Goal: Task Accomplishment & Management: Manage account settings

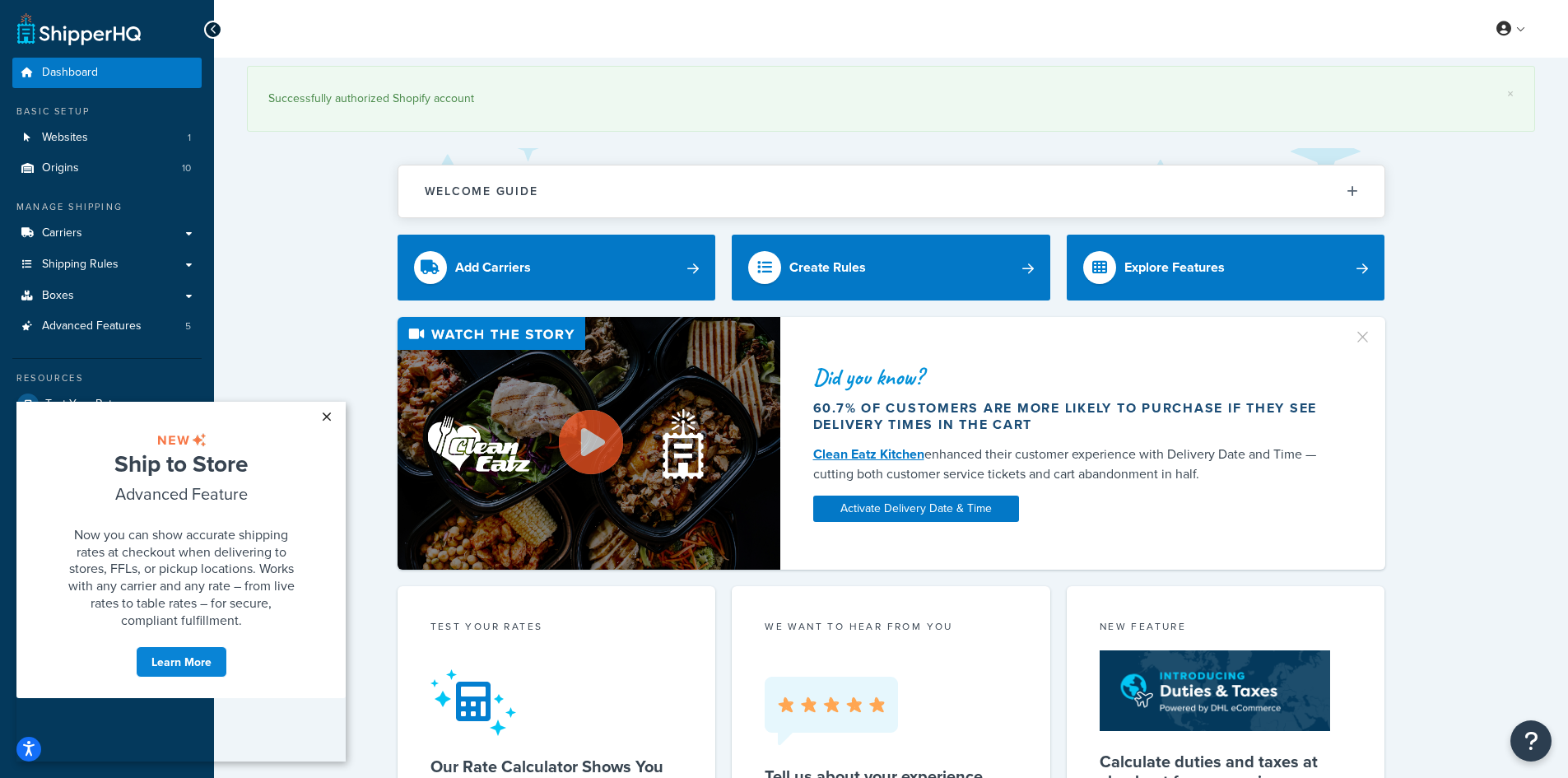
click at [329, 413] on link "×" at bounding box center [326, 415] width 29 height 29
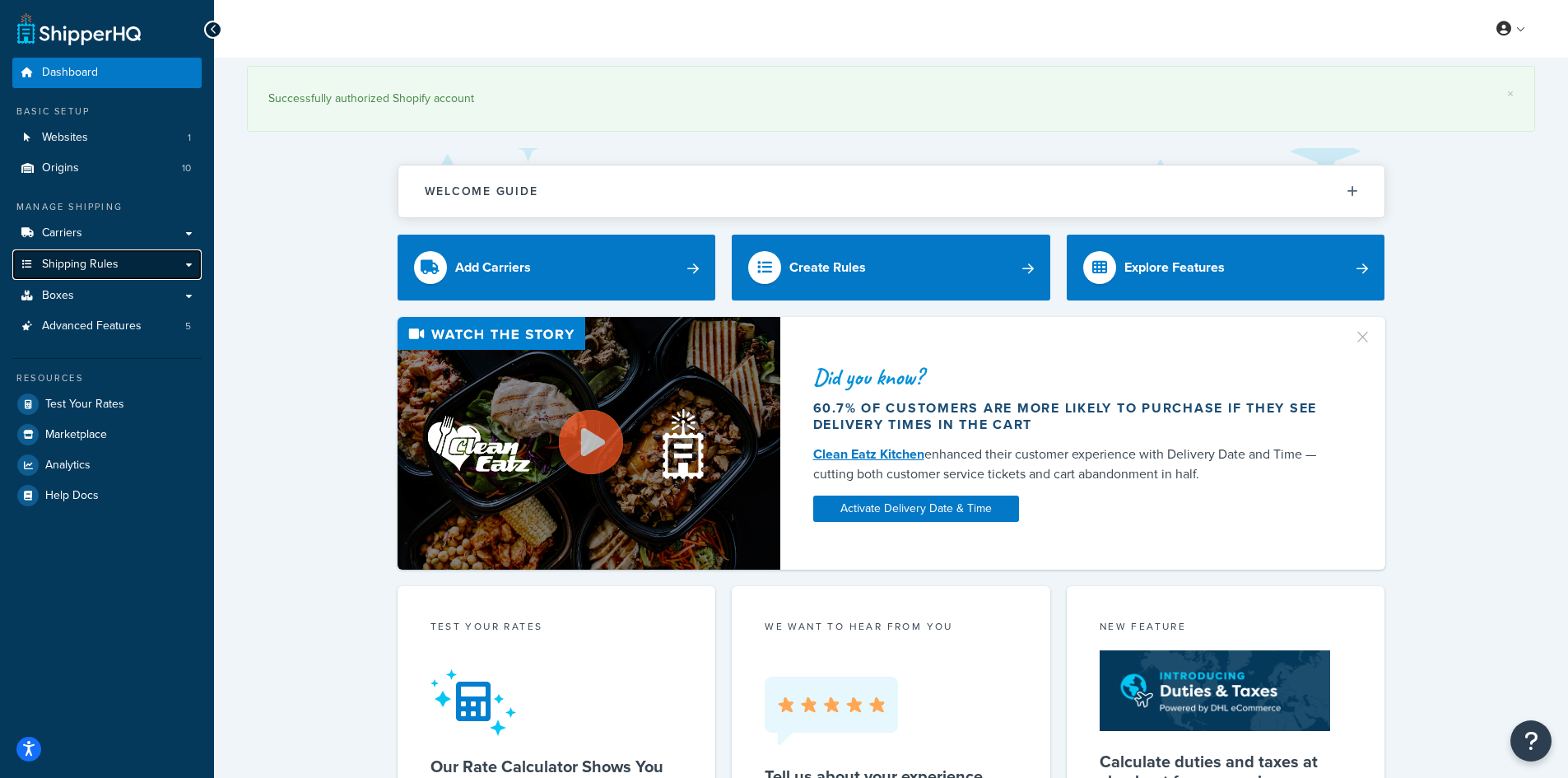
click at [64, 269] on span "Shipping Rules" at bounding box center [80, 264] width 76 height 14
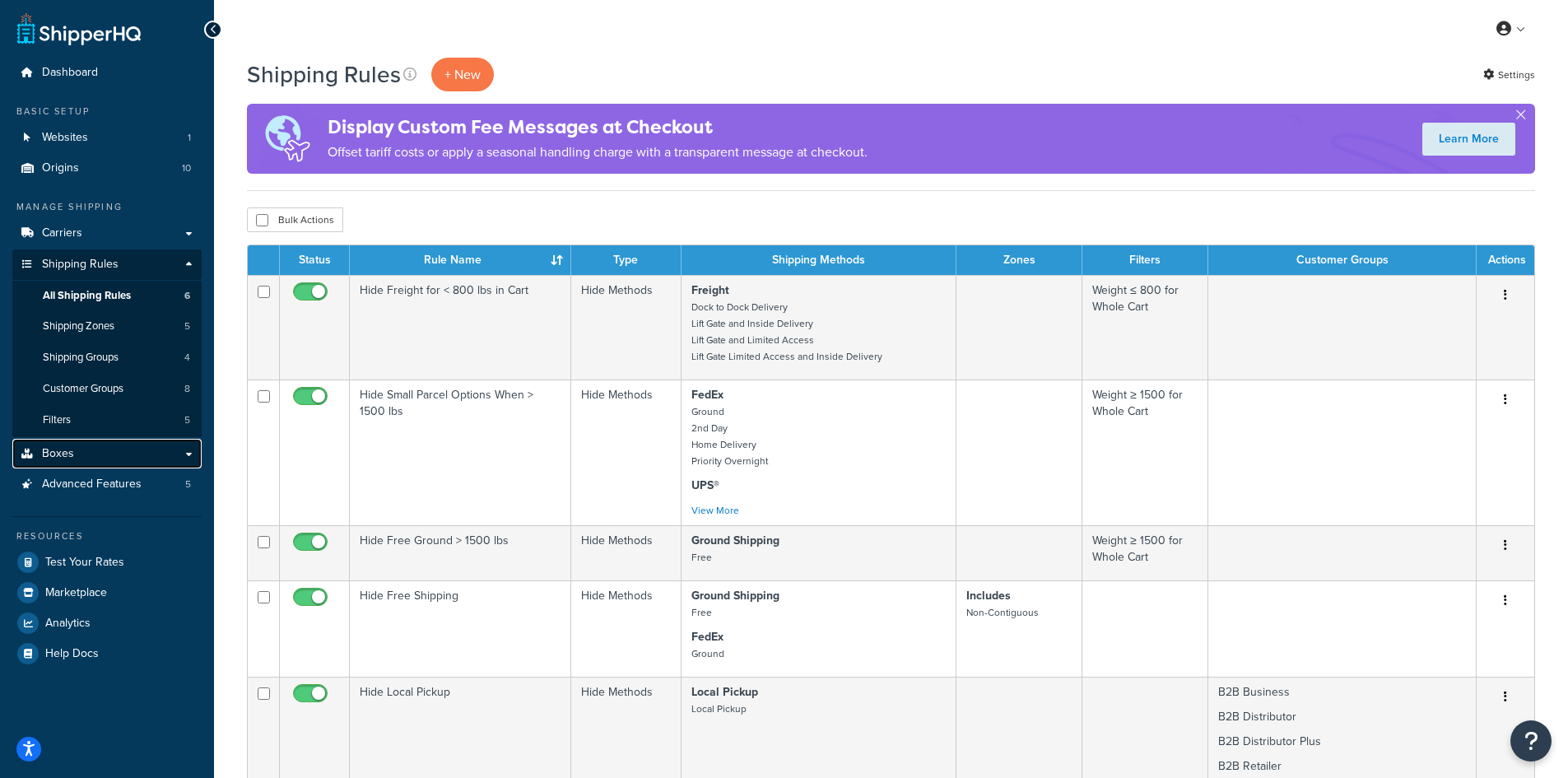
click at [65, 446] on span "Boxes" at bounding box center [58, 453] width 32 height 14
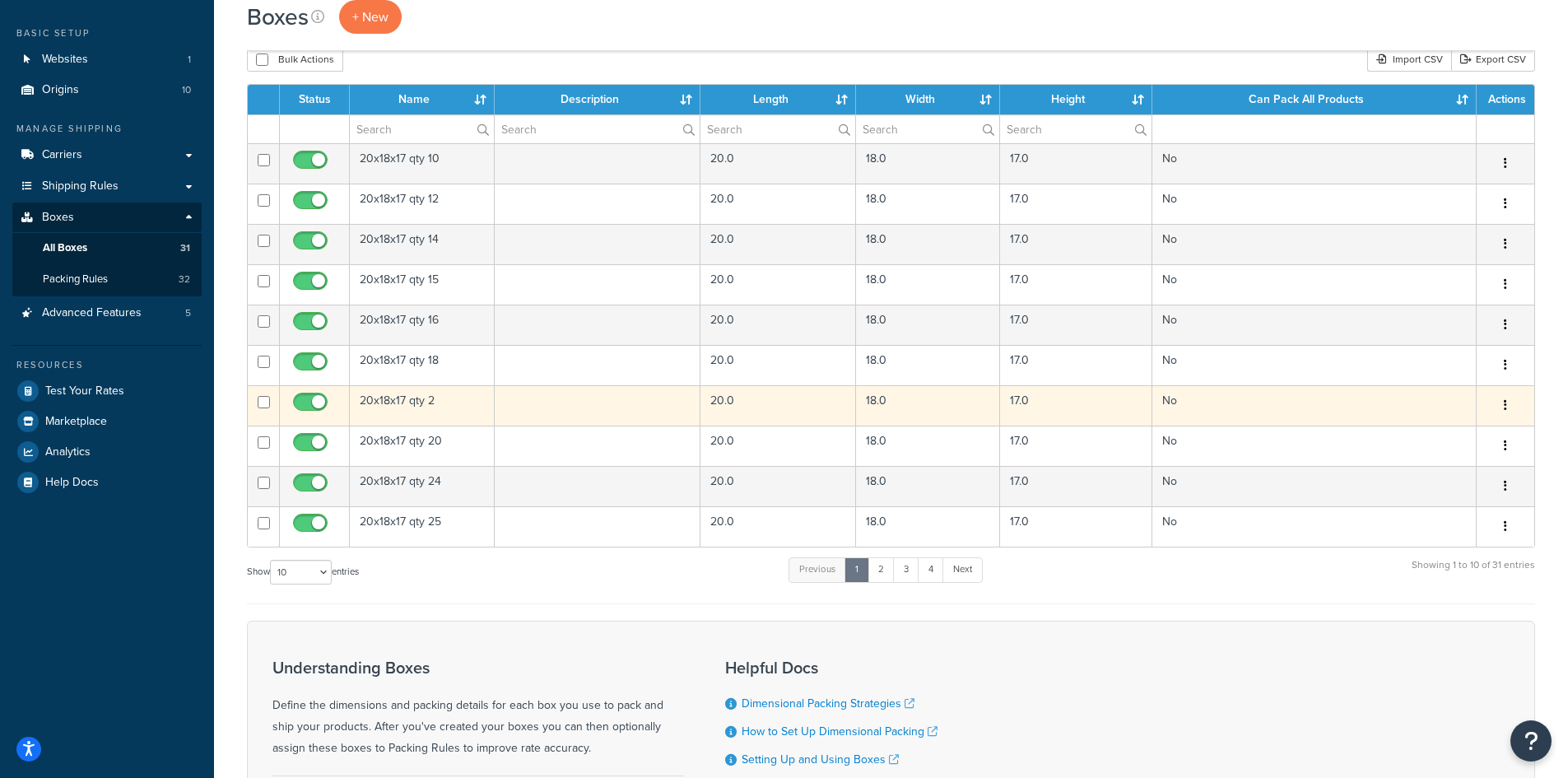
scroll to position [82, 0]
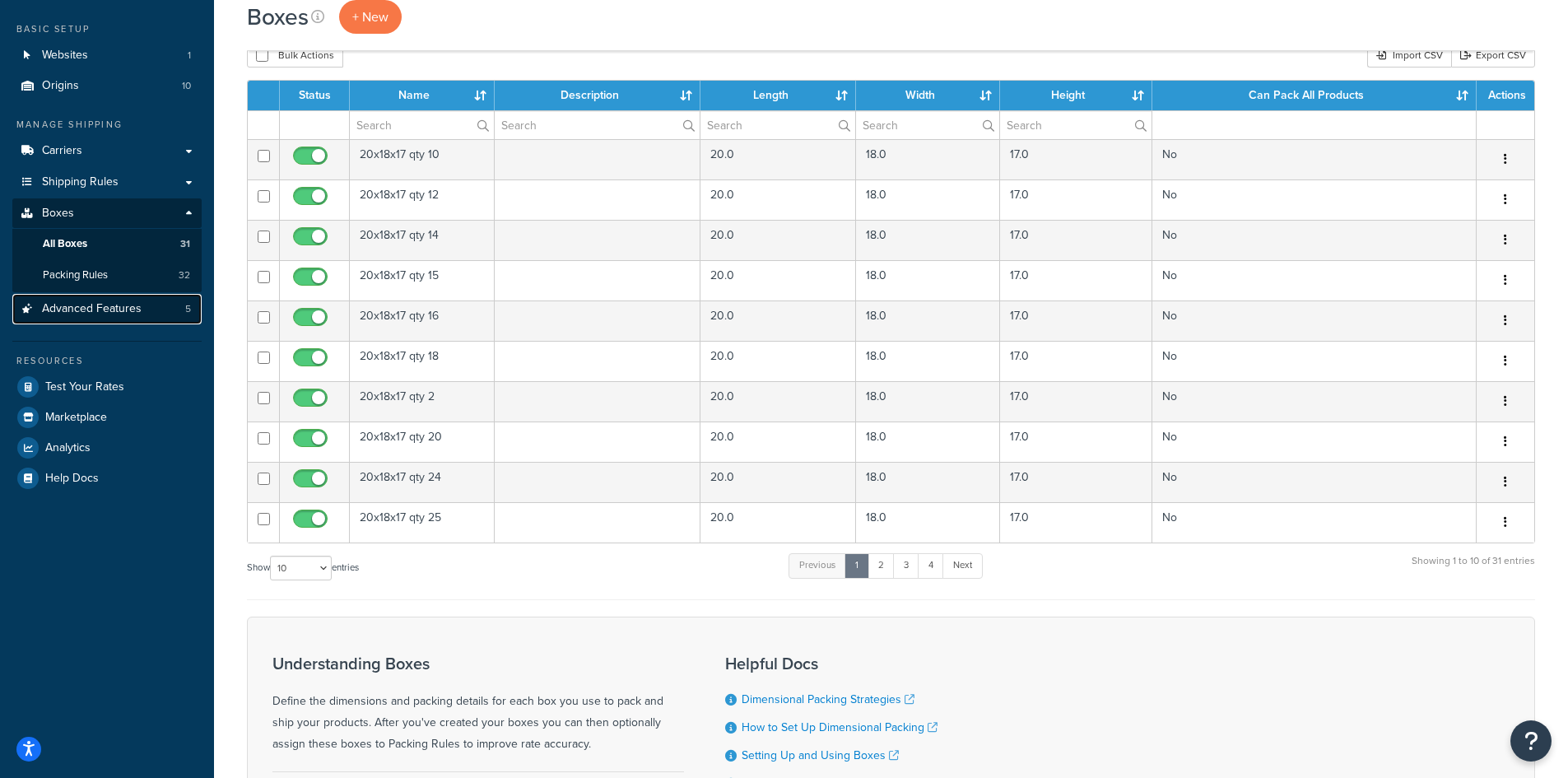
click at [83, 309] on span "Advanced Features" at bounding box center [92, 309] width 100 height 14
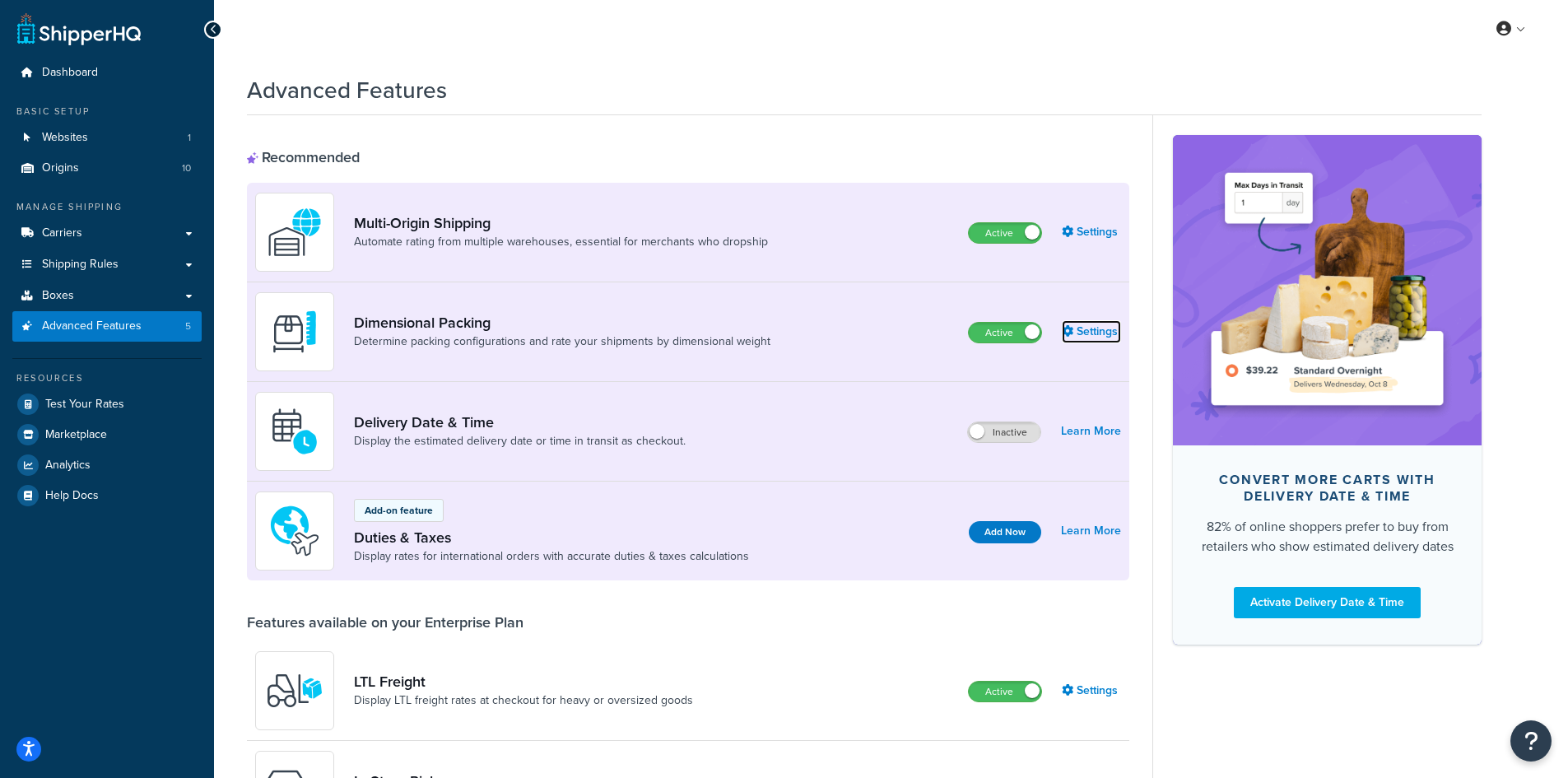
click at [1097, 335] on link "Settings" at bounding box center [1091, 332] width 59 height 23
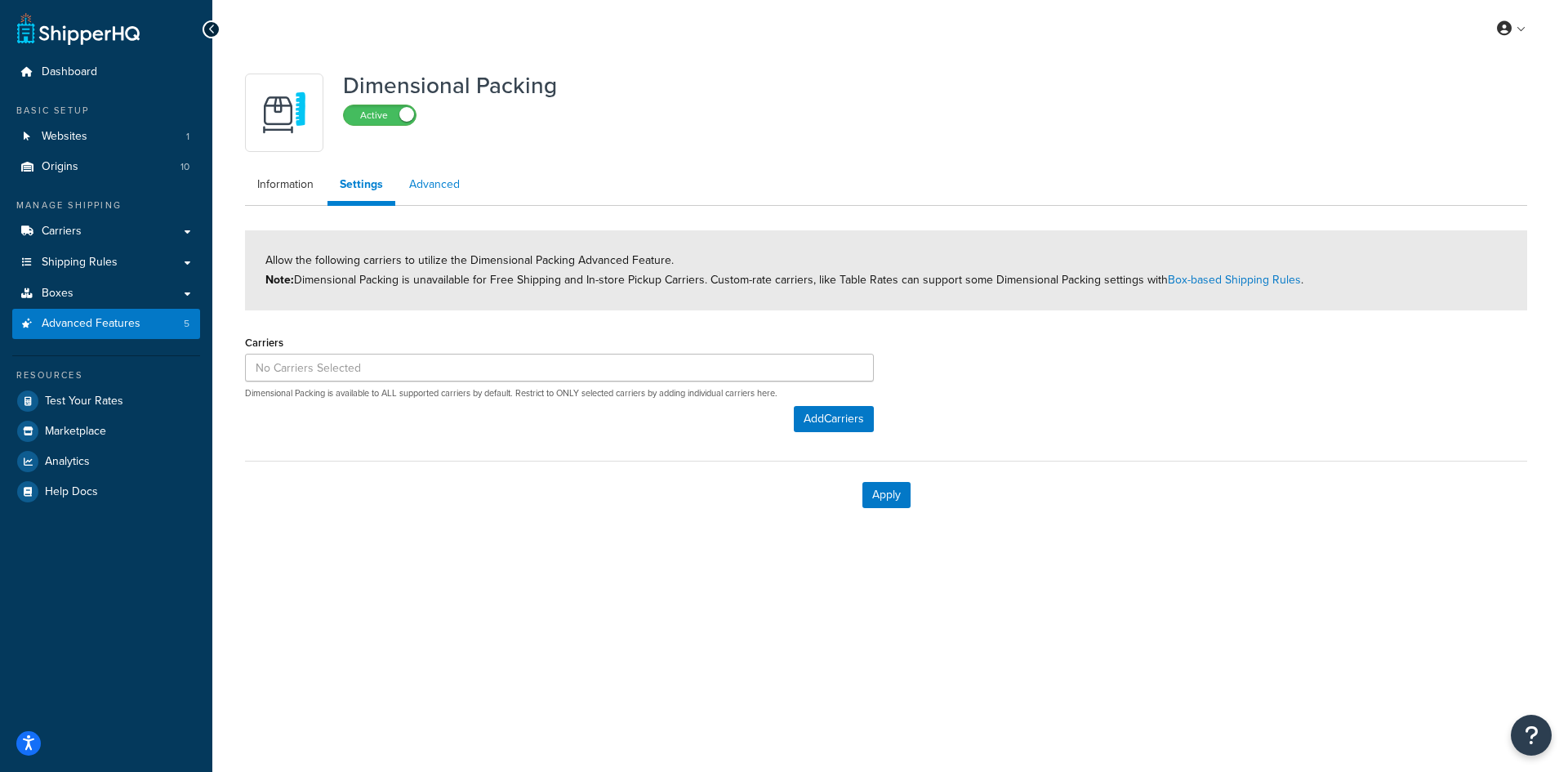
click at [424, 189] on link "Advanced" at bounding box center [435, 184] width 75 height 33
select select "false"
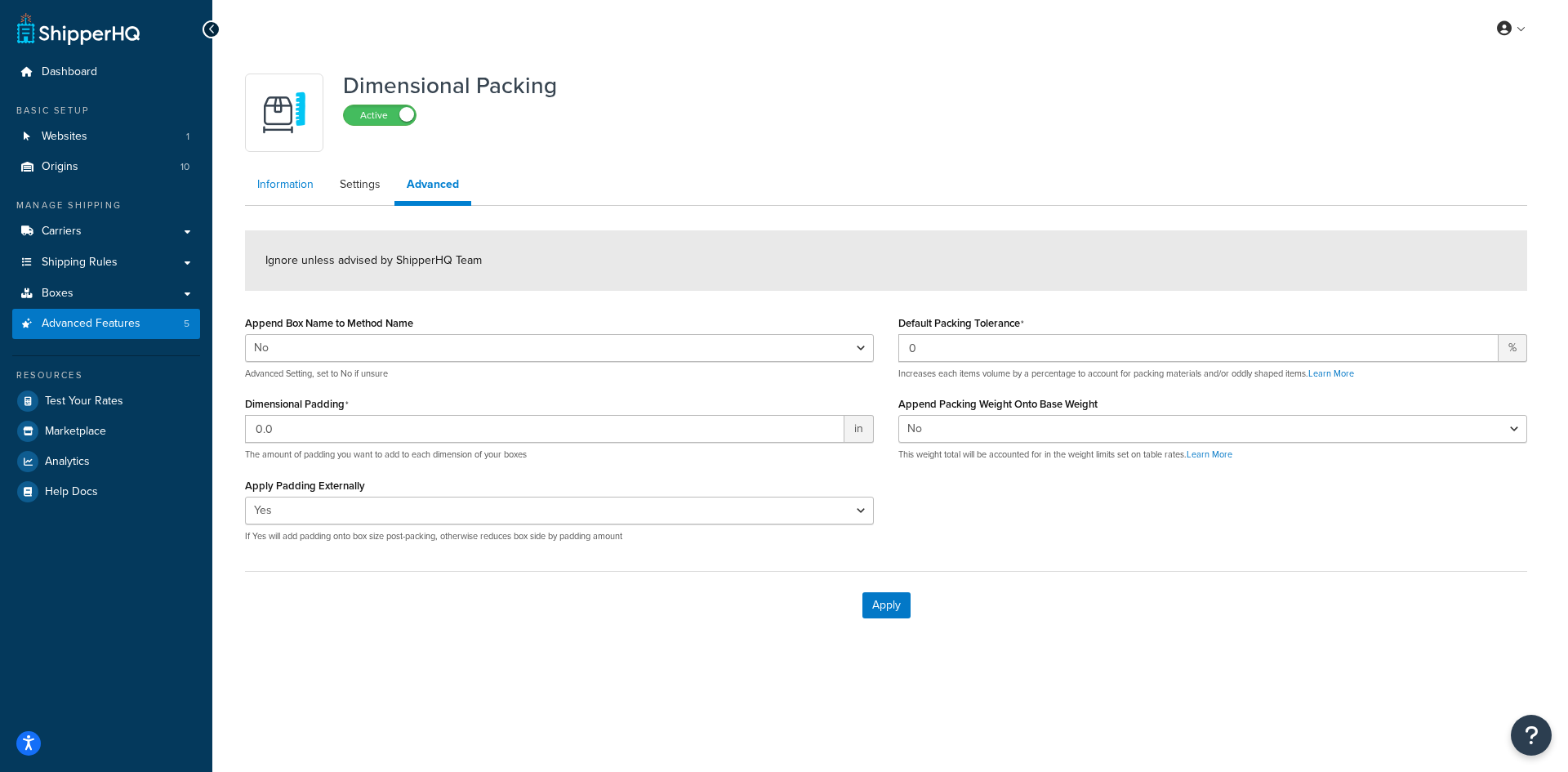
click at [292, 193] on link "Information" at bounding box center [285, 184] width 80 height 33
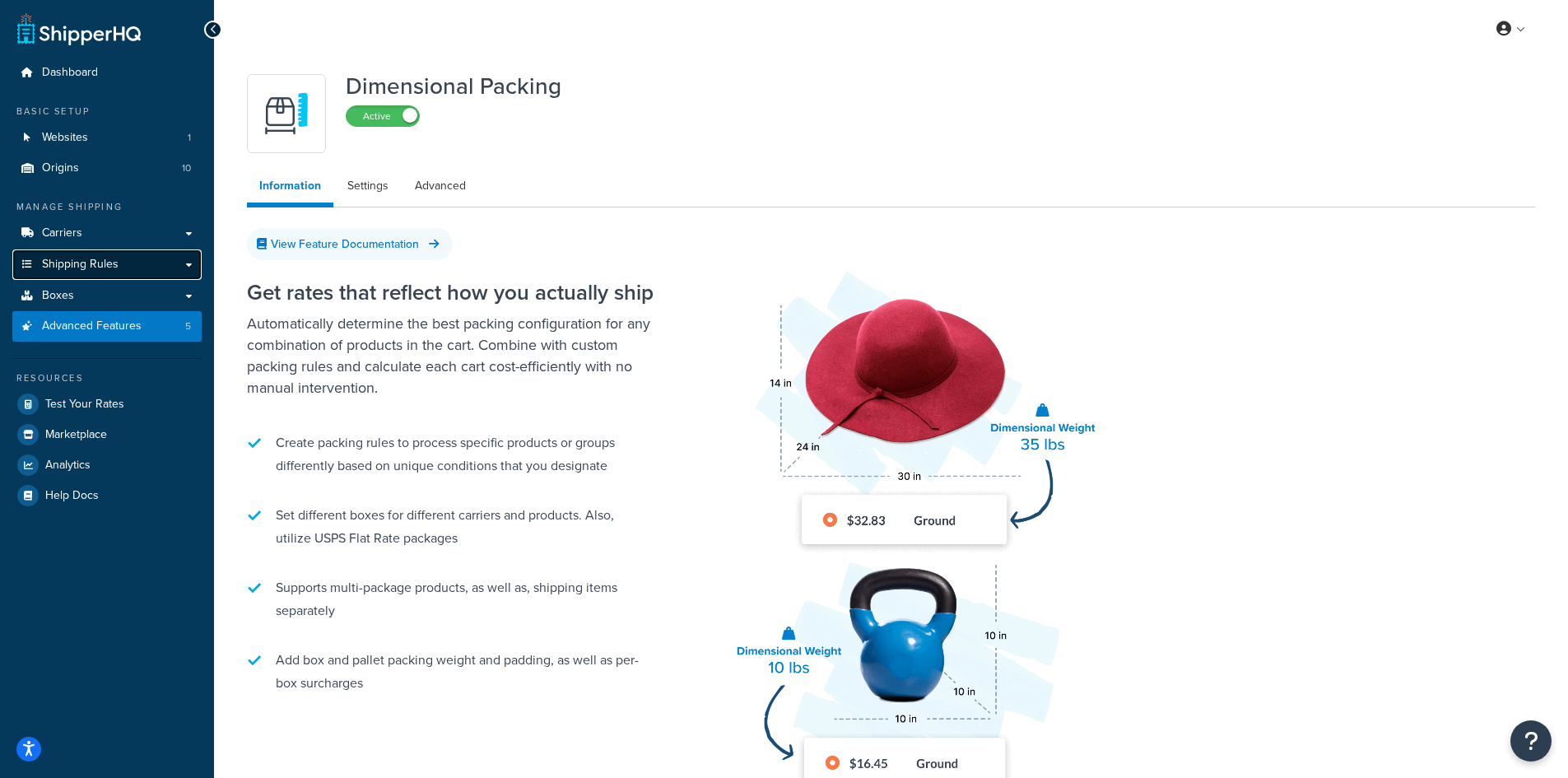
click at [81, 266] on span "Shipping Rules" at bounding box center [80, 264] width 76 height 14
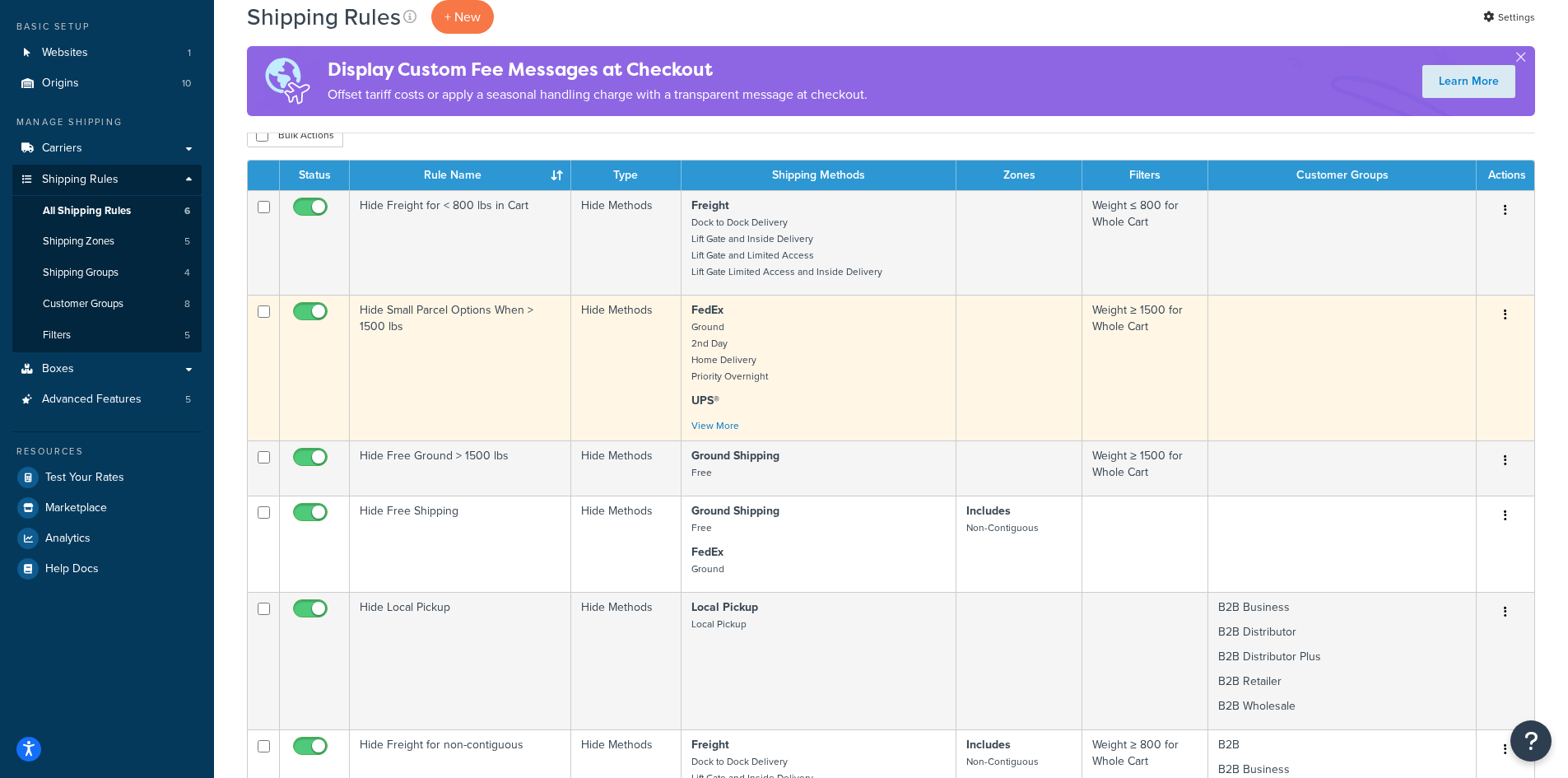
scroll to position [58, 0]
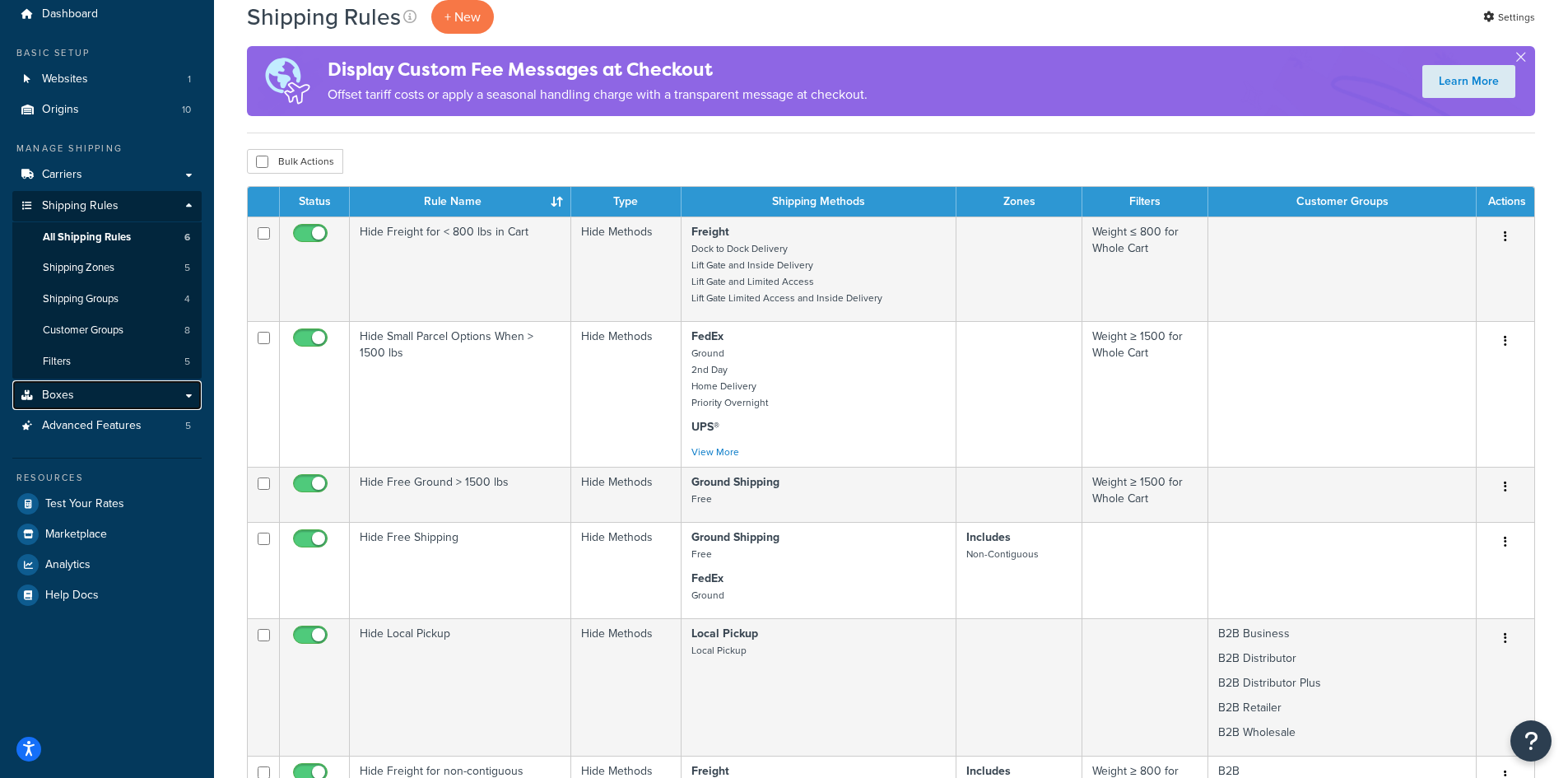
click at [74, 399] on link "Boxes" at bounding box center [106, 396] width 189 height 30
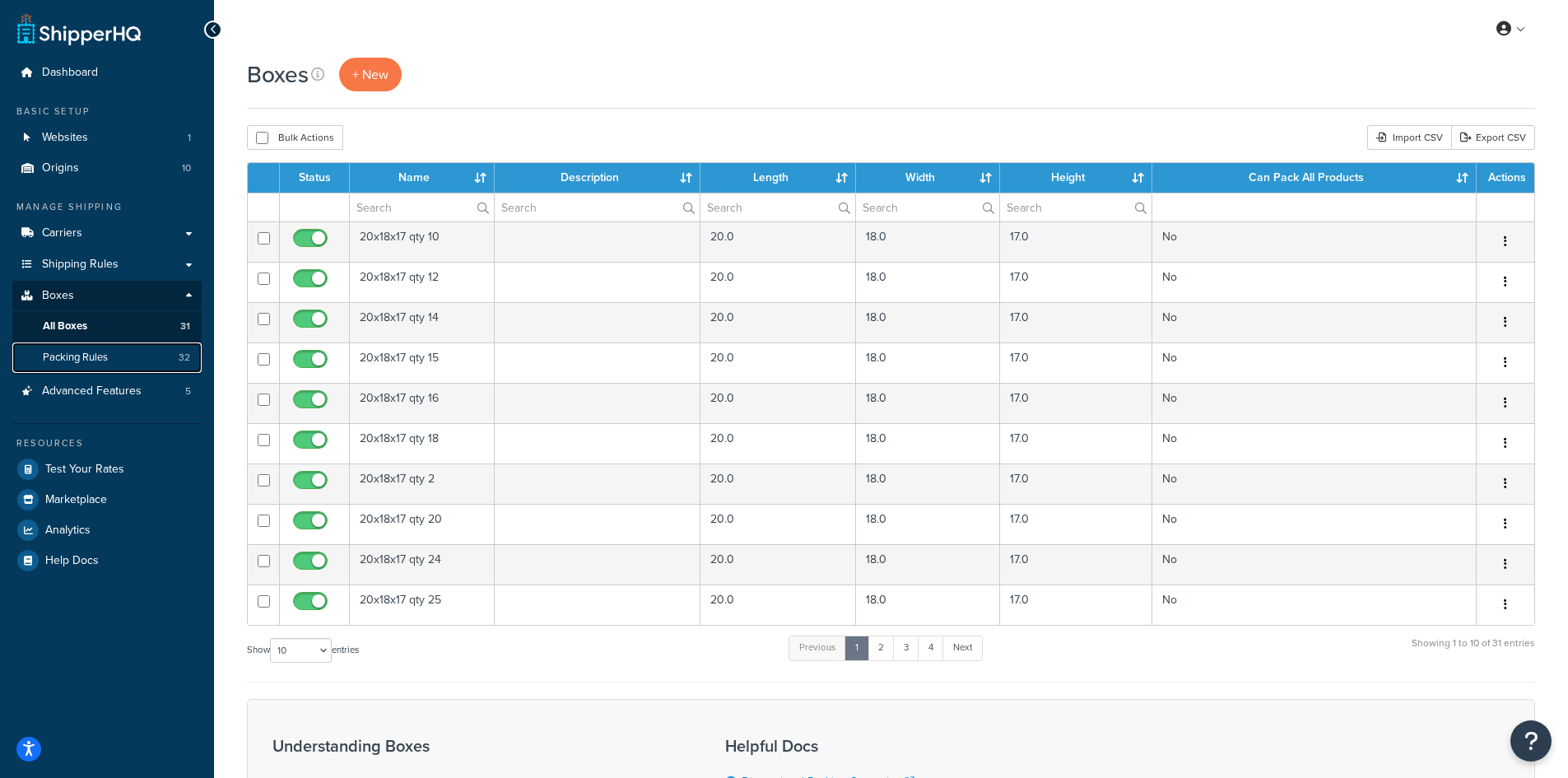
click at [78, 348] on link "Packing Rules 32" at bounding box center [106, 357] width 189 height 30
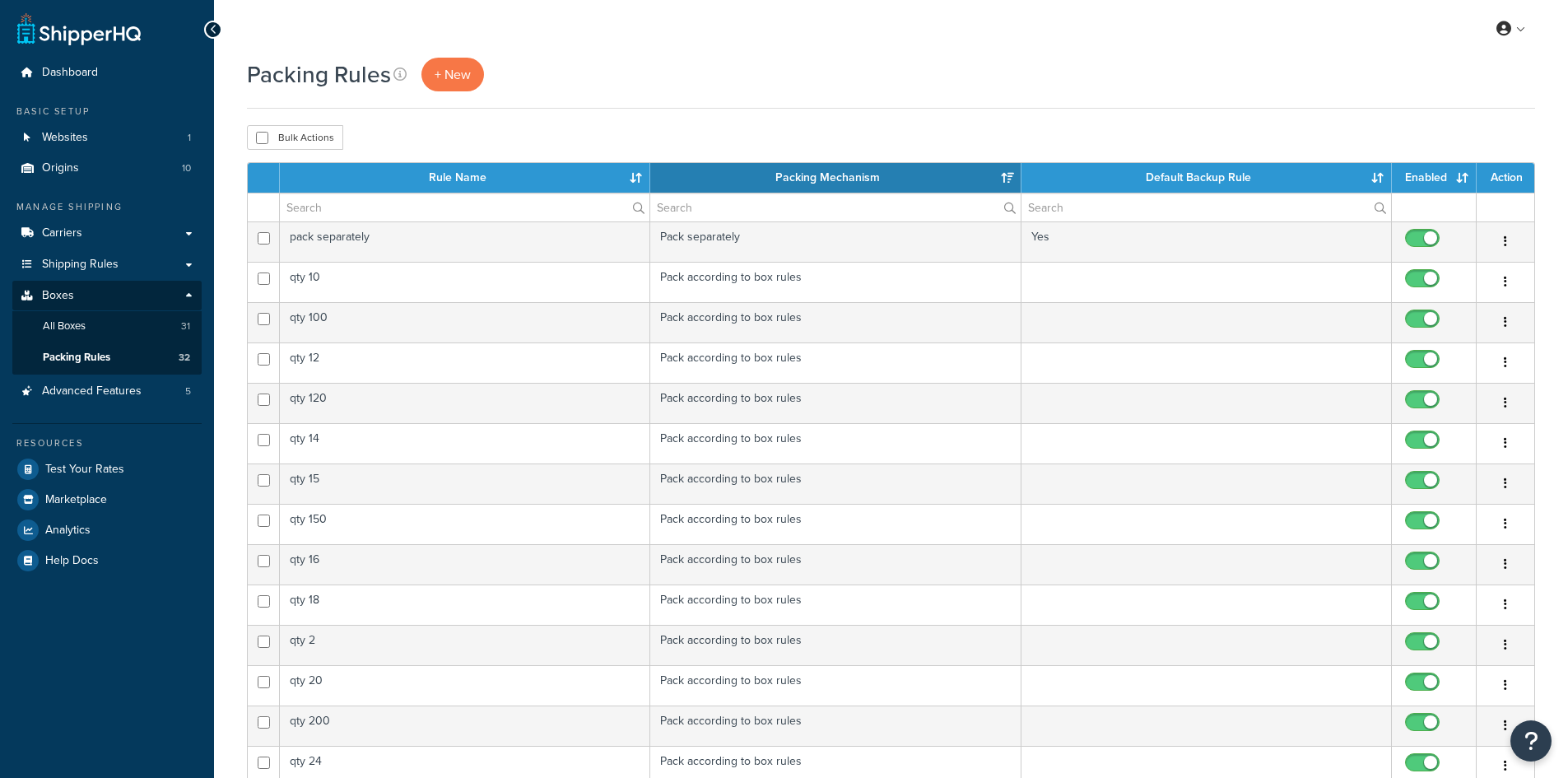
select select "15"
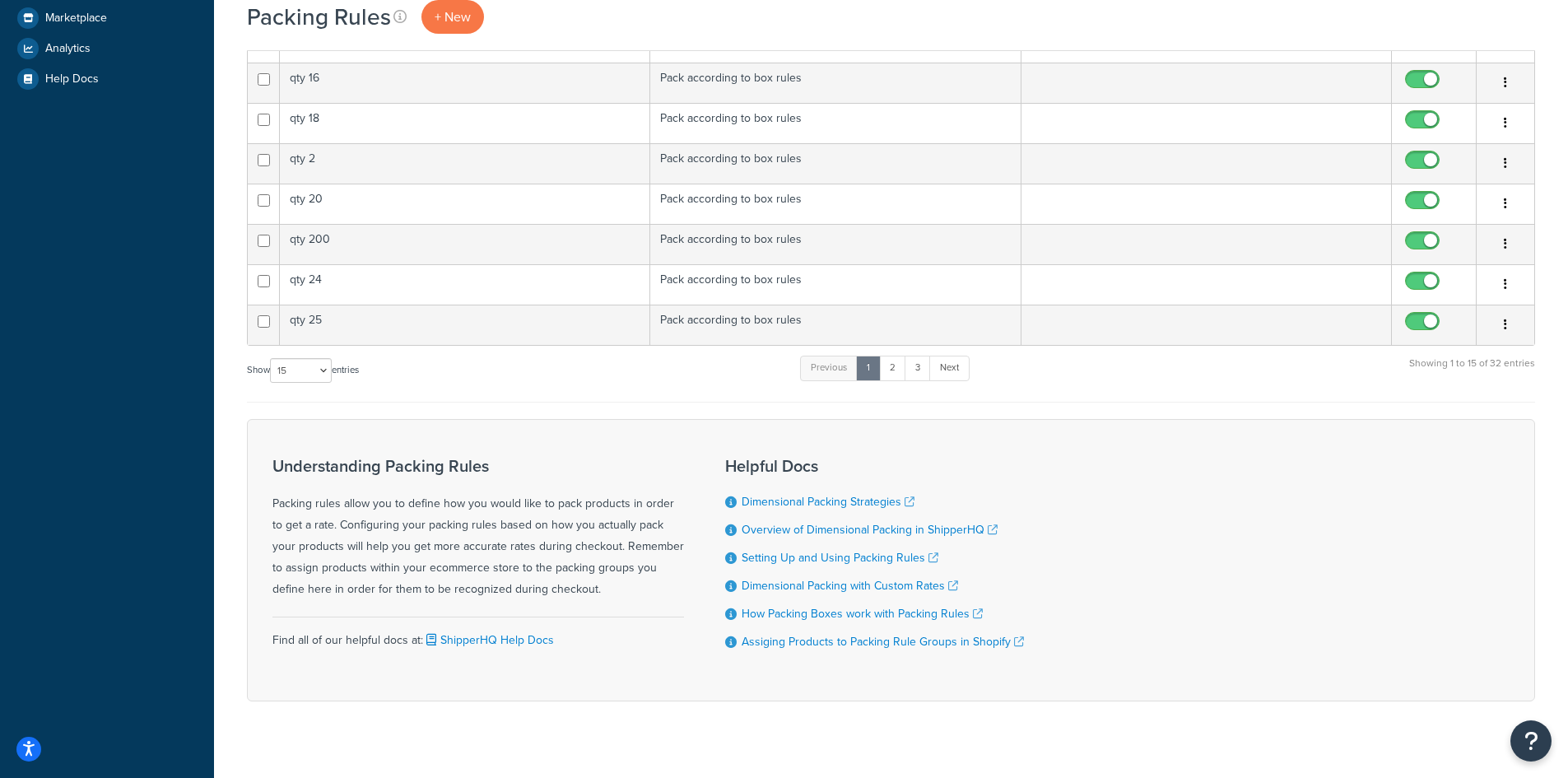
scroll to position [494, 0]
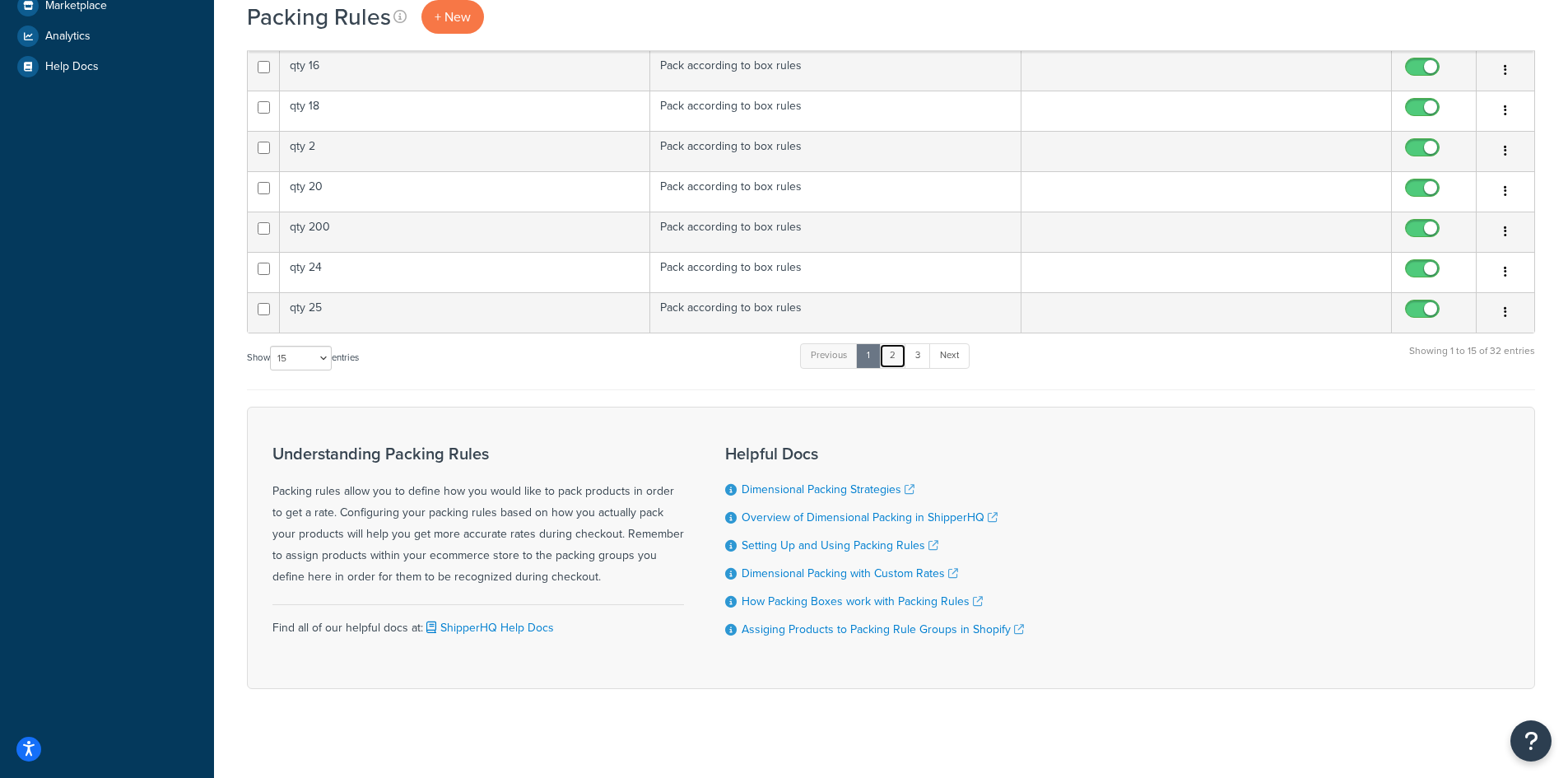
click at [897, 356] on link "2" at bounding box center [892, 355] width 27 height 24
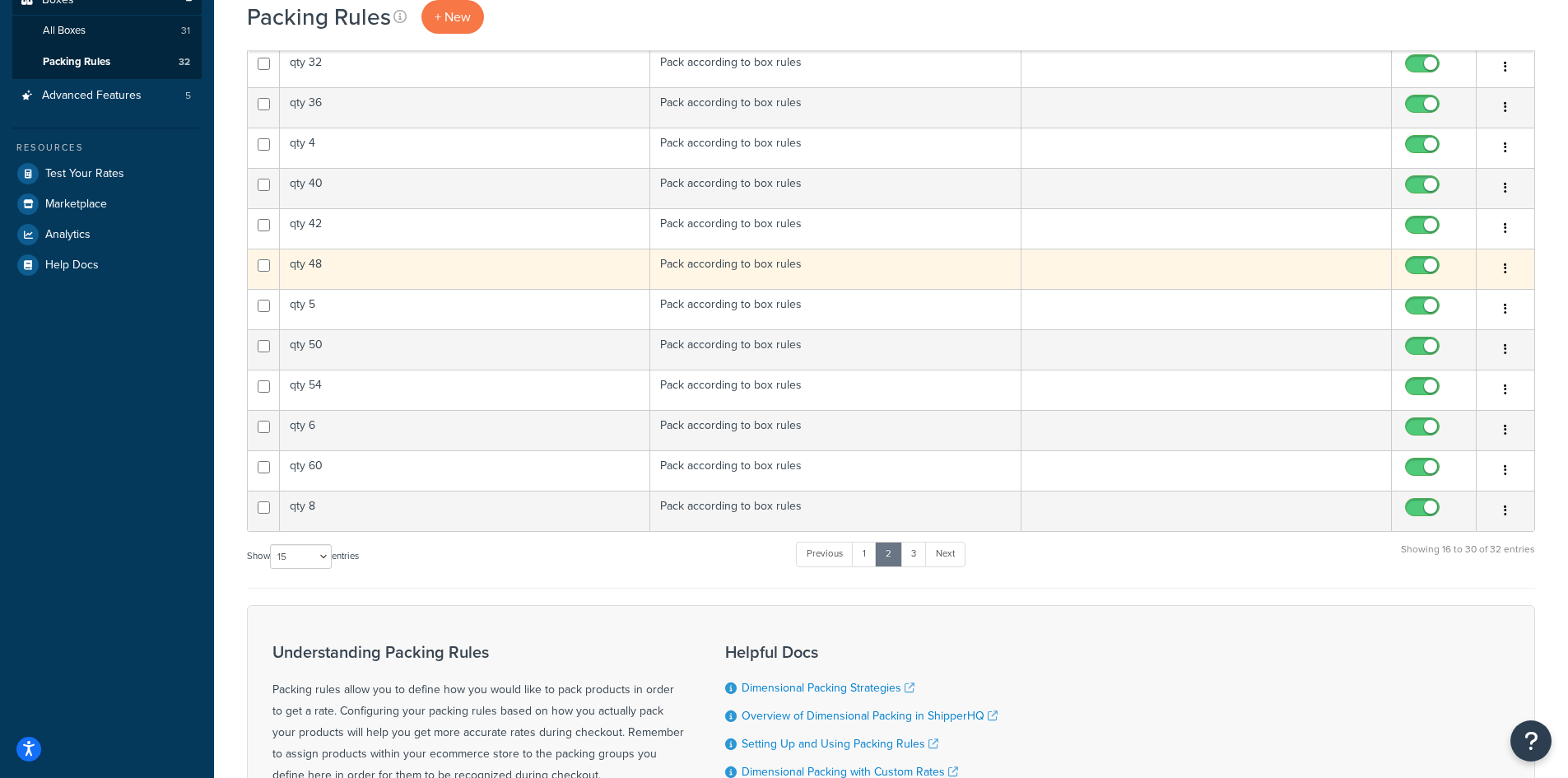
scroll to position [329, 0]
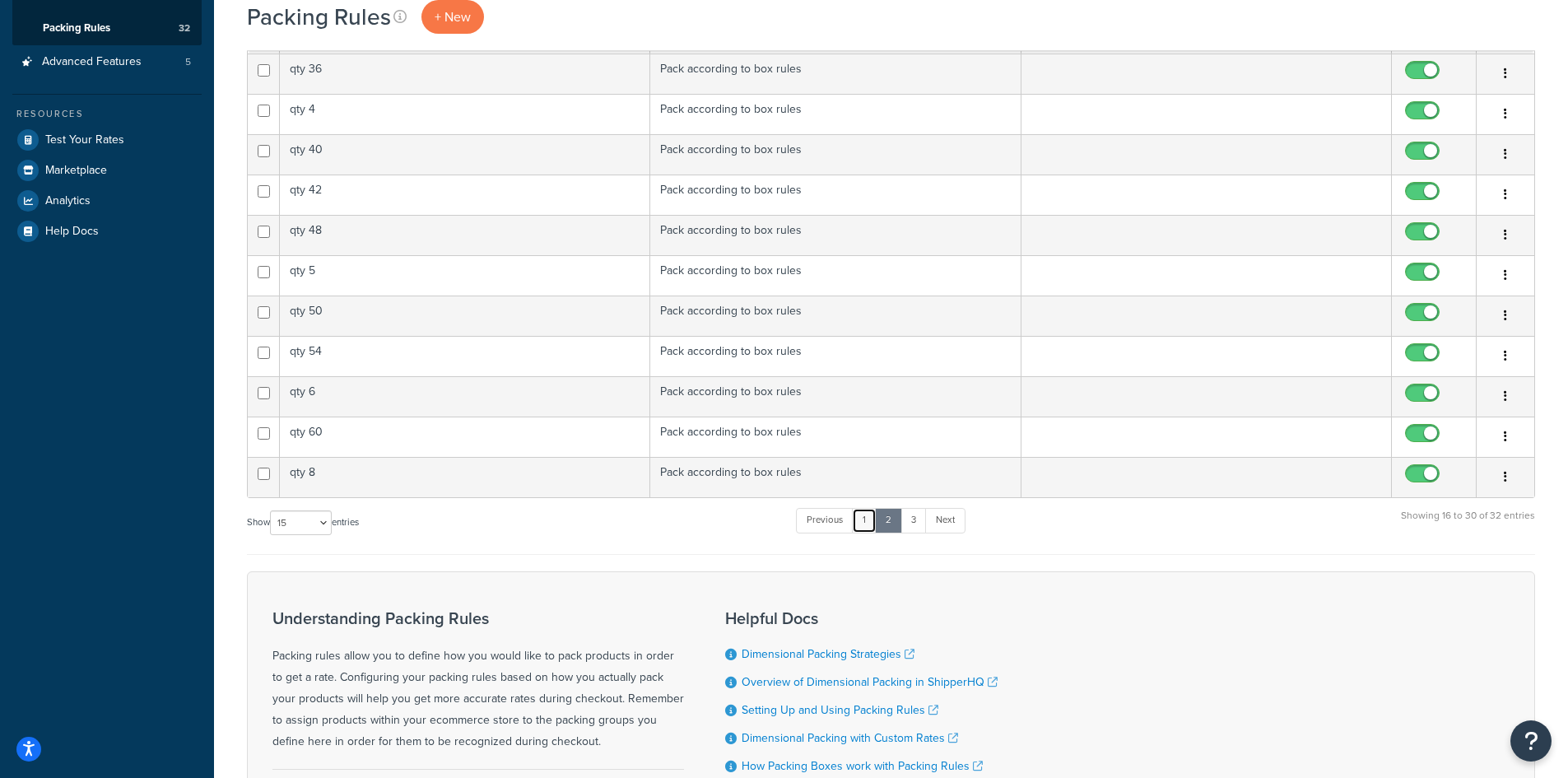
click at [863, 521] on link "1" at bounding box center [864, 520] width 24 height 24
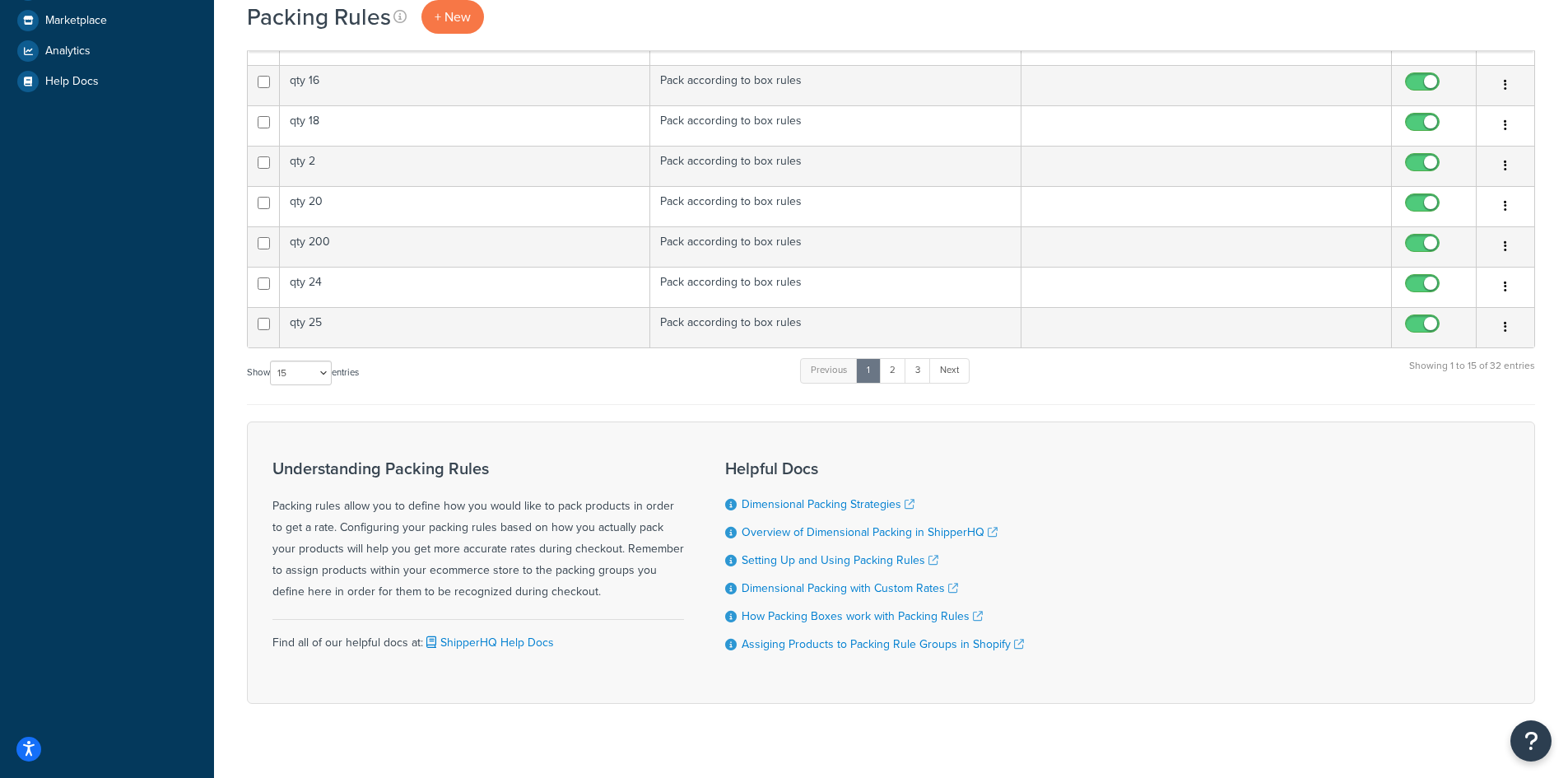
scroll to position [494, 0]
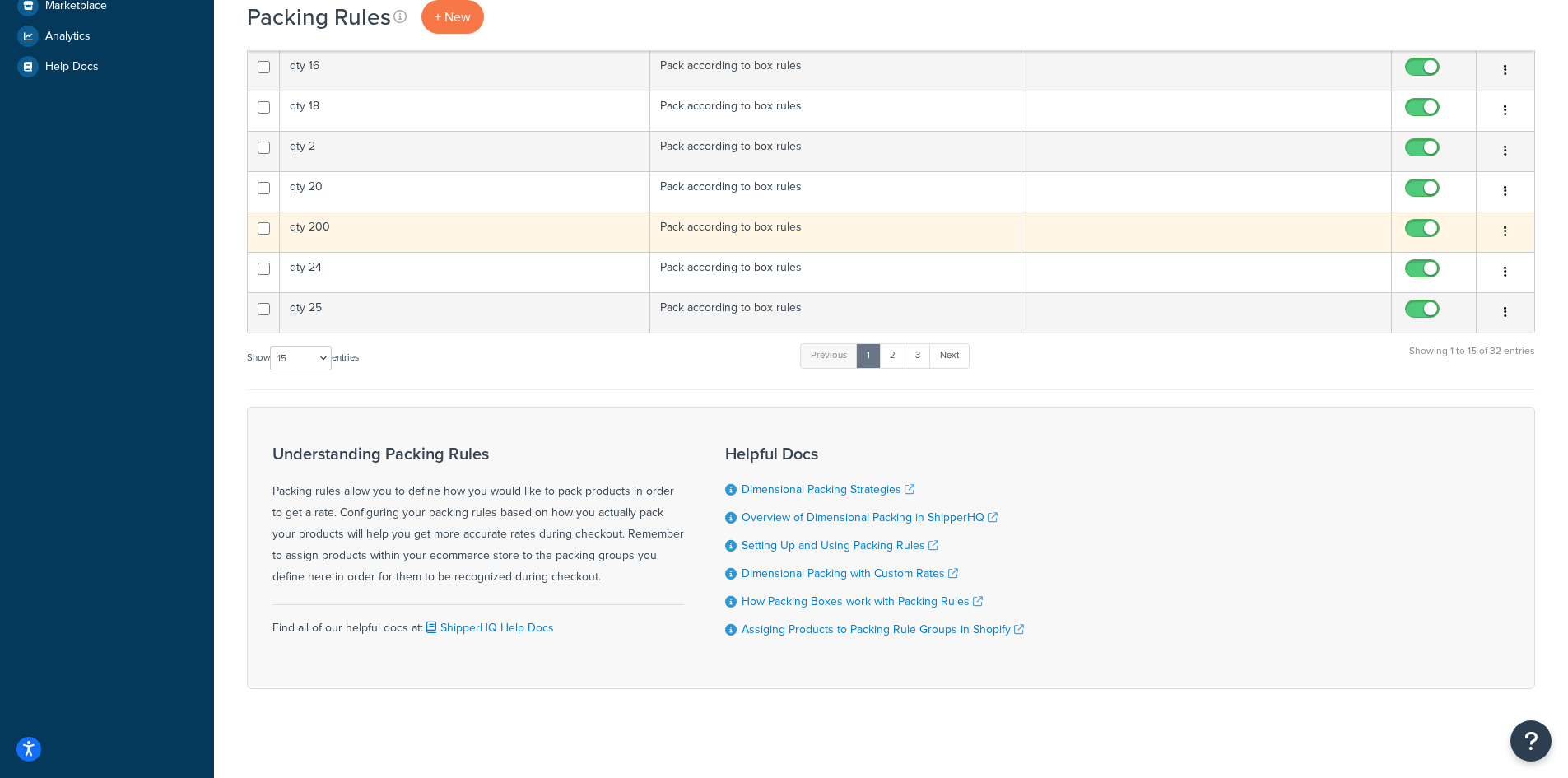
click at [352, 224] on td "qty 200" at bounding box center [465, 232] width 370 height 41
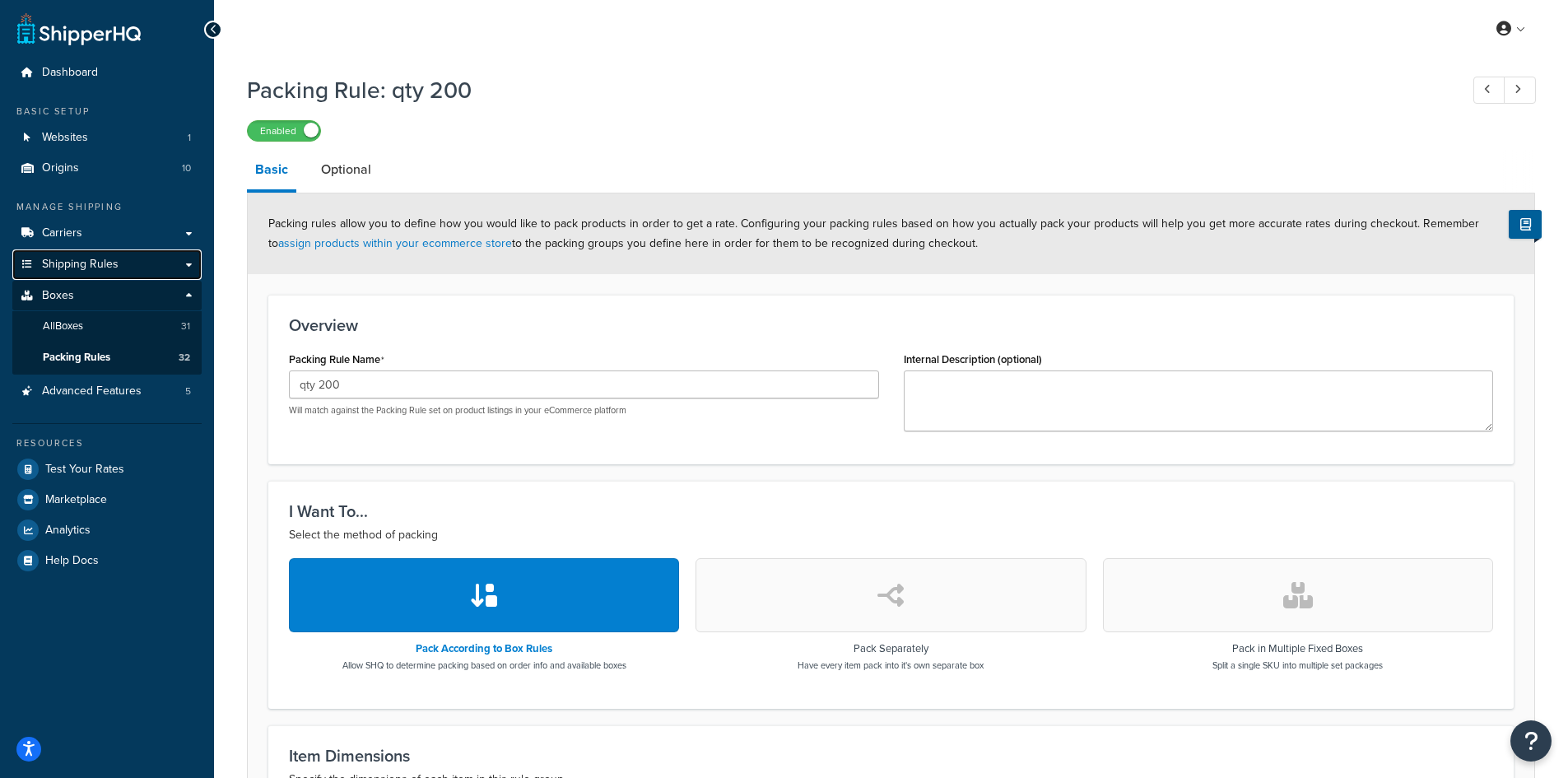
click at [74, 262] on span "Shipping Rules" at bounding box center [80, 264] width 76 height 14
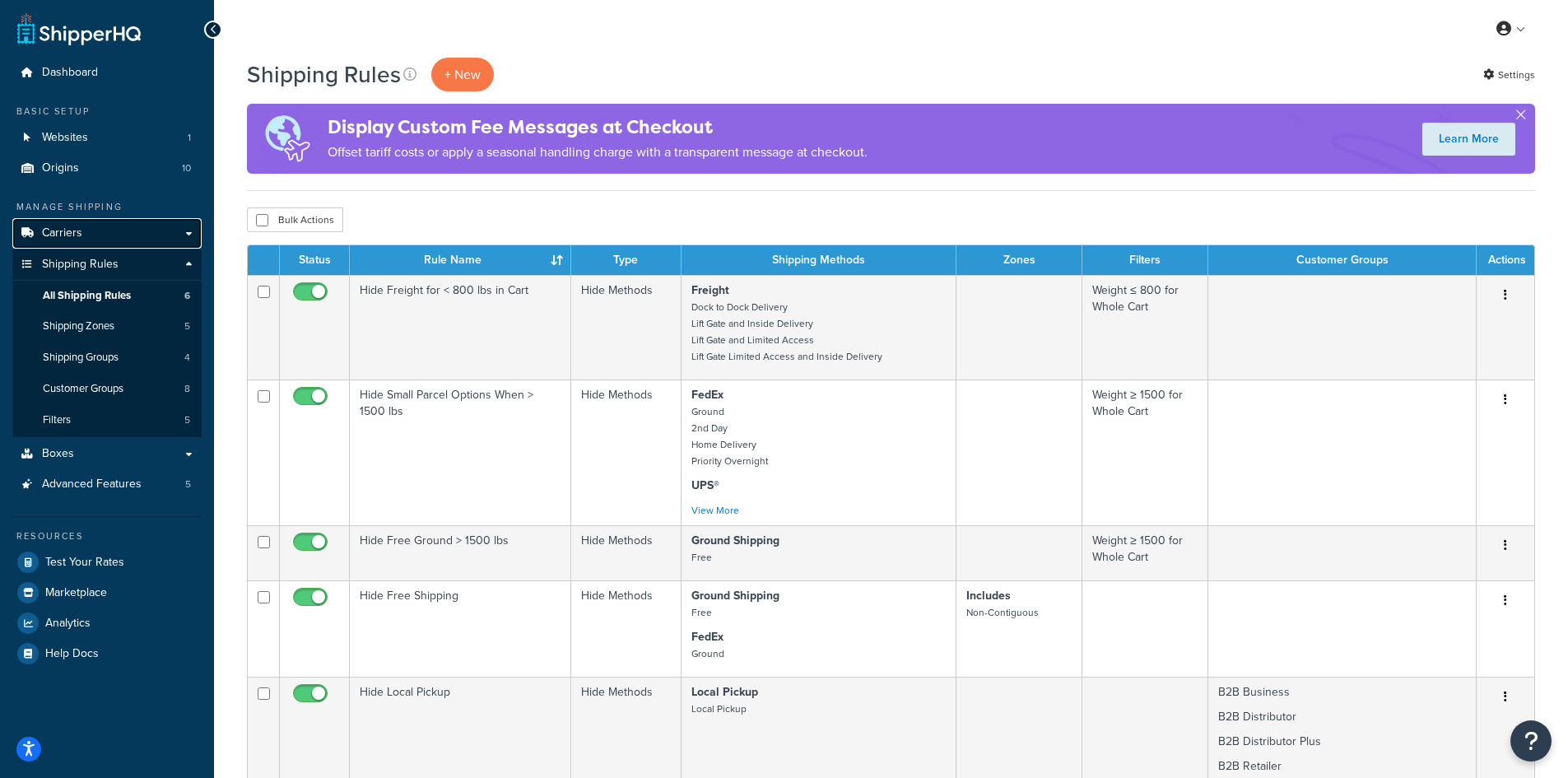
click at [81, 230] on span "Carriers" at bounding box center [62, 233] width 41 height 14
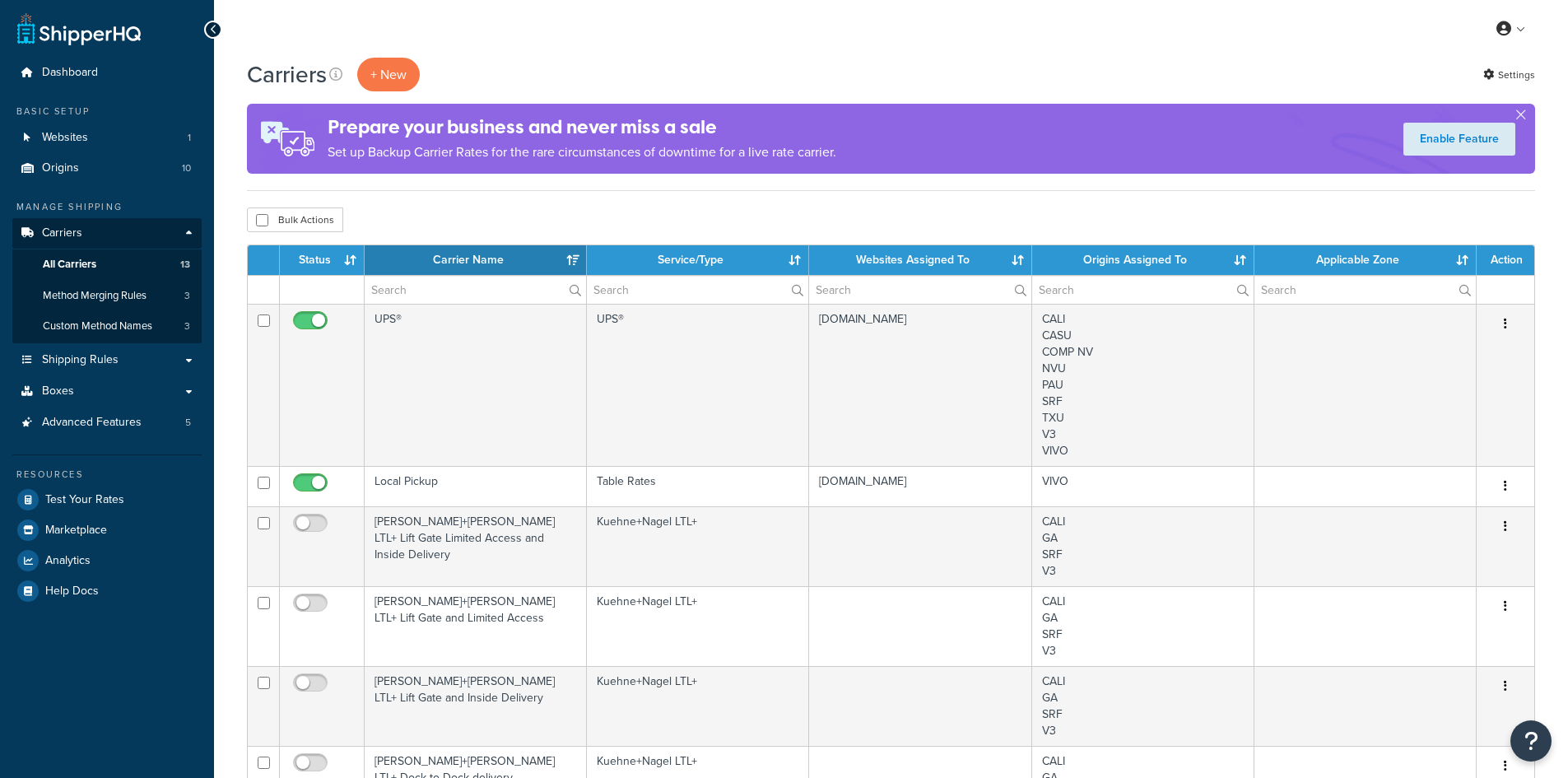
select select "15"
click at [85, 391] on link "Boxes" at bounding box center [106, 391] width 189 height 30
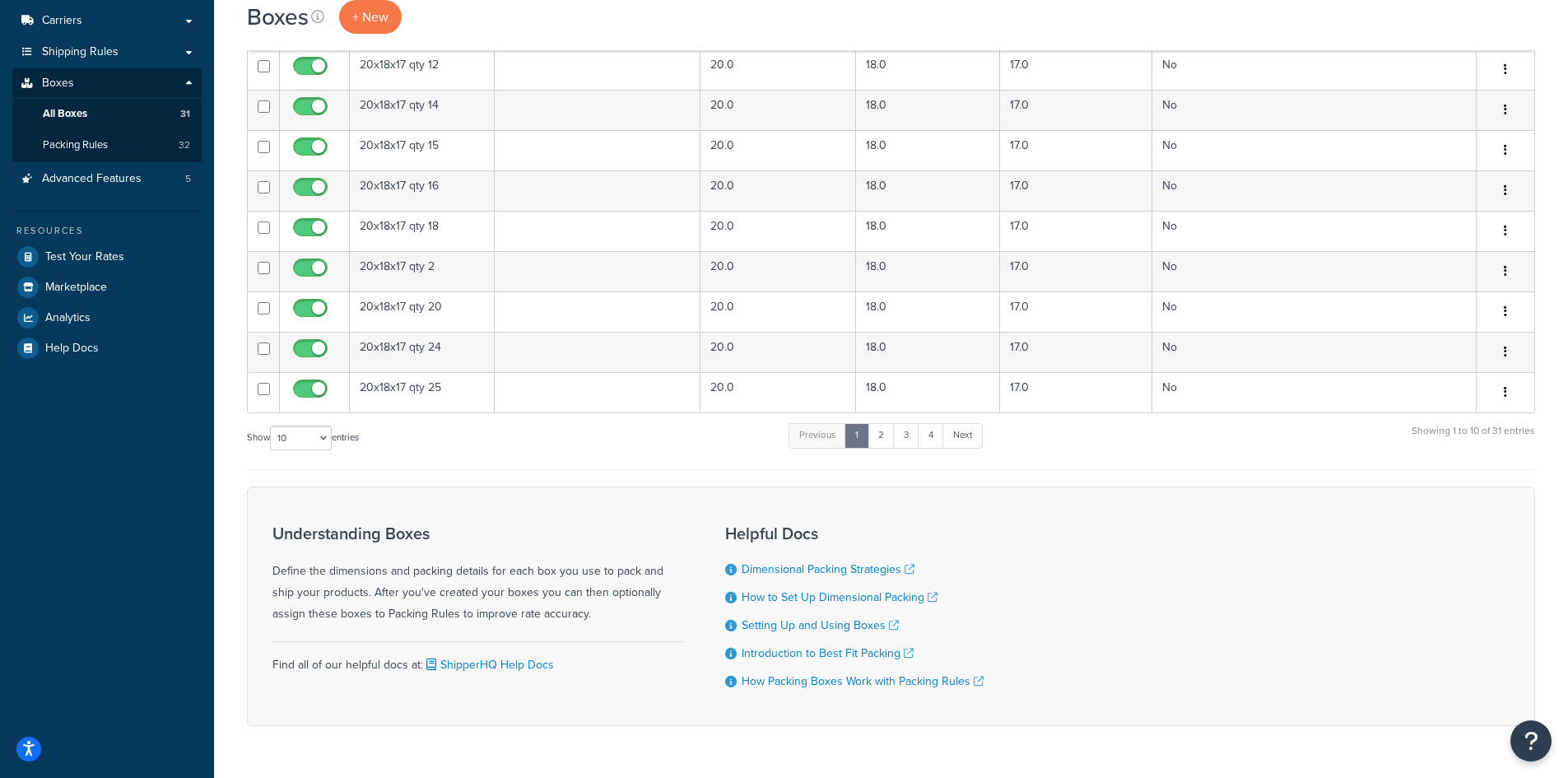
scroll to position [259, 0]
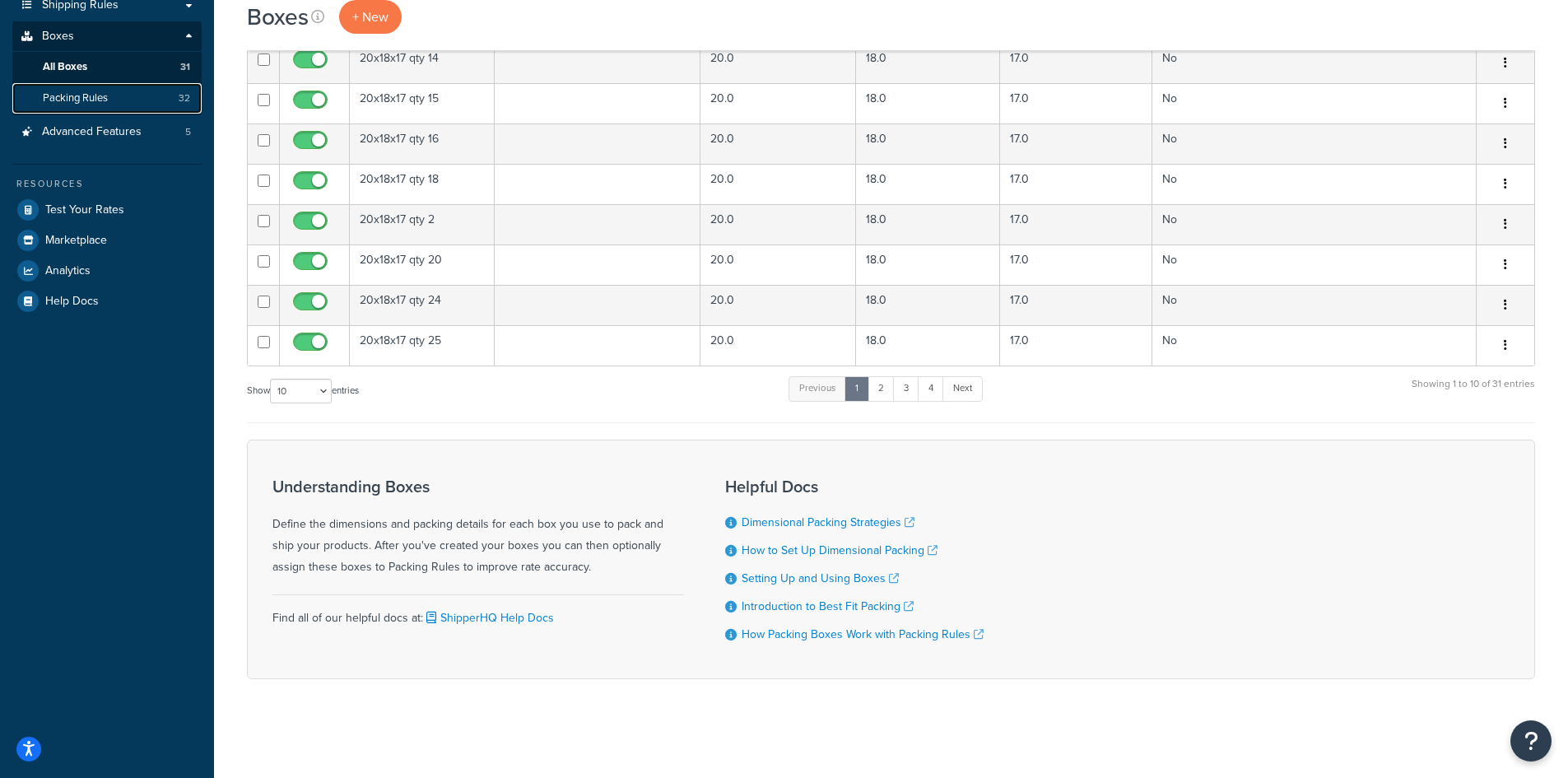
click at [58, 98] on span "Packing Rules" at bounding box center [74, 98] width 65 height 14
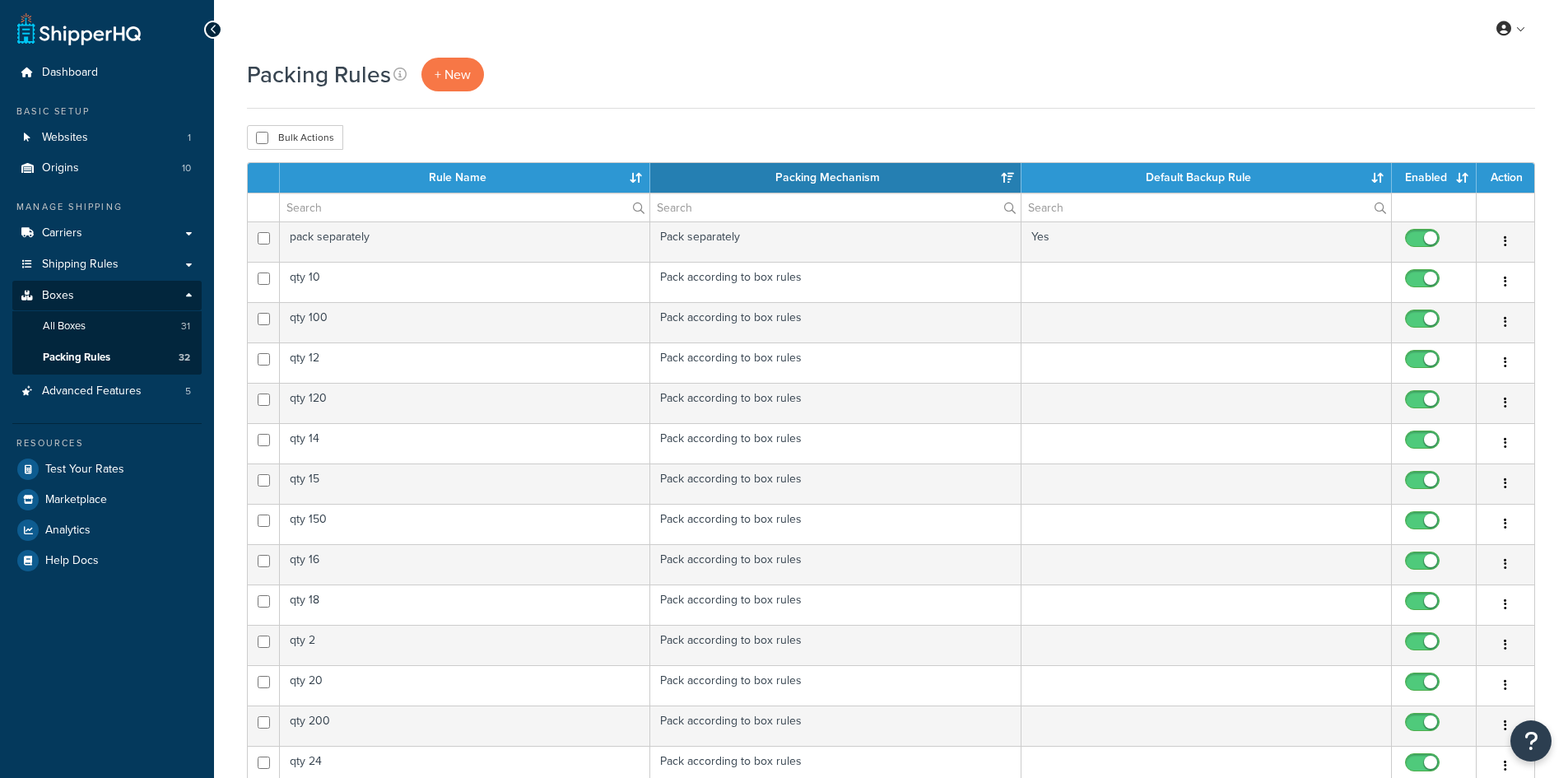
select select "15"
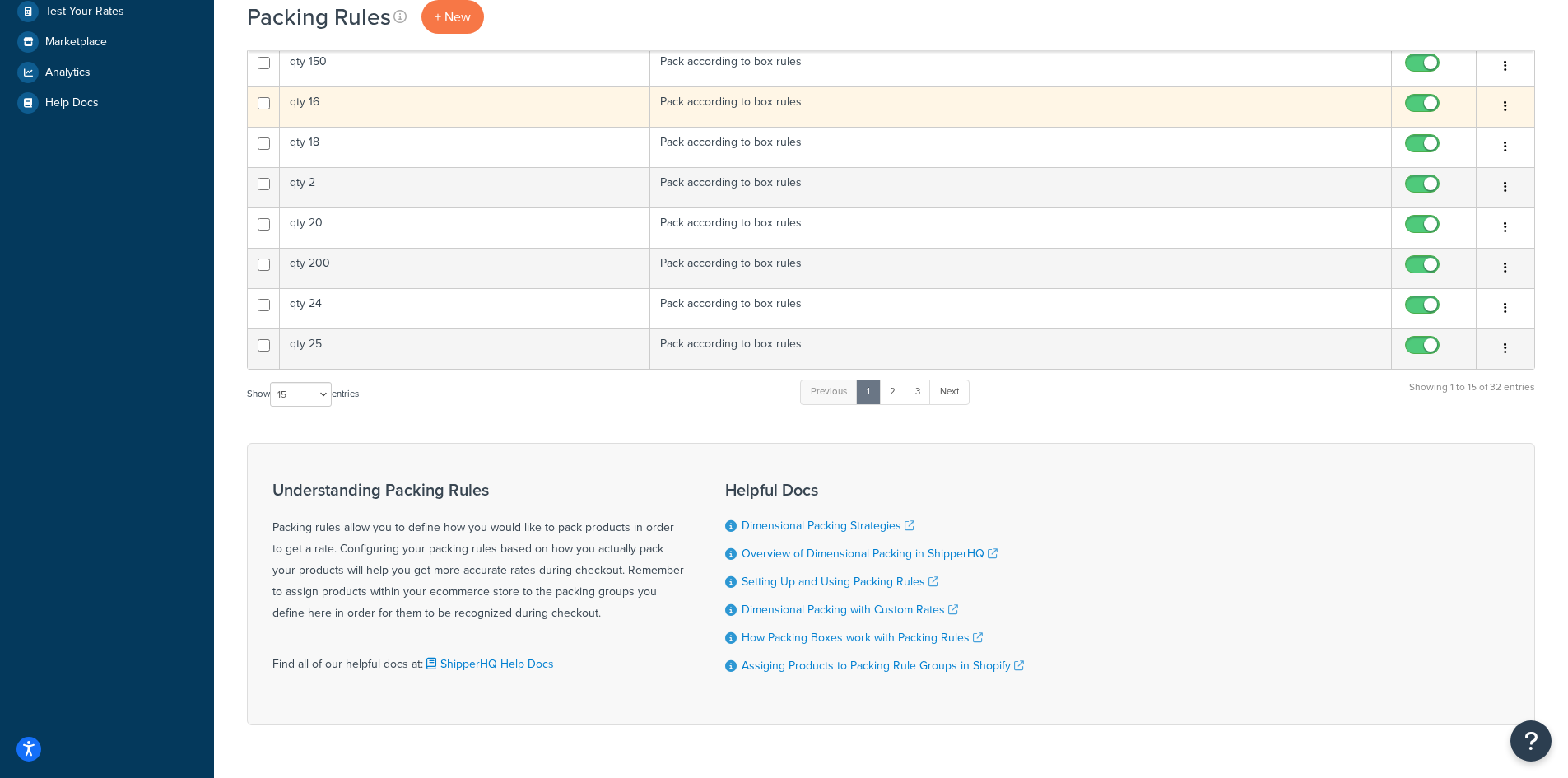
scroll to position [494, 0]
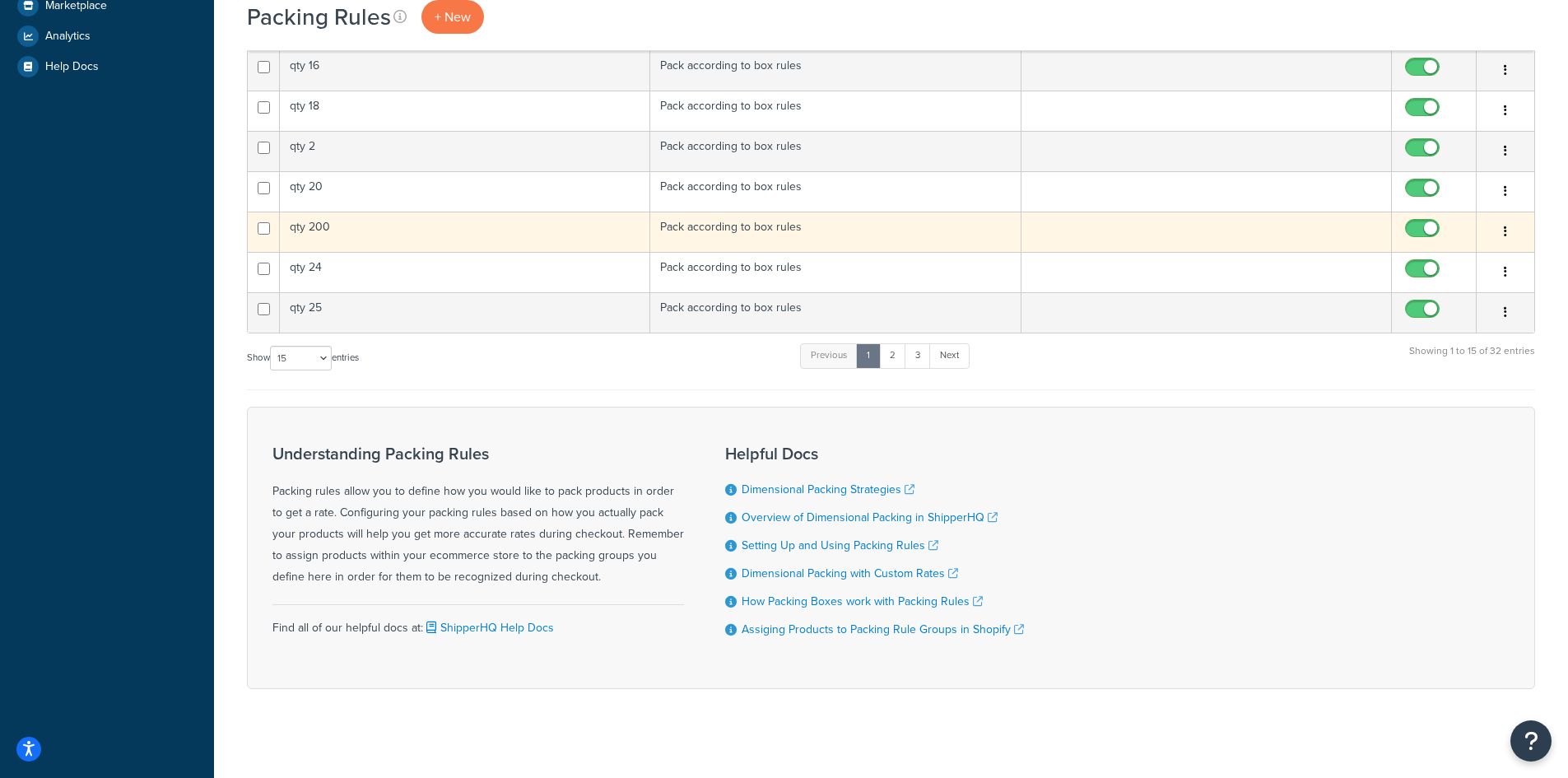
click at [409, 242] on td "qty 200" at bounding box center [465, 232] width 370 height 41
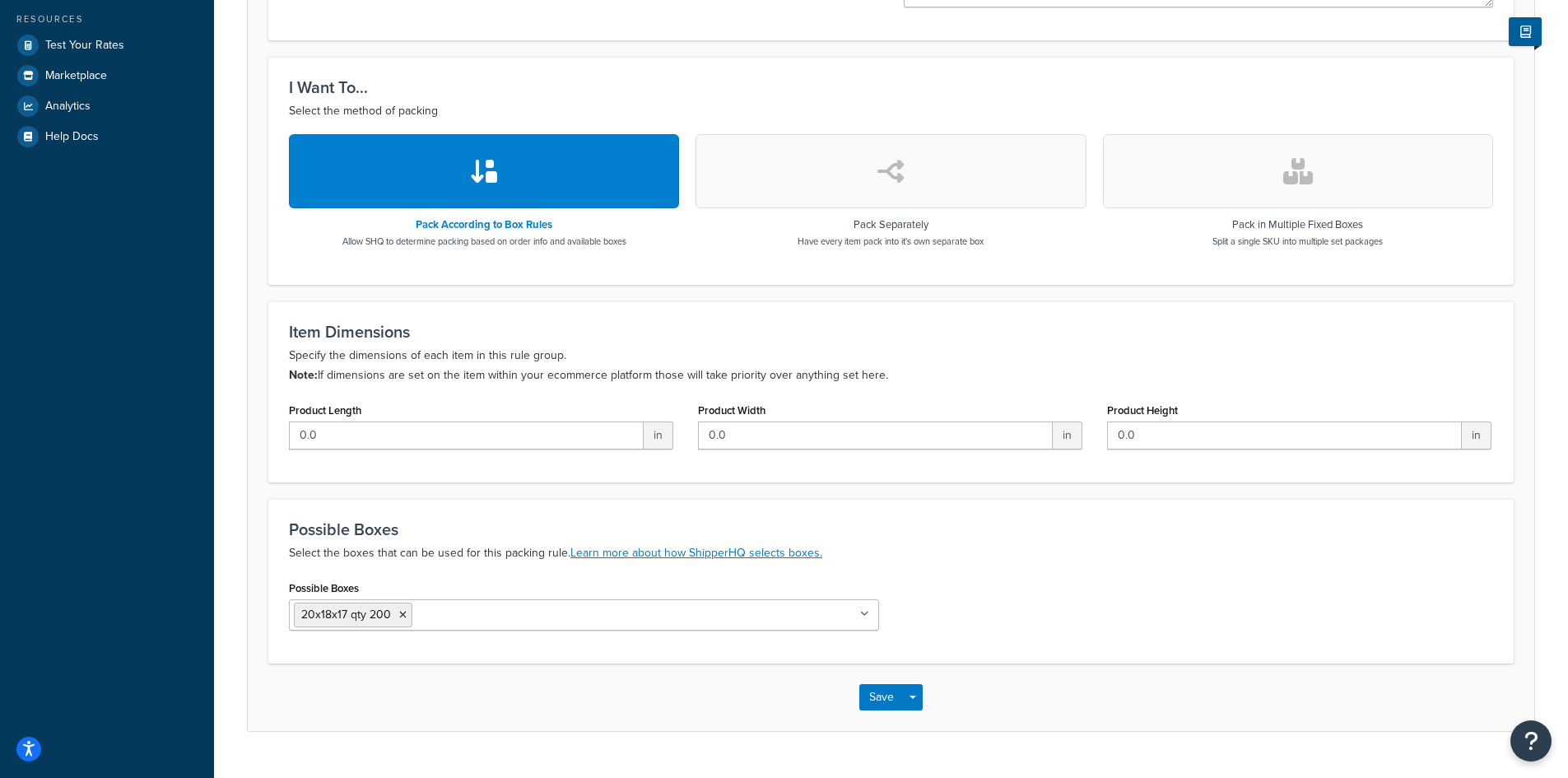
scroll to position [460, 0]
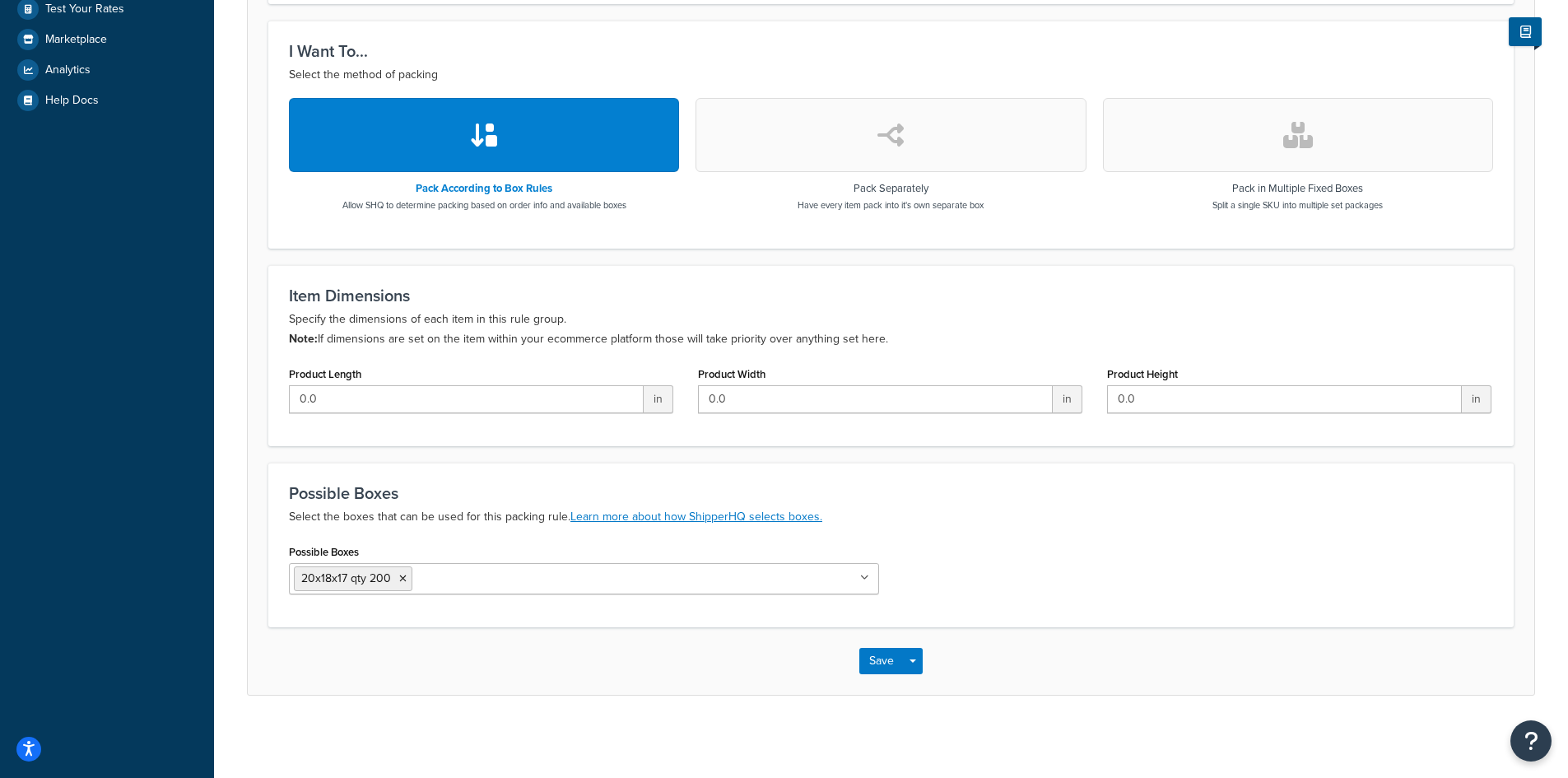
click at [448, 578] on input "Possible Boxes" at bounding box center [489, 577] width 146 height 18
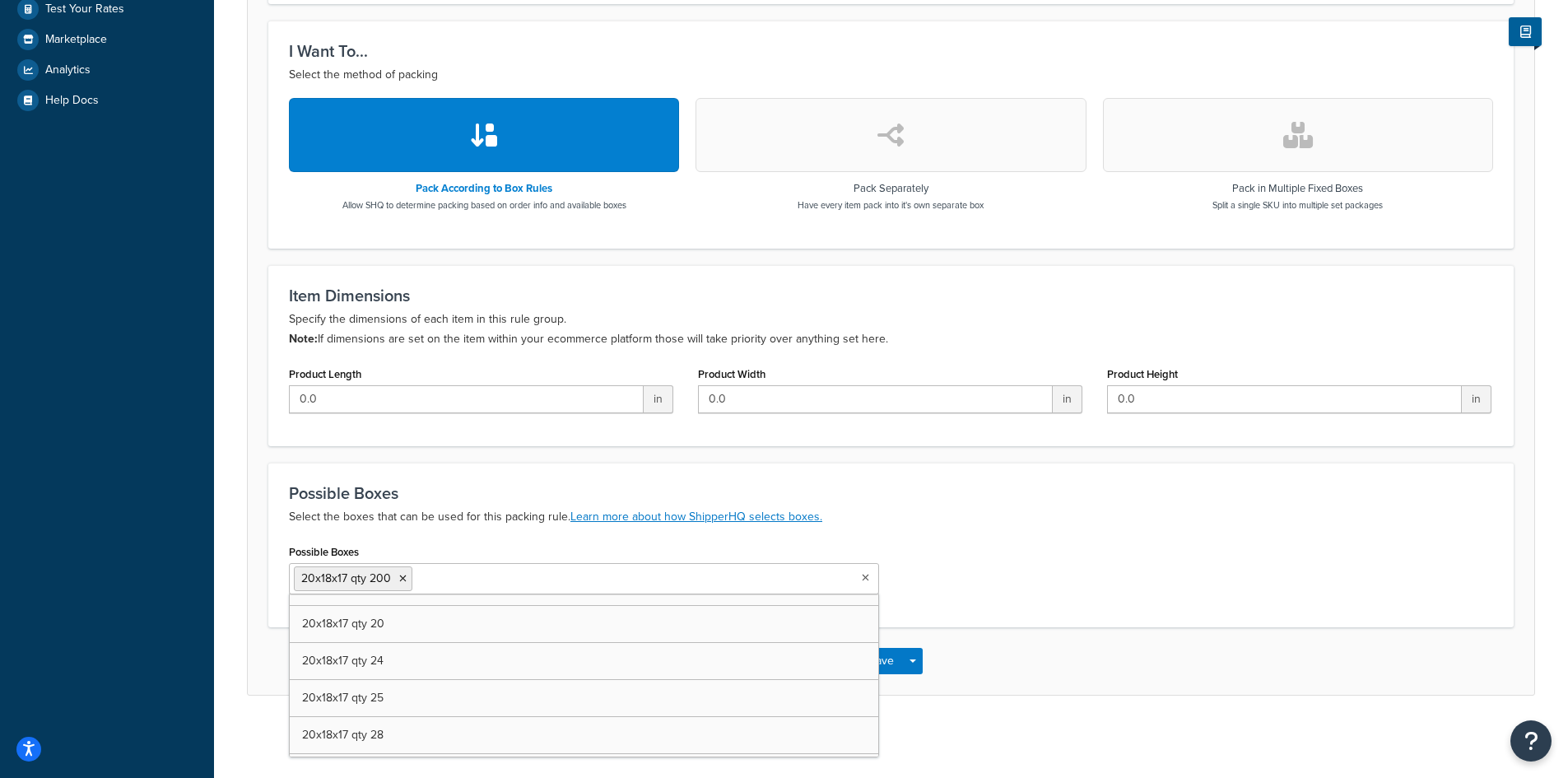
drag, startPoint x: 188, startPoint y: 483, endPoint x: 199, endPoint y: 477, distance: 12.5
click at [188, 483] on div "Dashboard Basic Setup Websites 1 Origins 10 Manage Shipping Carriers Carriers A…" at bounding box center [106, 159] width 214 height 1238
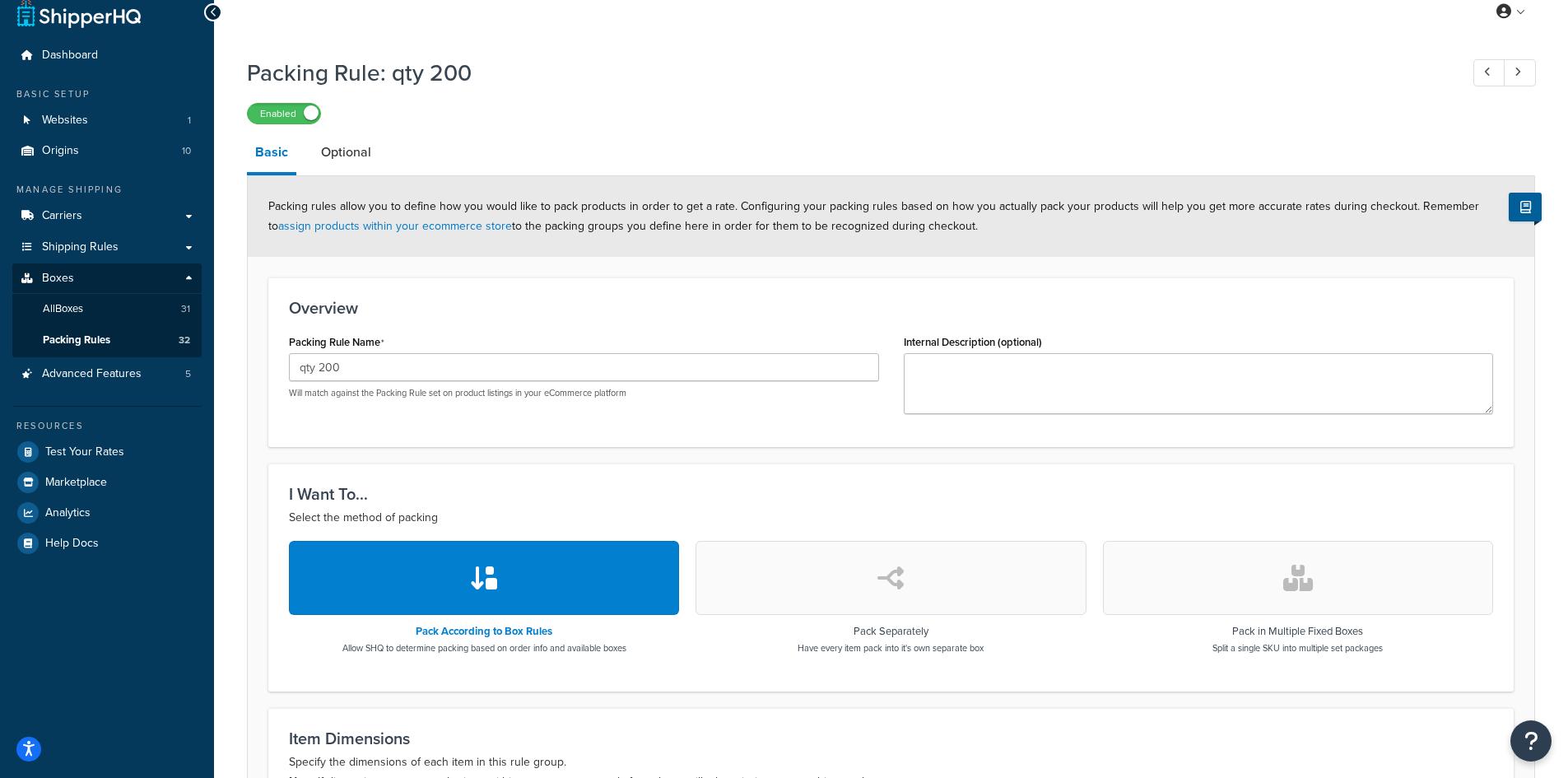
scroll to position [0, 0]
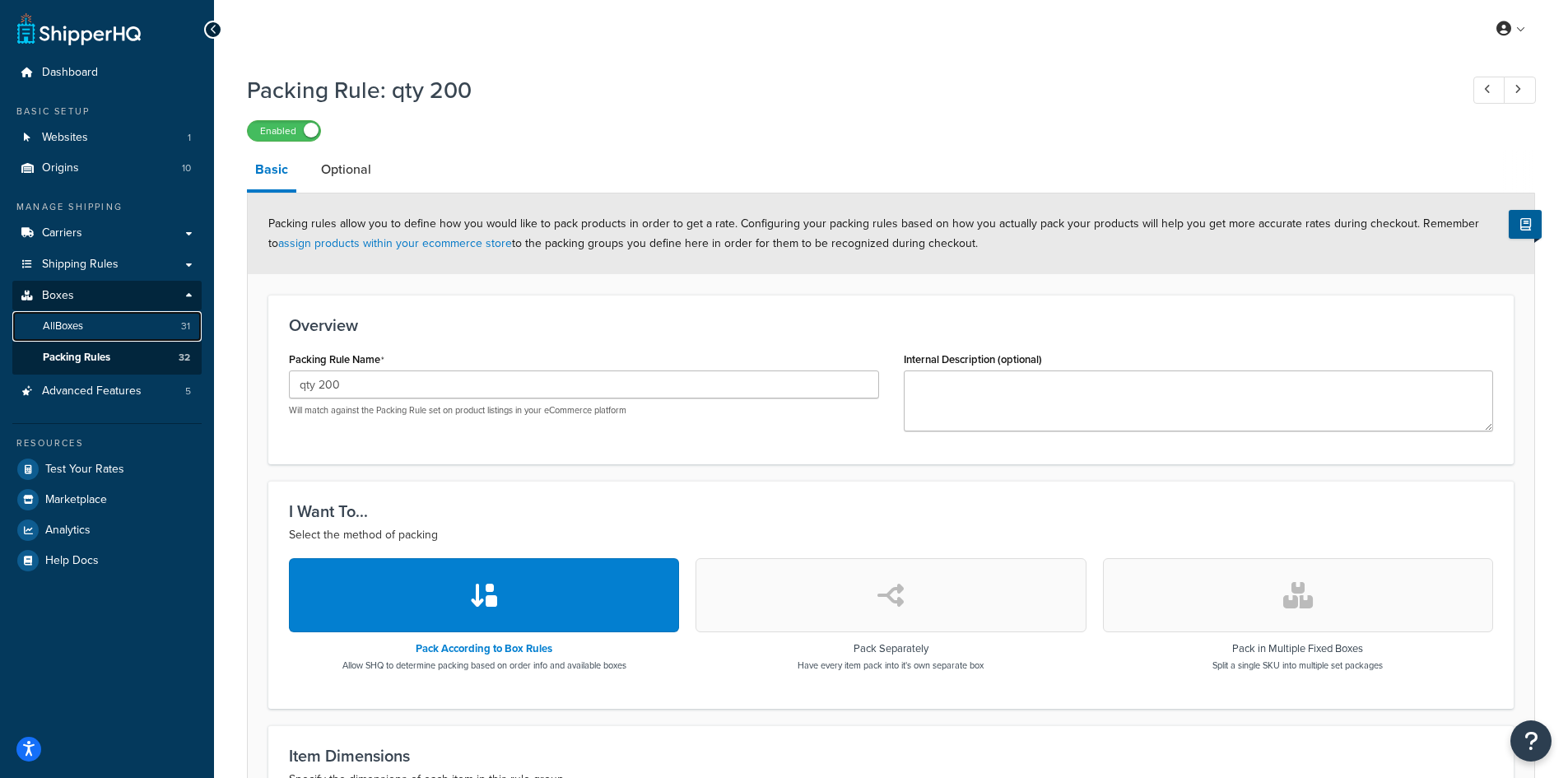
click at [94, 329] on link "All Boxes 31" at bounding box center [106, 326] width 189 height 30
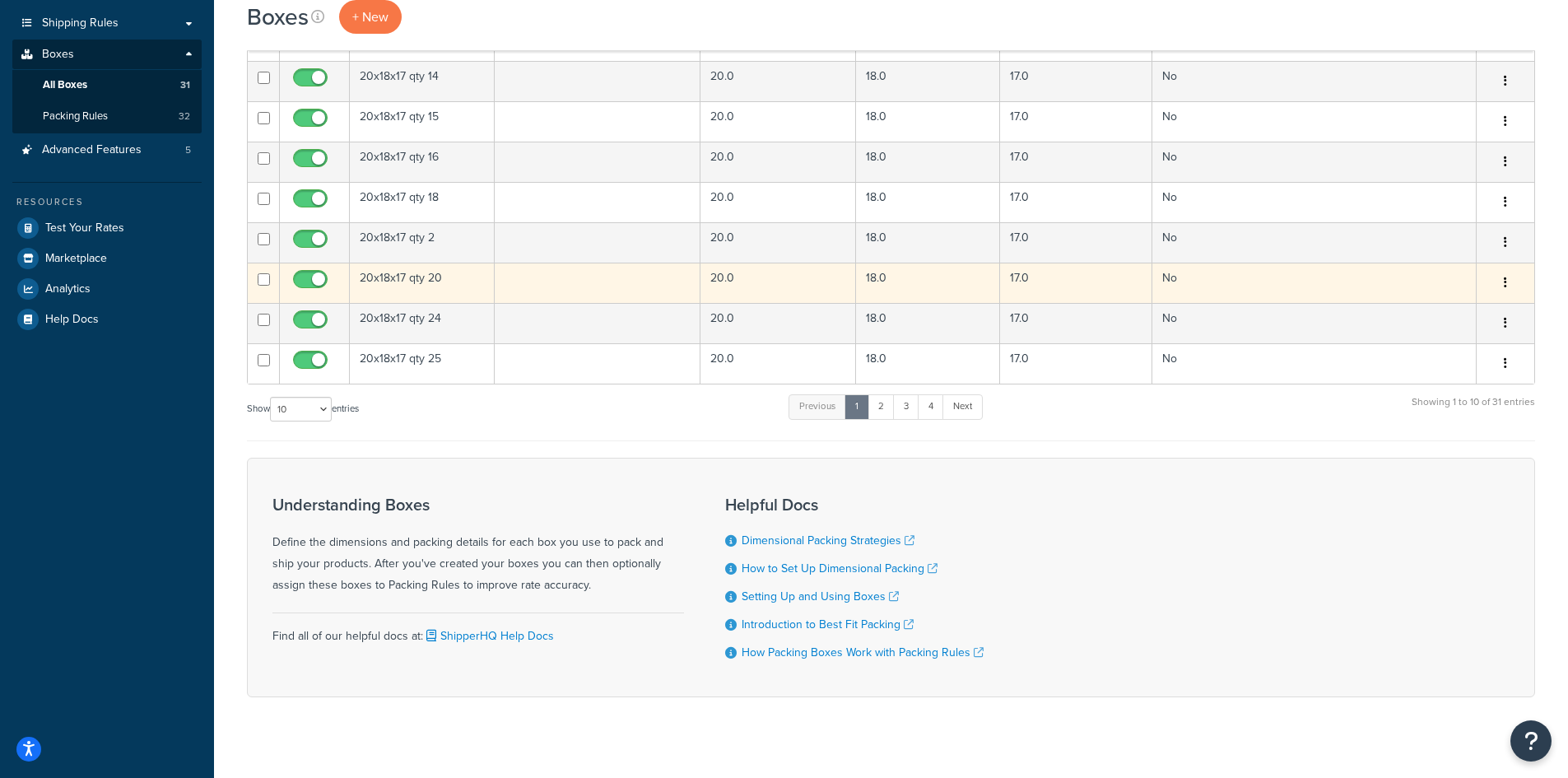
scroll to position [247, 0]
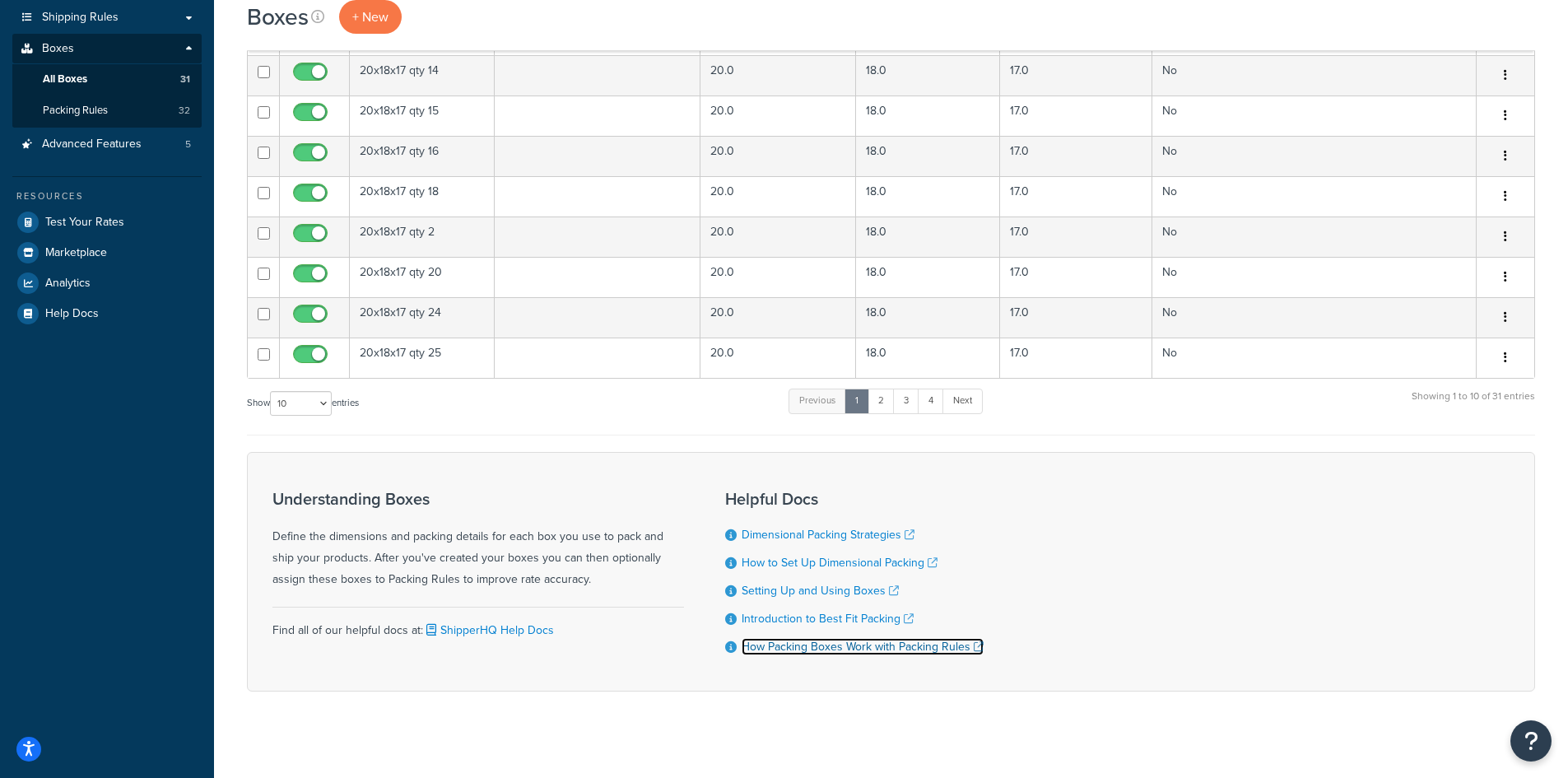
click at [916, 653] on link "How Packing Boxes Work with Packing Rules" at bounding box center [862, 646] width 242 height 17
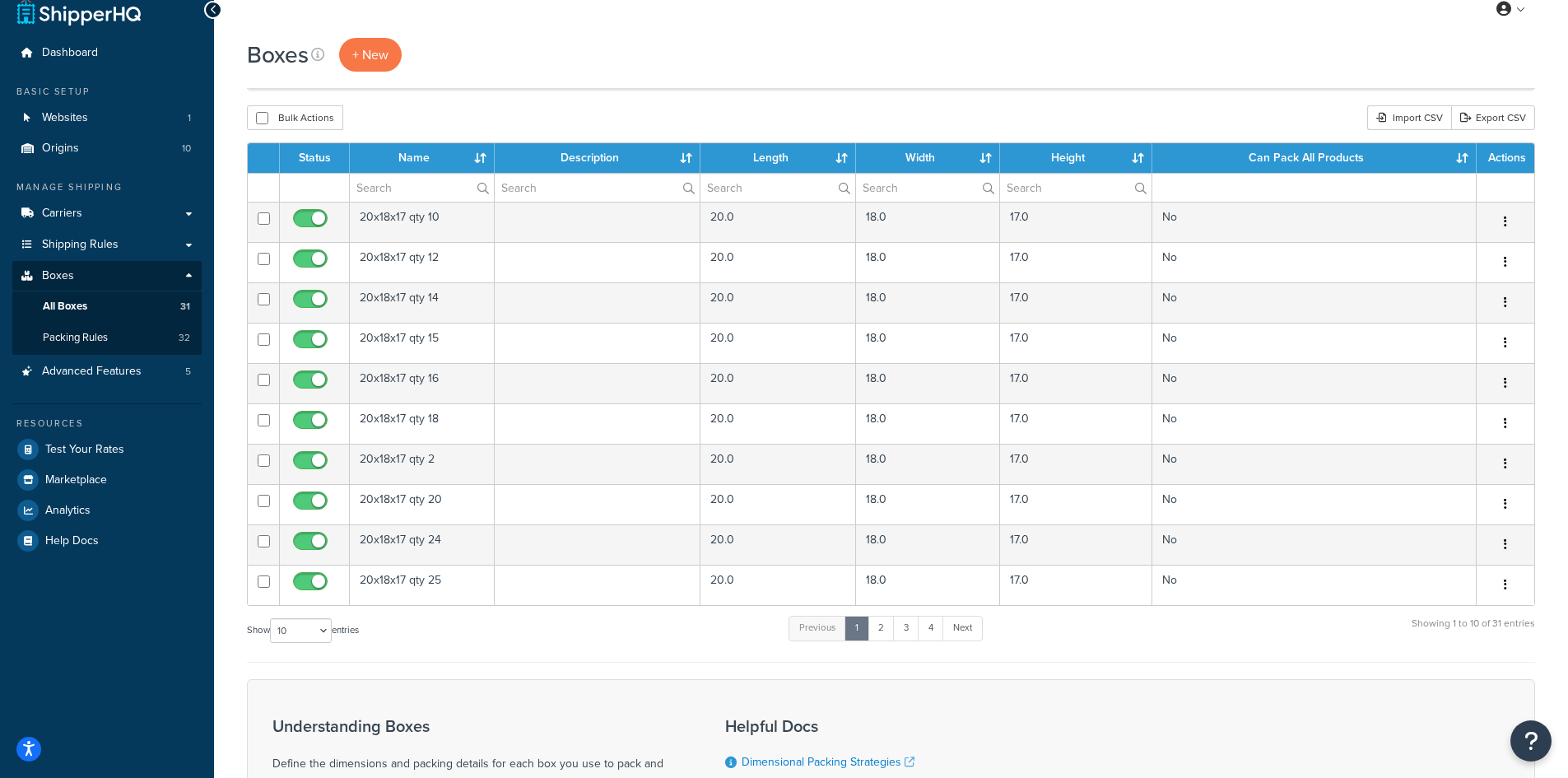
scroll to position [0, 0]
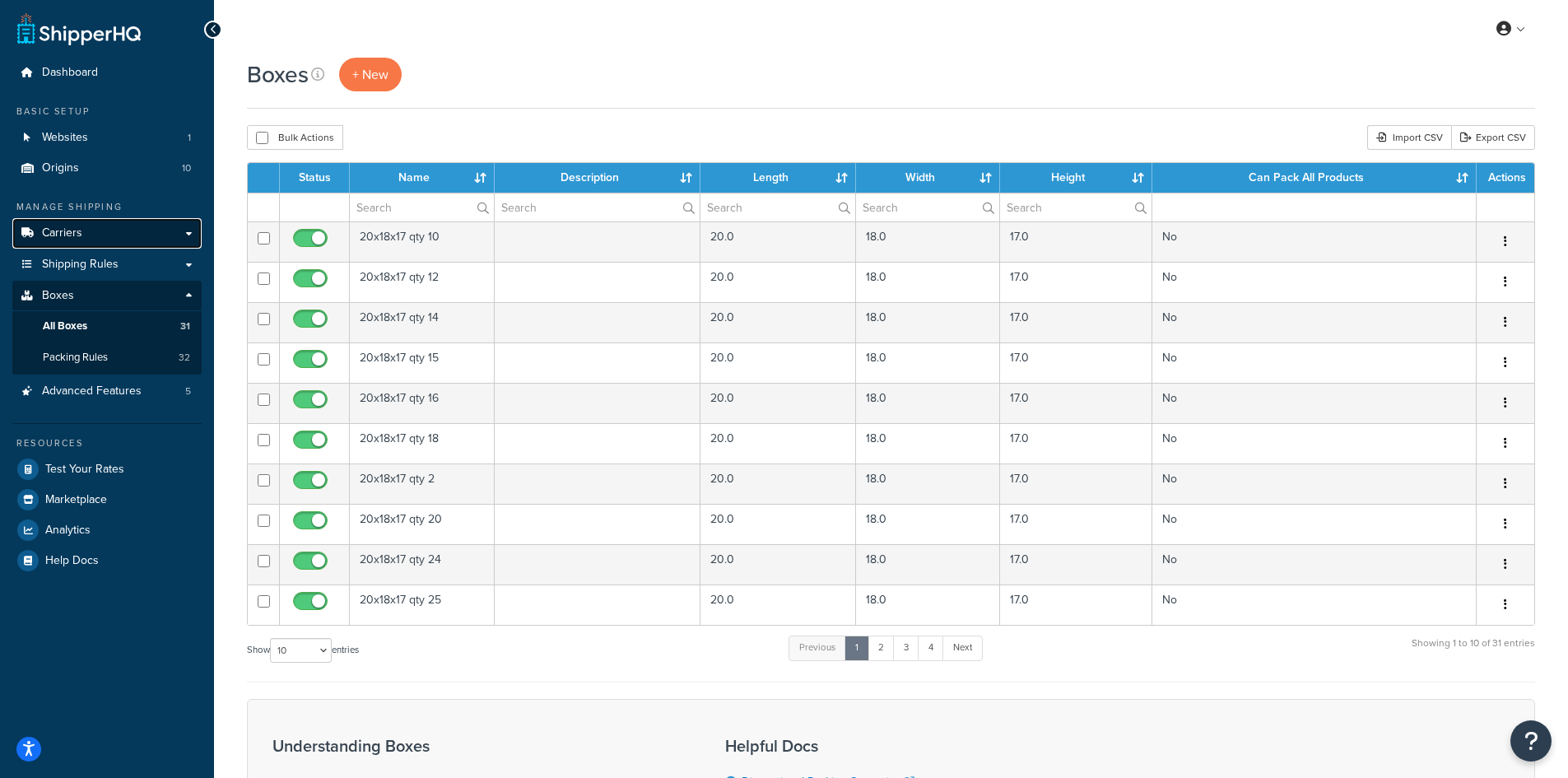
click at [62, 237] on span "Carriers" at bounding box center [62, 233] width 41 height 14
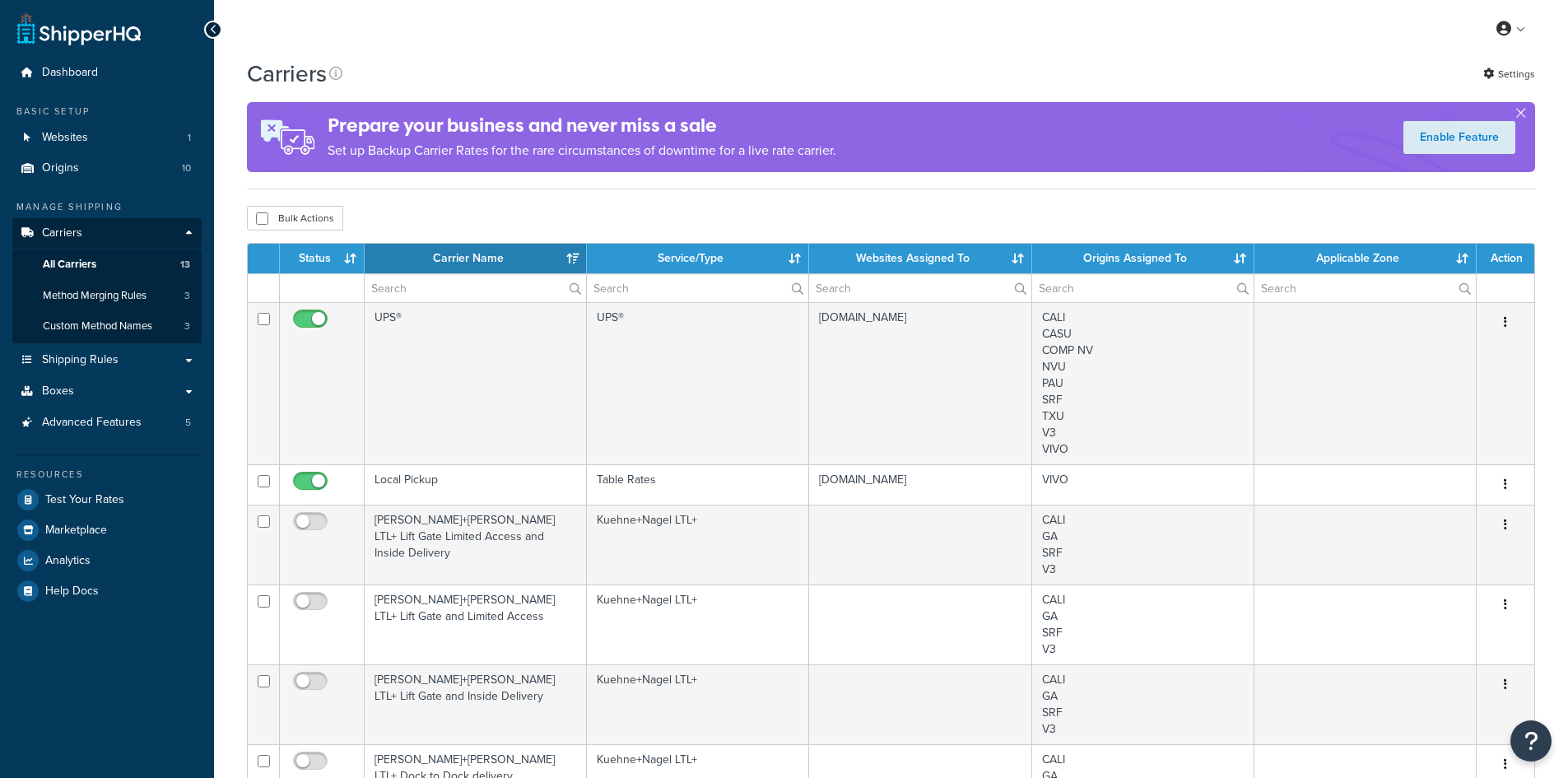
select select "15"
click at [65, 267] on span "All Carriers" at bounding box center [69, 264] width 54 height 14
select select "15"
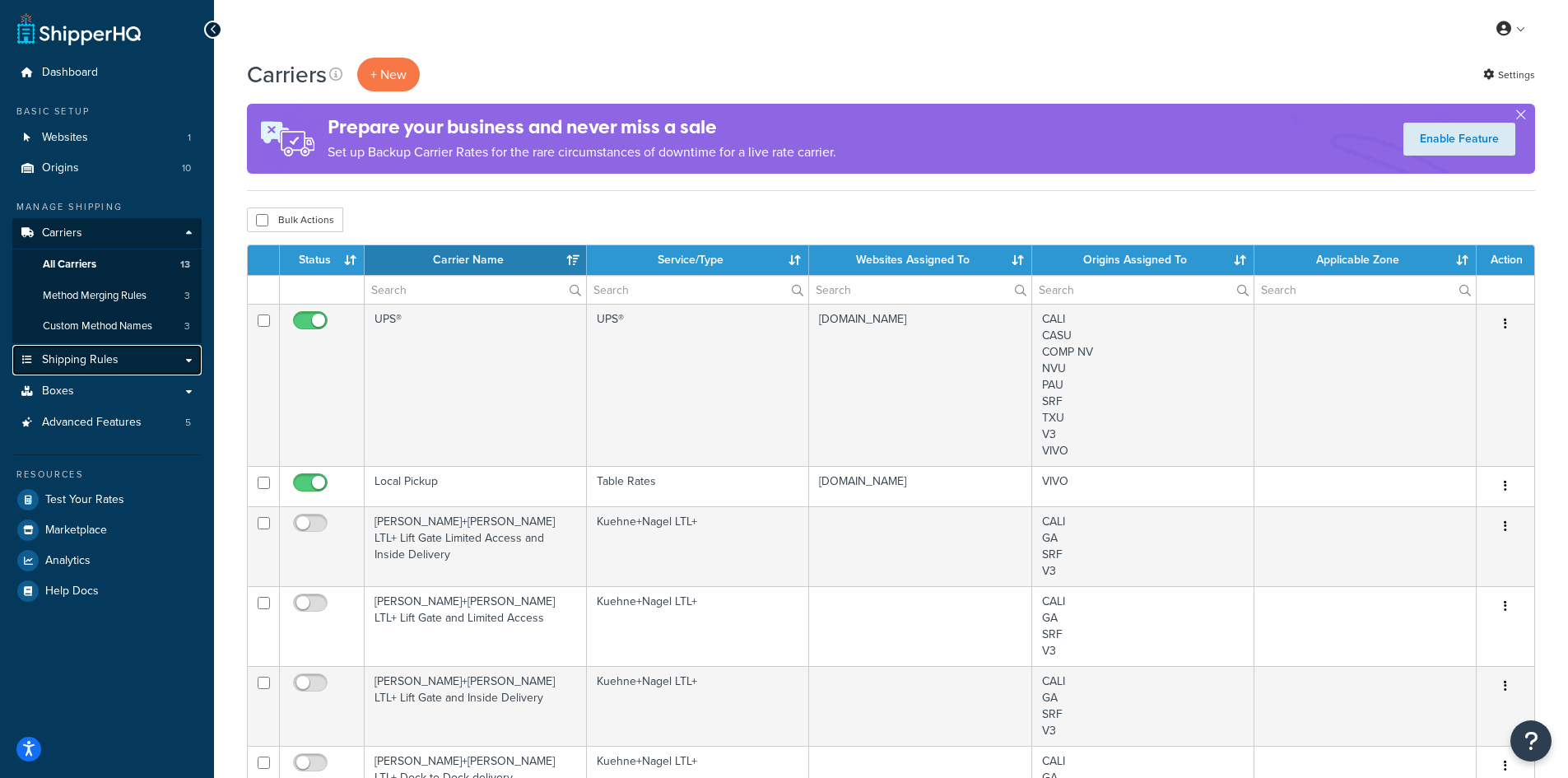
click at [86, 367] on span "Shipping Rules" at bounding box center [80, 360] width 76 height 14
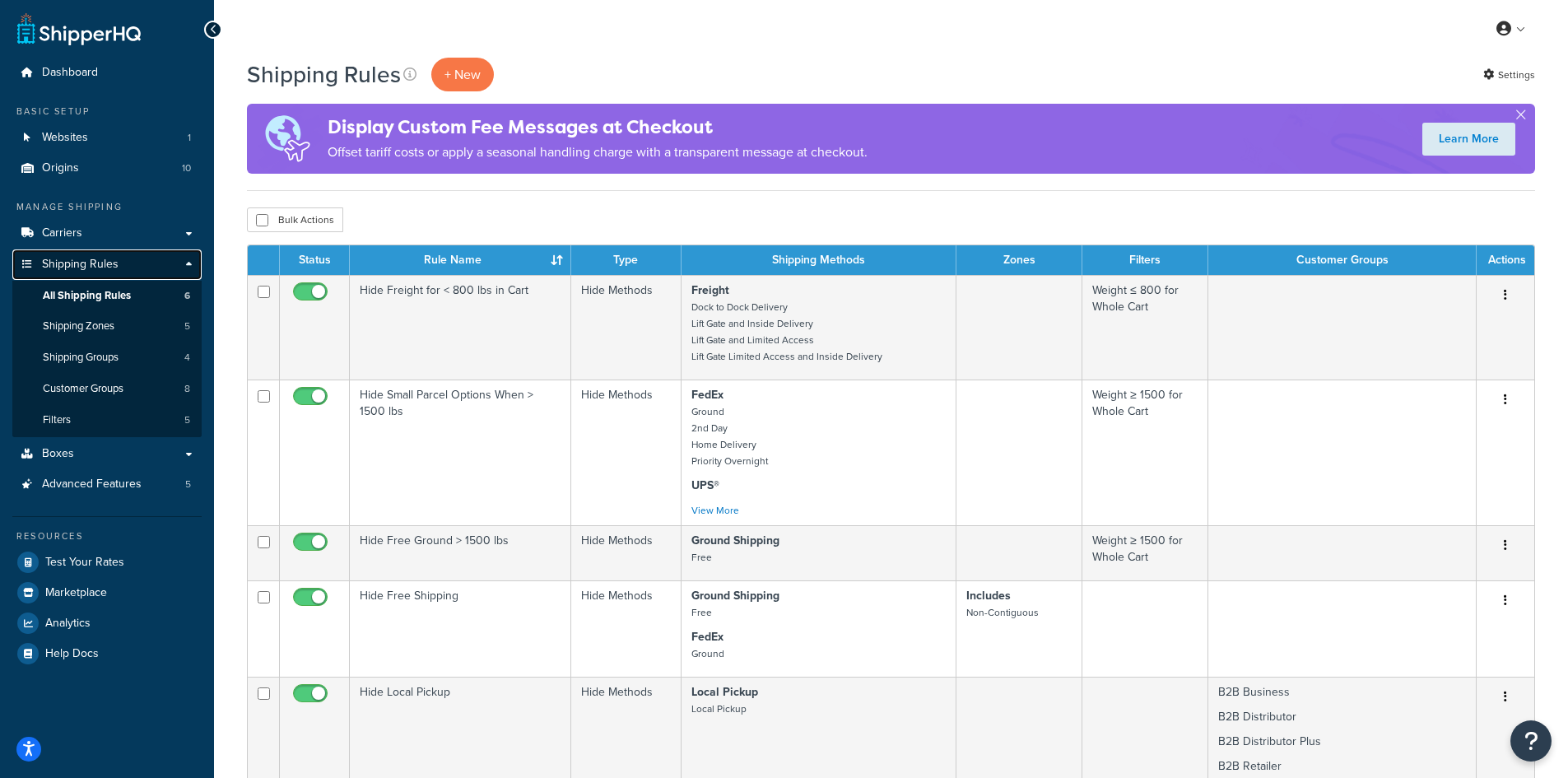
click at [60, 267] on span "Shipping Rules" at bounding box center [80, 264] width 76 height 14
click at [74, 459] on link "Boxes" at bounding box center [106, 454] width 189 height 30
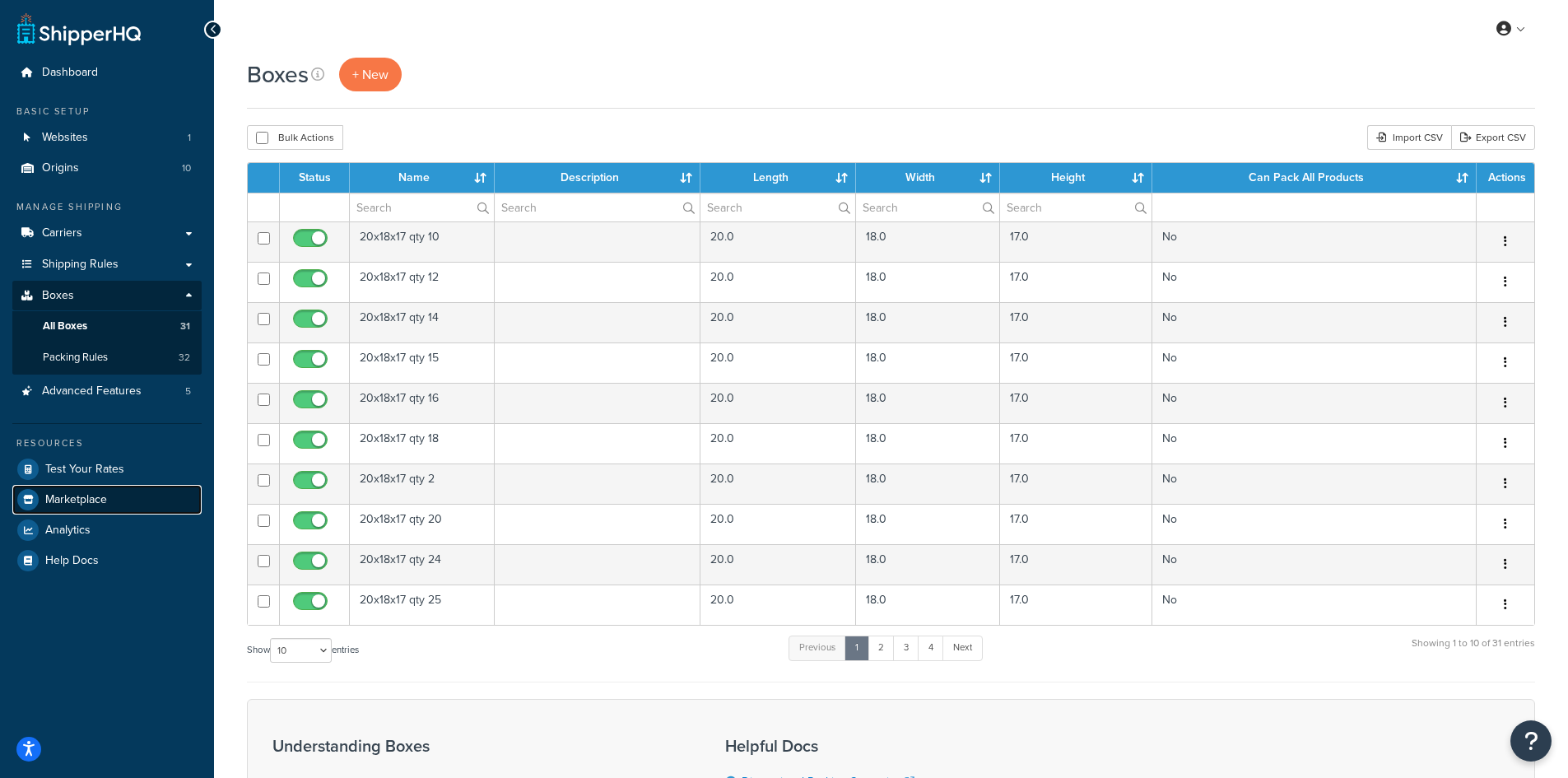
drag, startPoint x: 0, startPoint y: 0, endPoint x: 76, endPoint y: 488, distance: 493.9
click at [76, 488] on link "Marketplace" at bounding box center [106, 499] width 189 height 29
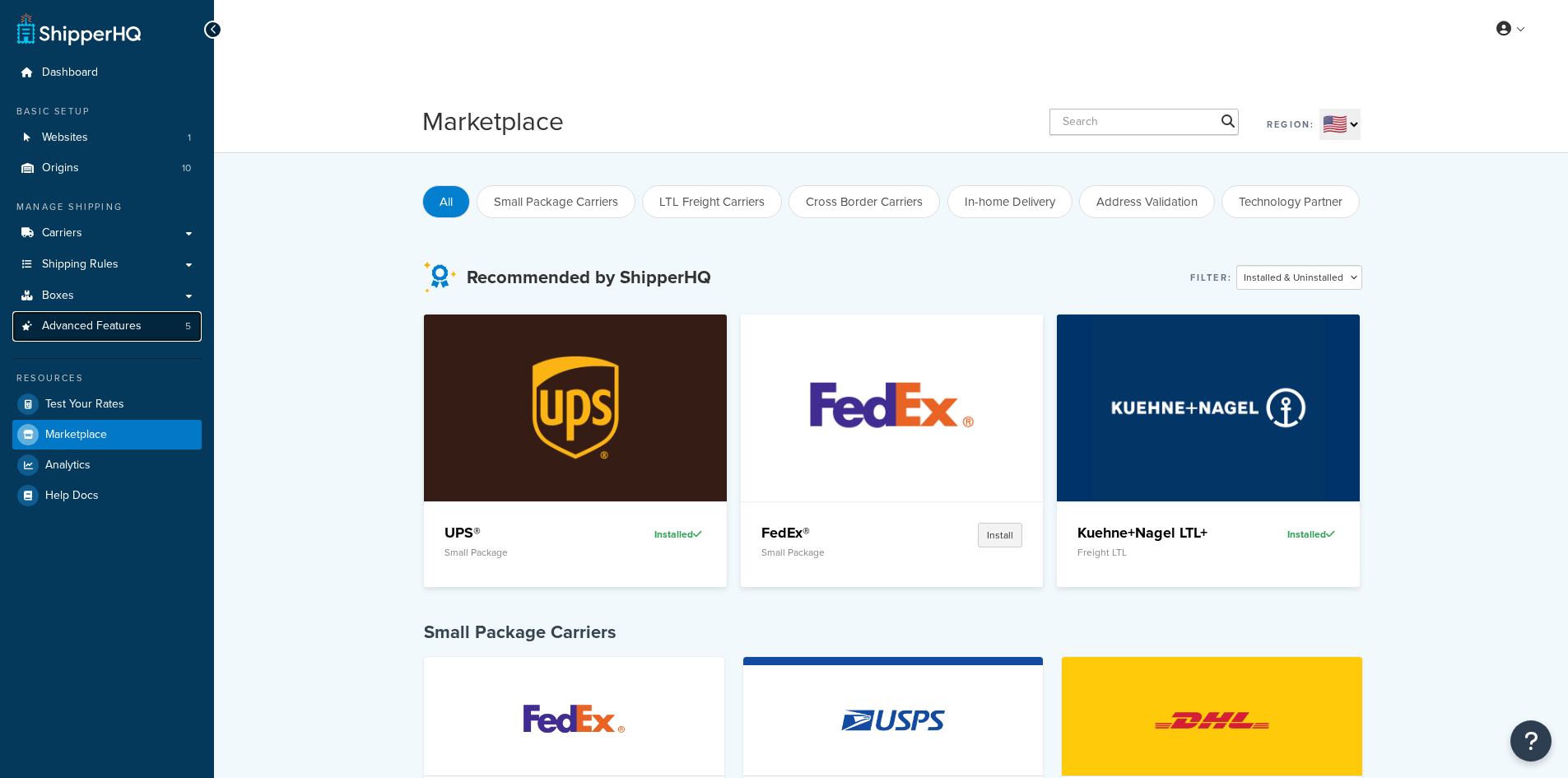
click at [85, 326] on span "Advanced Features" at bounding box center [92, 326] width 100 height 14
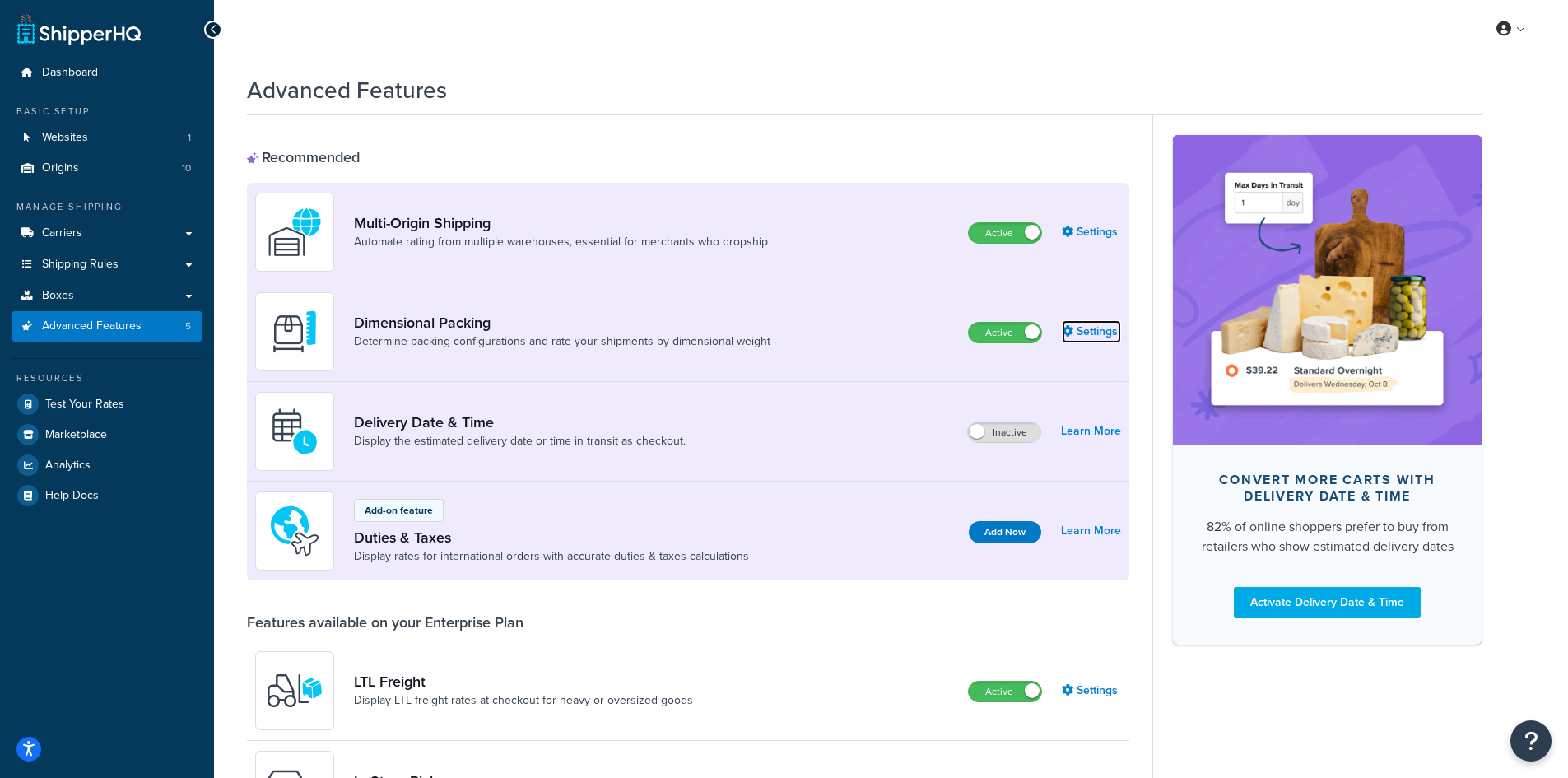
click at [1088, 331] on link "Settings" at bounding box center [1091, 332] width 59 height 23
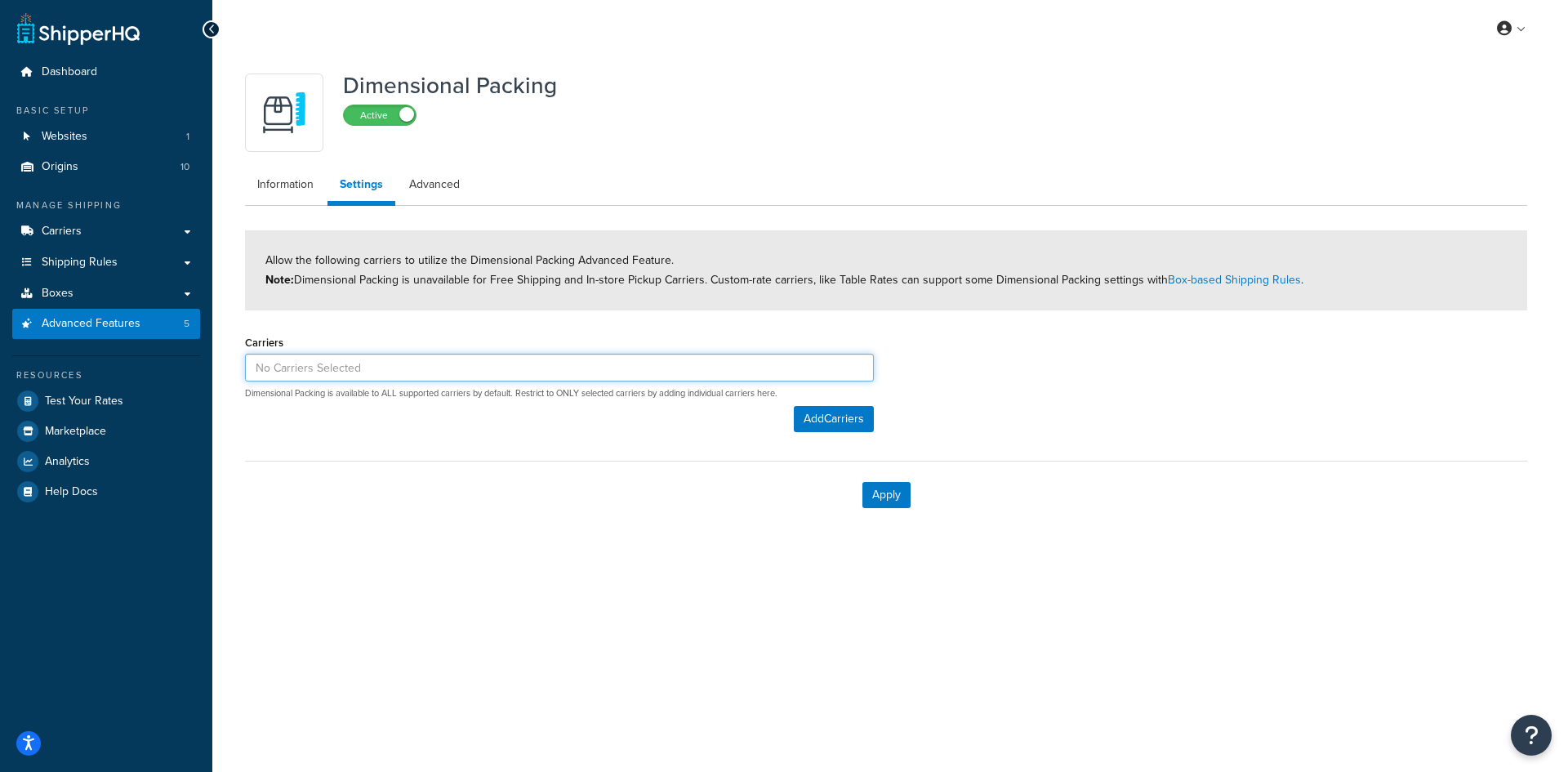
click at [671, 365] on input at bounding box center [559, 367] width 629 height 28
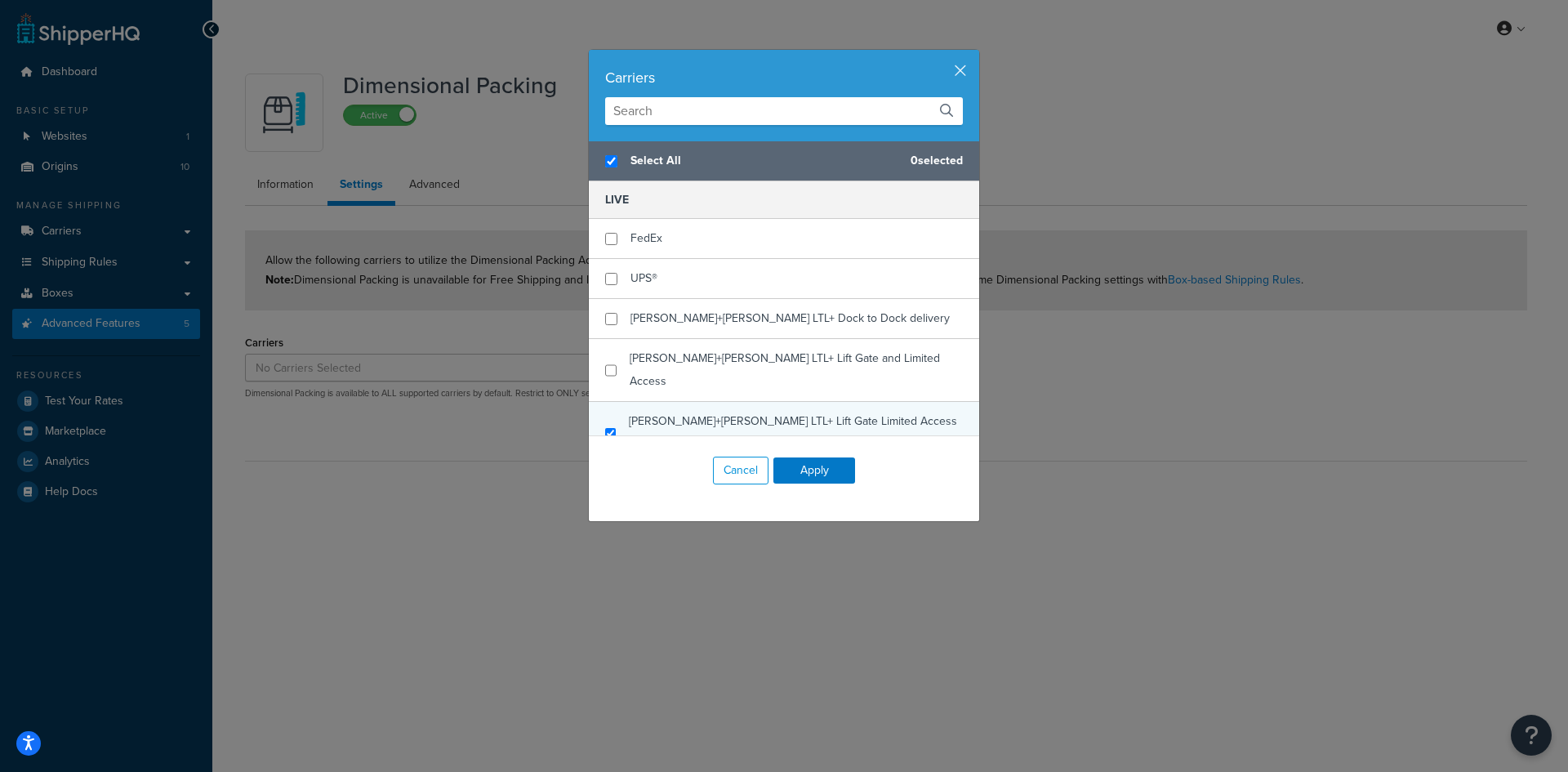
checkbox input "true"
click at [670, 367] on div "LIVE FedEx UPS® Kuehne+Nagel LTL+ Dock to Dock delivery Kuehne+Nagel LTL+ Lift …" at bounding box center [784, 474] width 391 height 585
checkbox input "false"
click at [605, 427] on input "checkbox" at bounding box center [610, 433] width 10 height 12
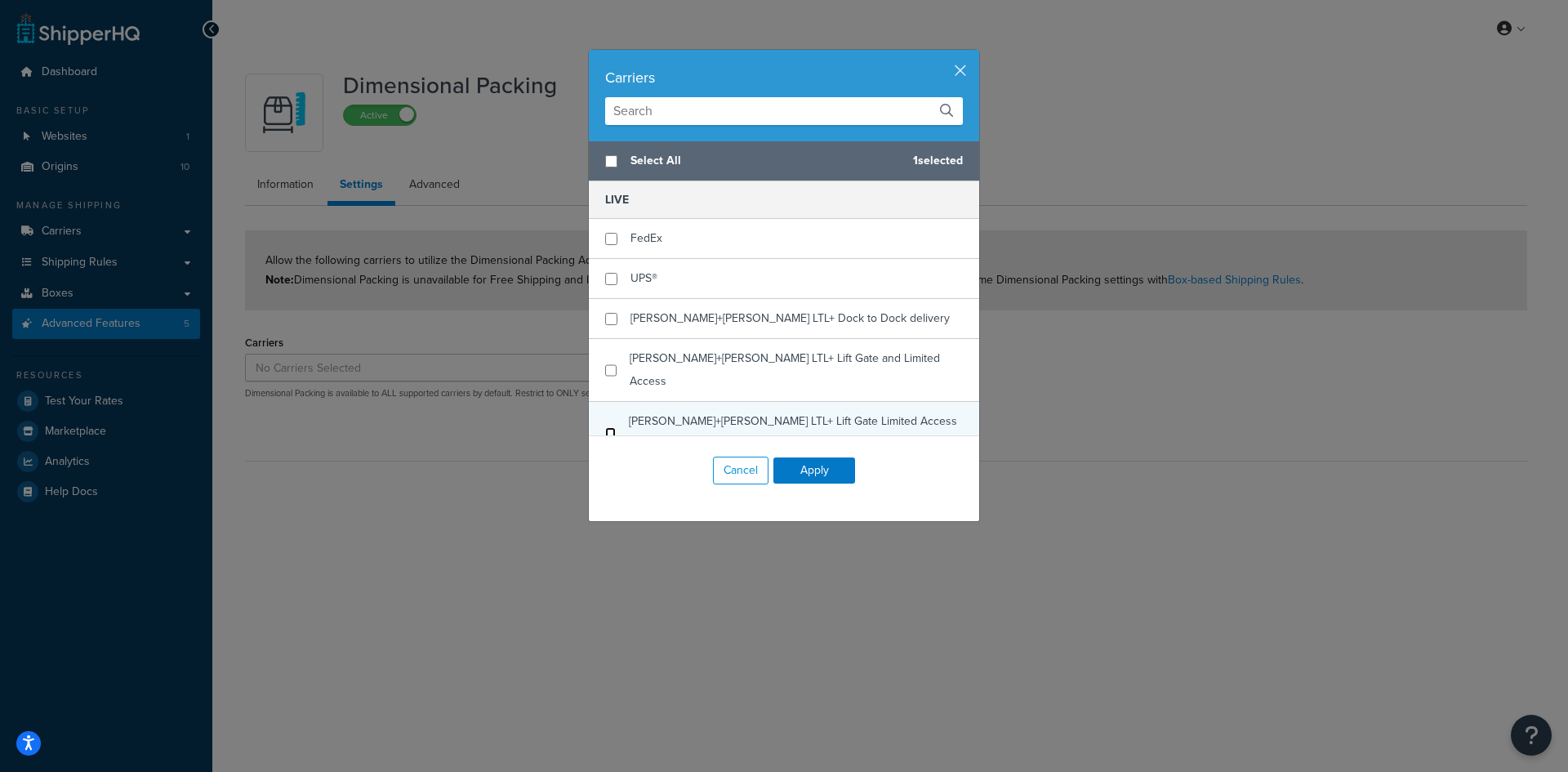
checkbox input "false"
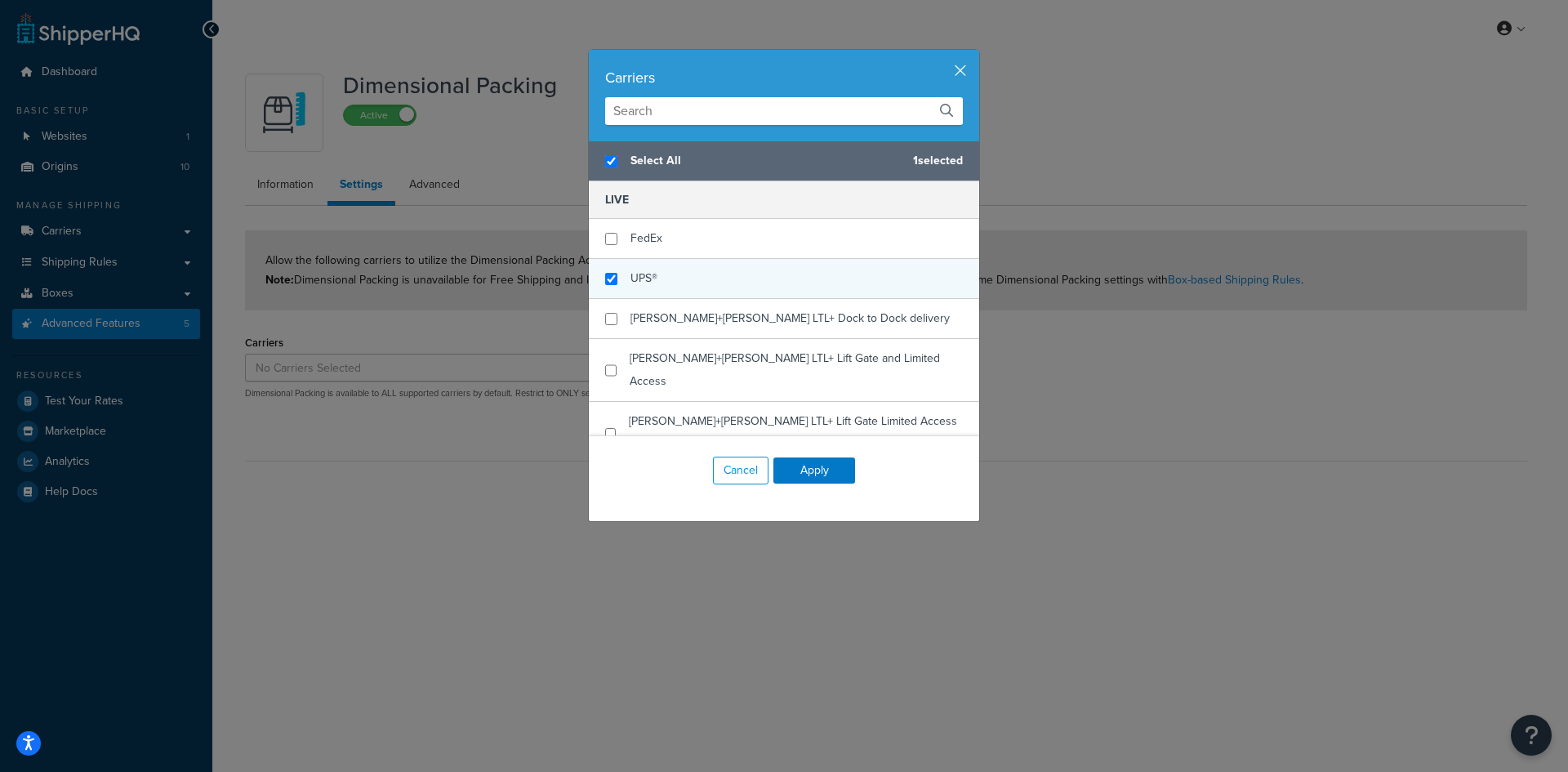
checkbox input "true"
click div "UPS®"
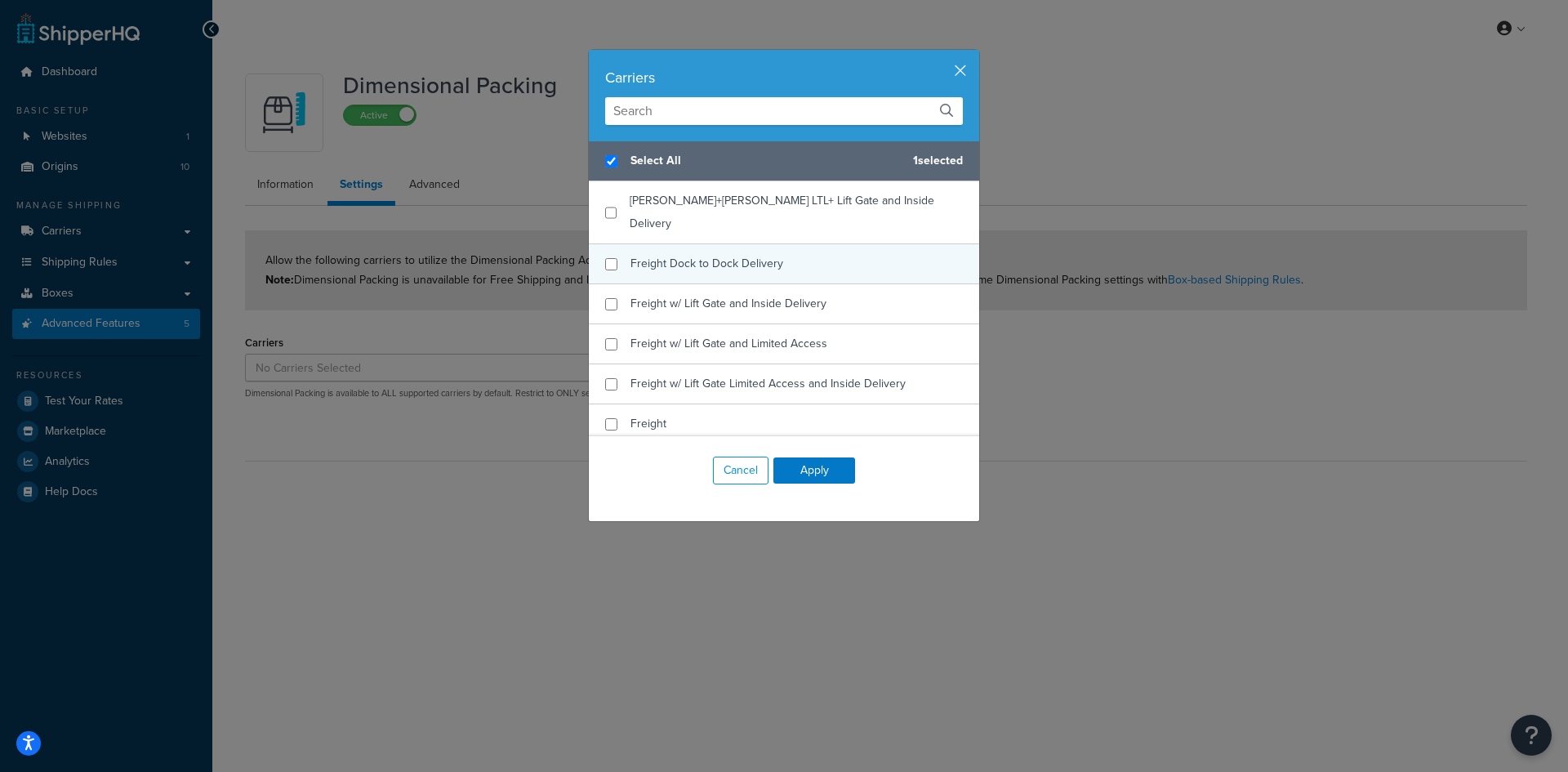
scroll to position [286, 0]
click button "Apply"
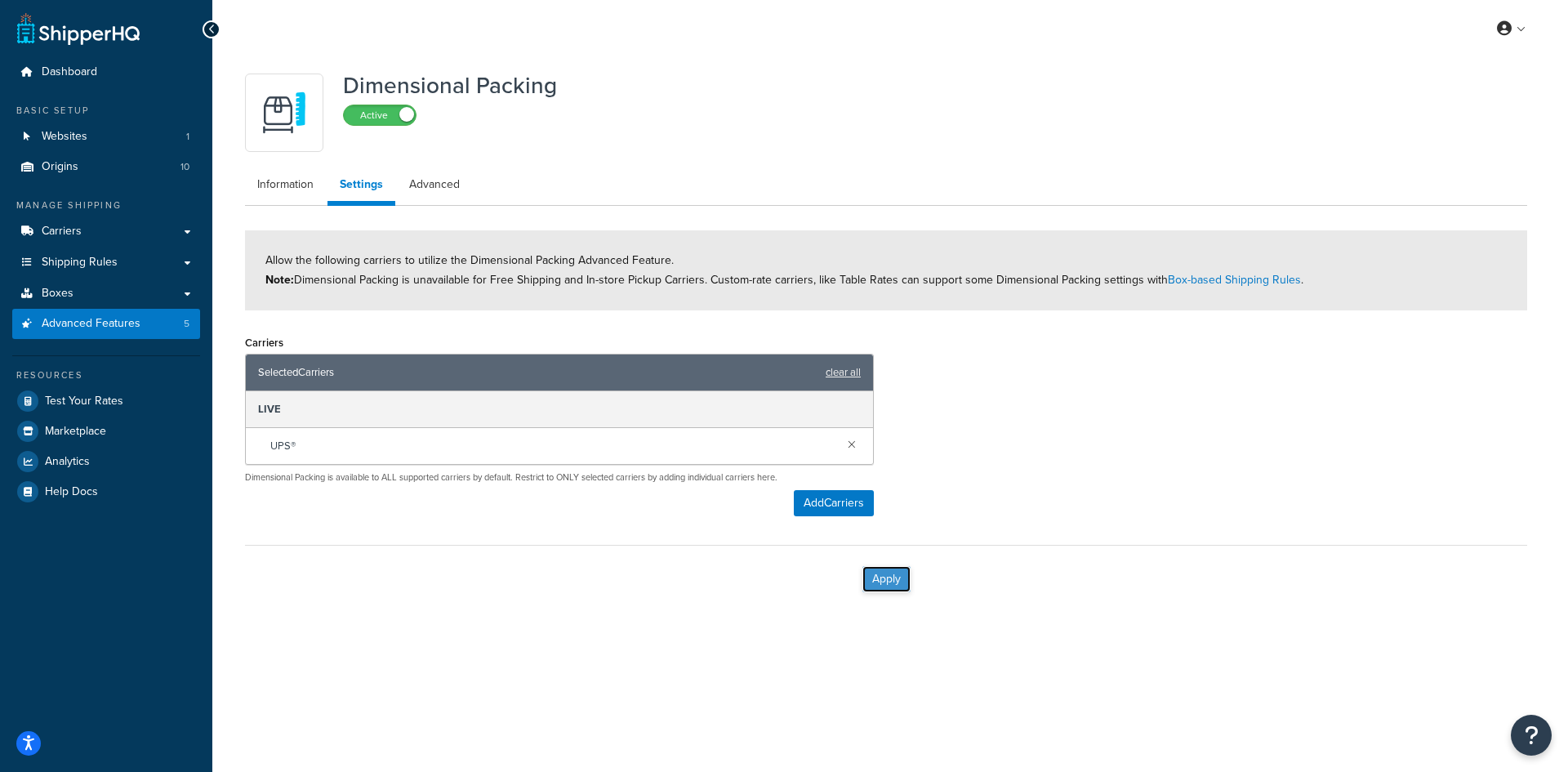
click button "Apply"
click div "Carriers Selected Carriers clear all LIVE UPS® Dimensional Packing is available…"
click link "Boxes"
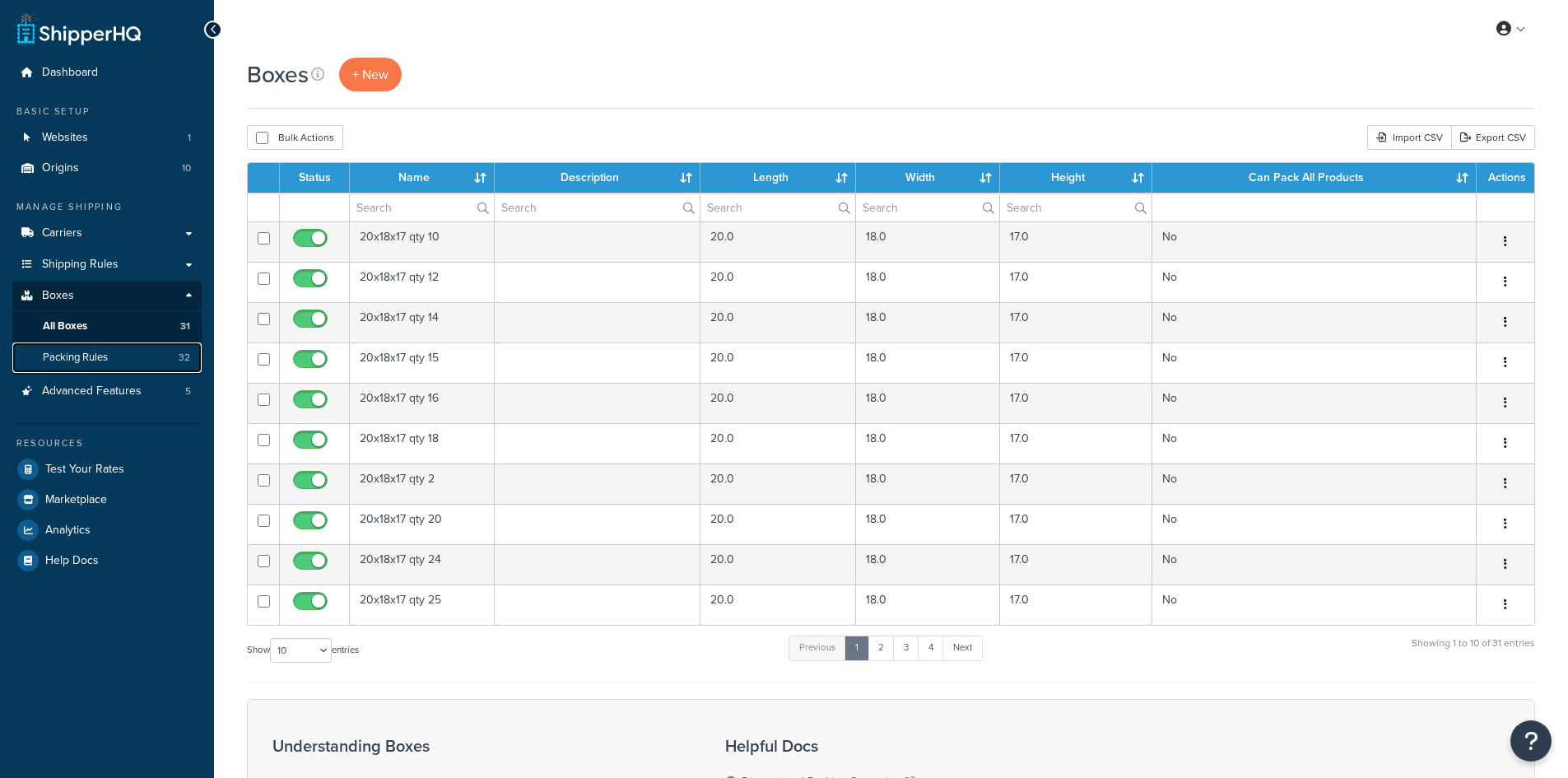
click at [82, 354] on span "Packing Rules" at bounding box center [74, 357] width 65 height 14
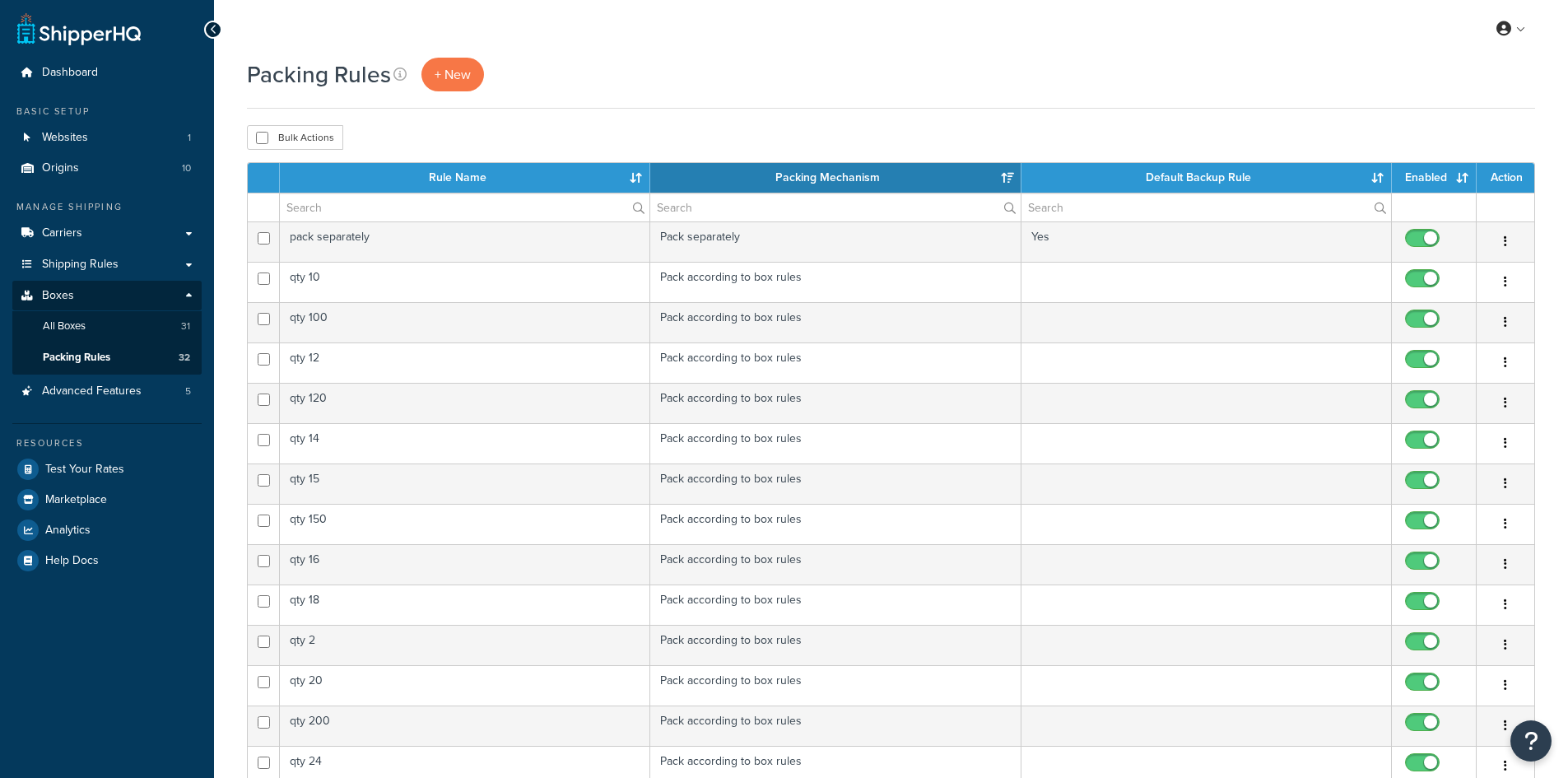
select select "15"
click at [81, 384] on span "Advanced Features" at bounding box center [92, 391] width 100 height 14
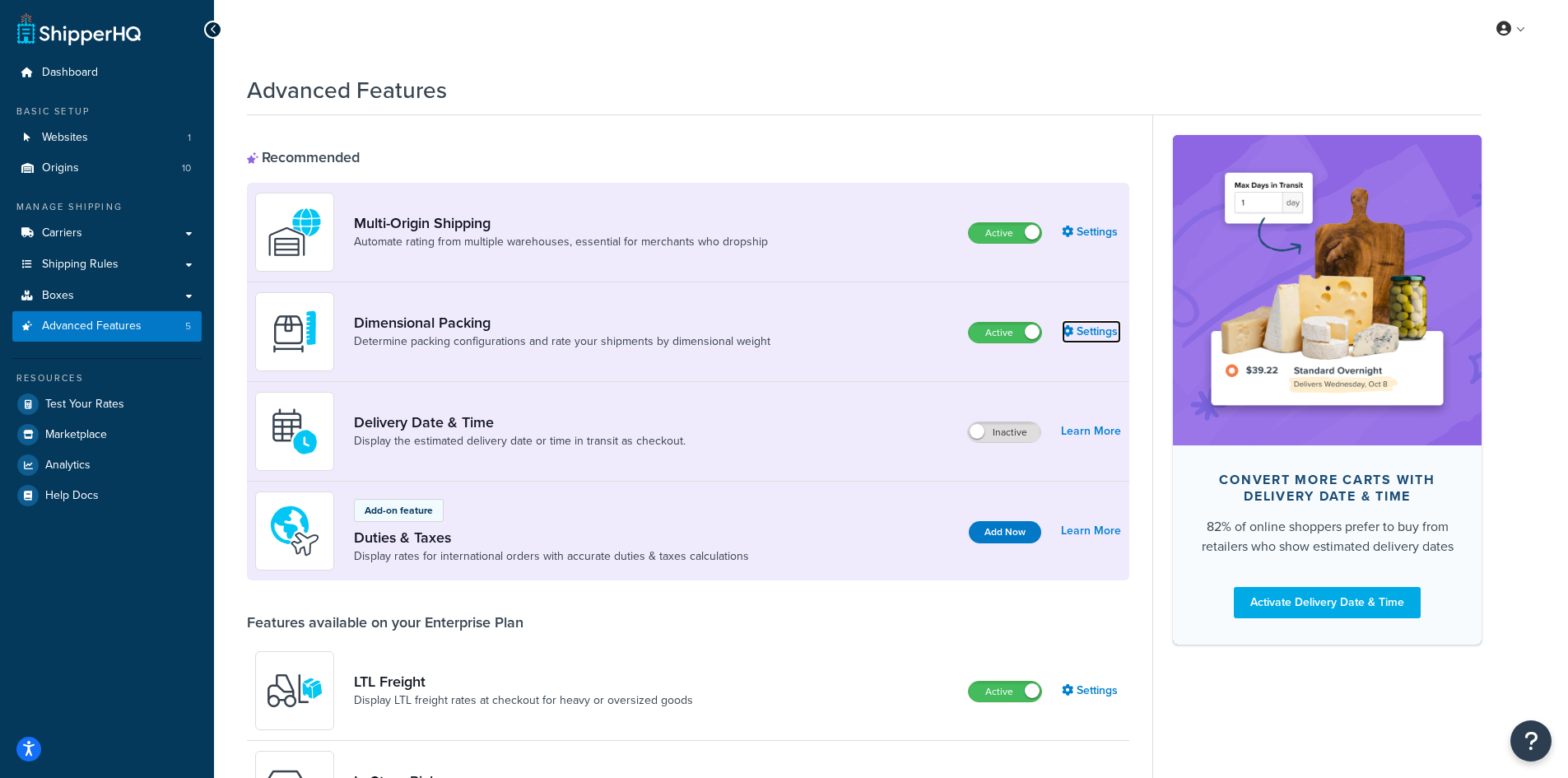
click at [1107, 326] on link "Settings" at bounding box center [1091, 332] width 59 height 23
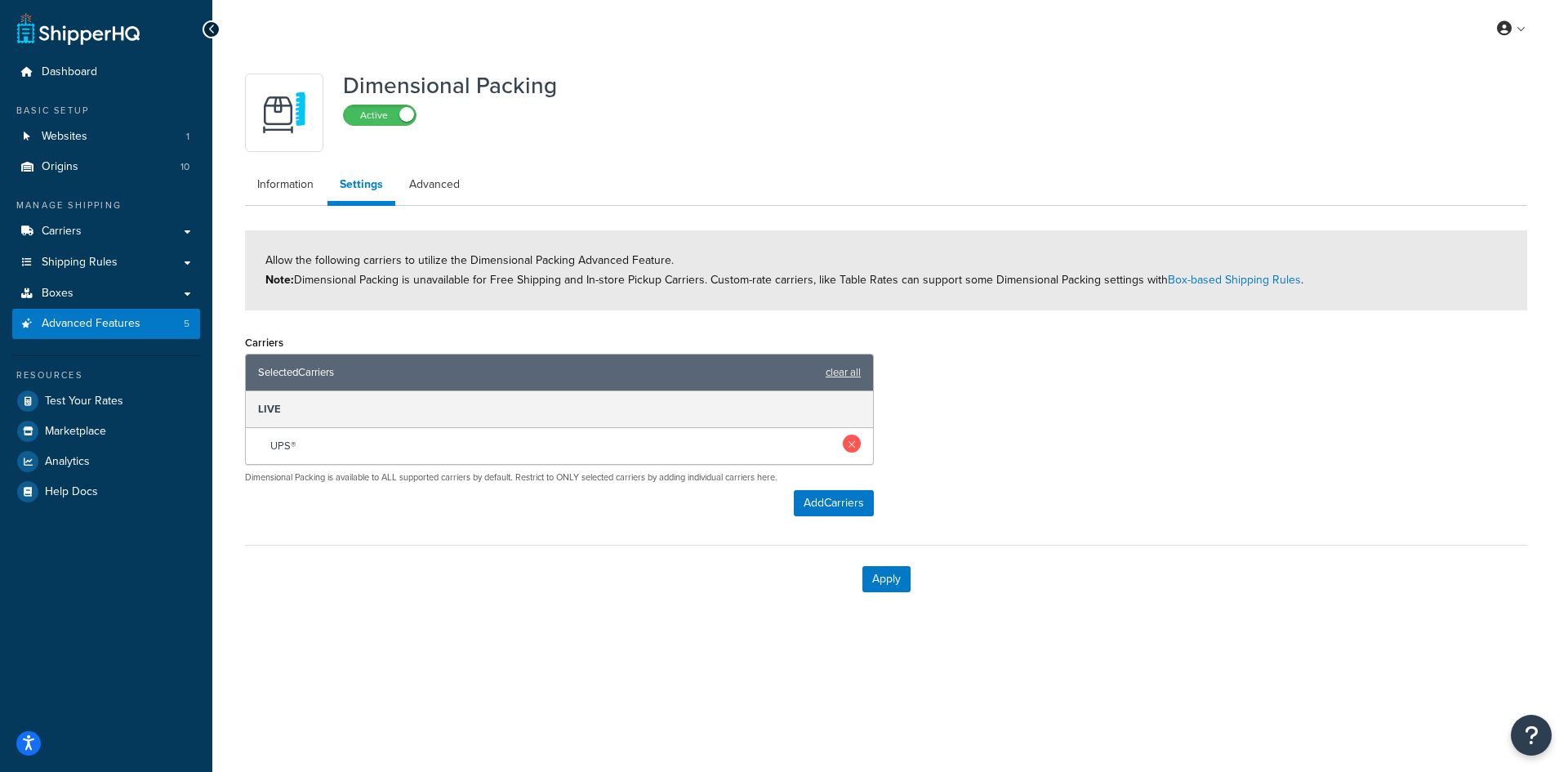
click at [851, 445] on link at bounding box center [852, 443] width 18 height 18
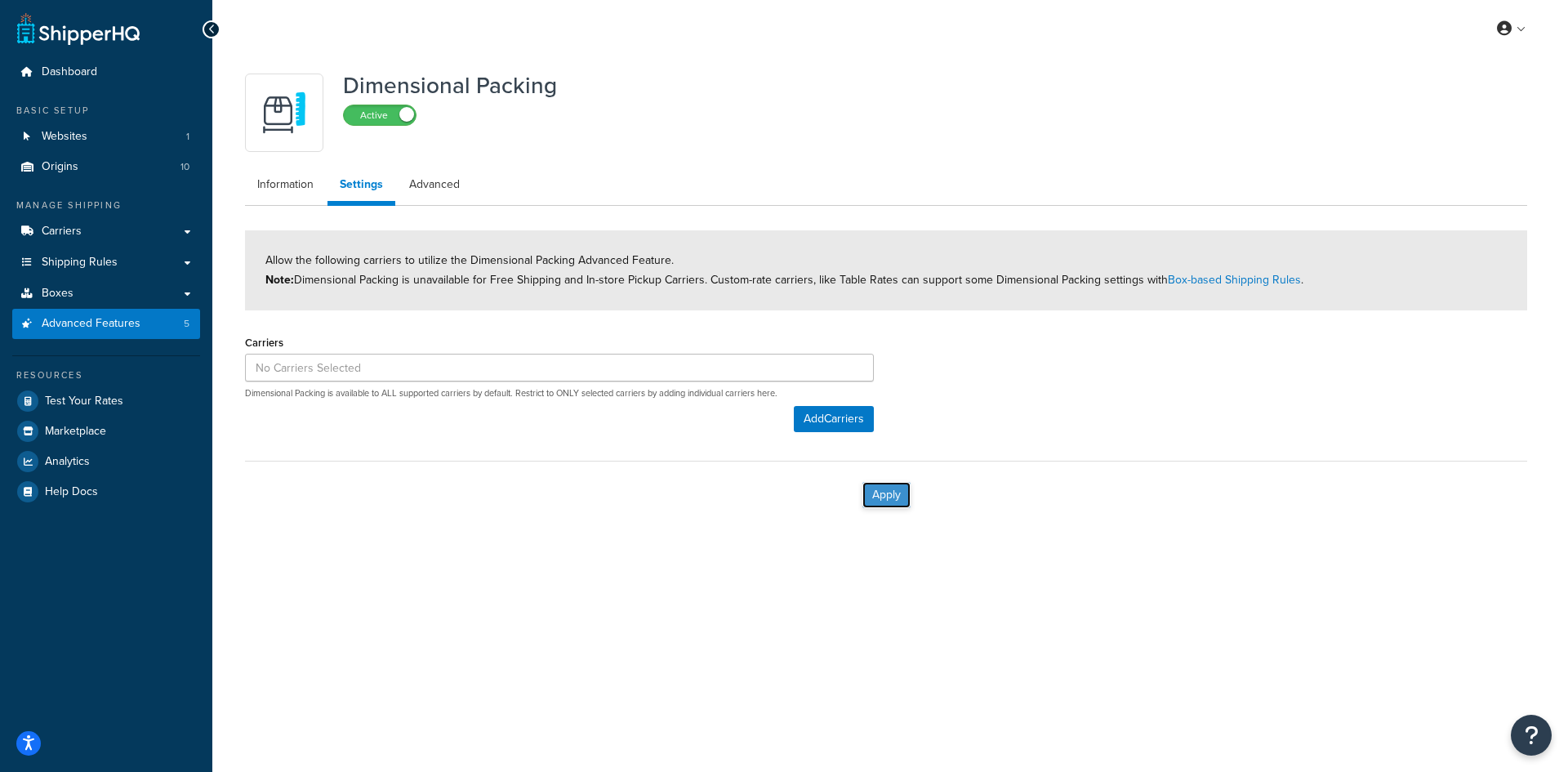
click at [888, 494] on button "Apply" at bounding box center [886, 494] width 49 height 26
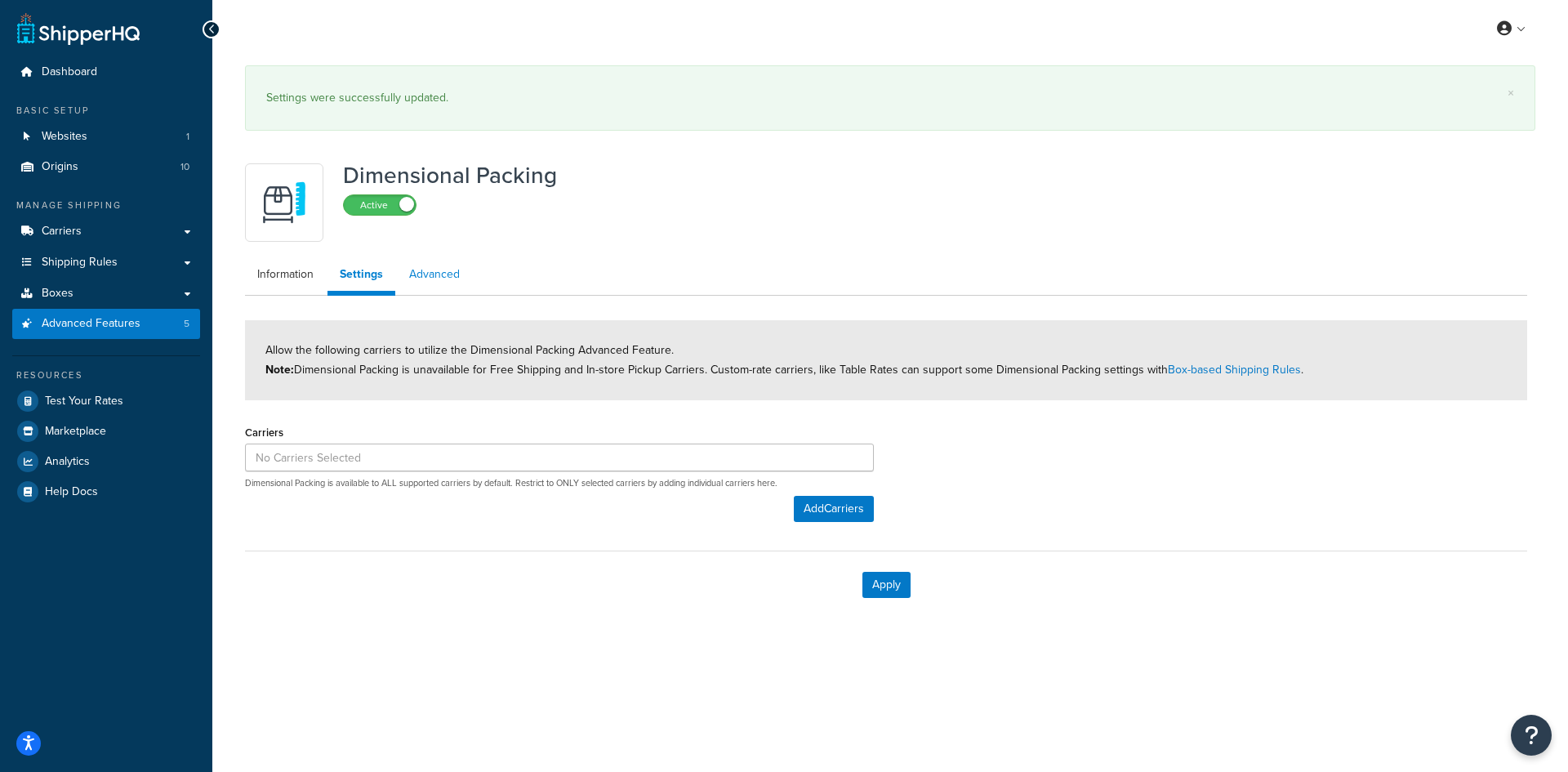
click at [433, 275] on link "Advanced" at bounding box center [435, 274] width 75 height 33
select select "false"
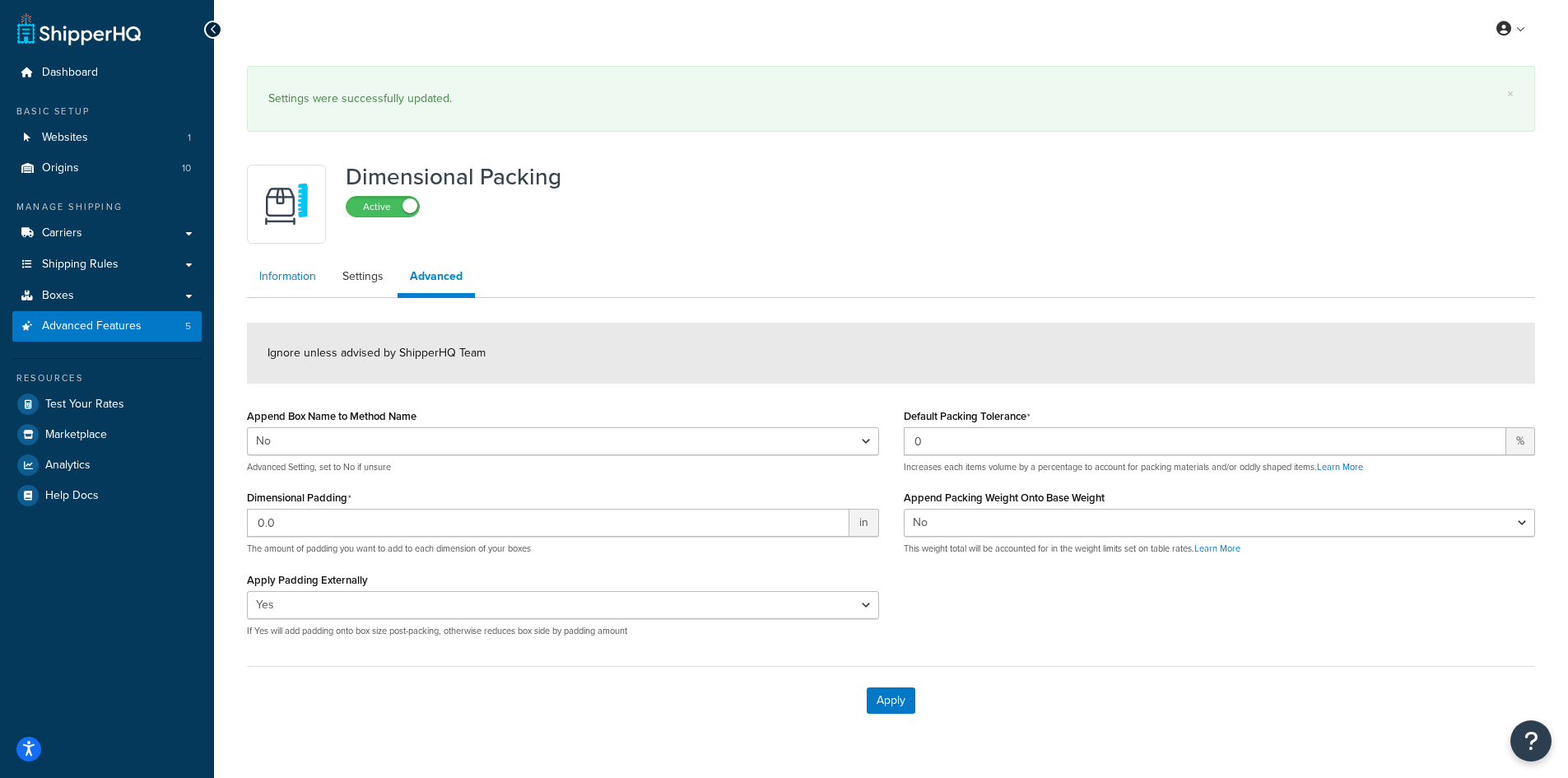
click at [270, 280] on link "Information" at bounding box center [287, 276] width 81 height 33
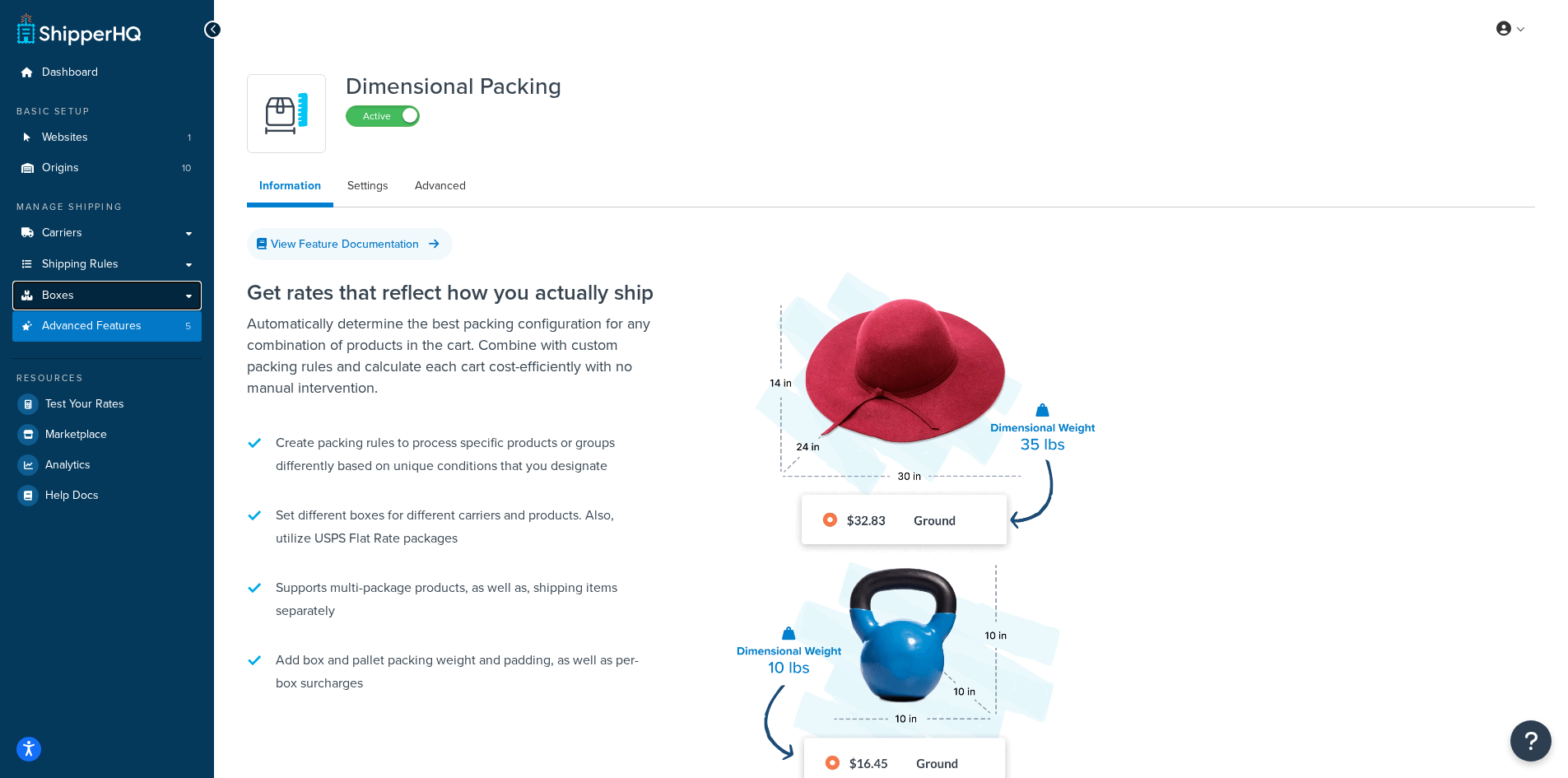
click at [78, 285] on link "Boxes" at bounding box center [106, 296] width 189 height 30
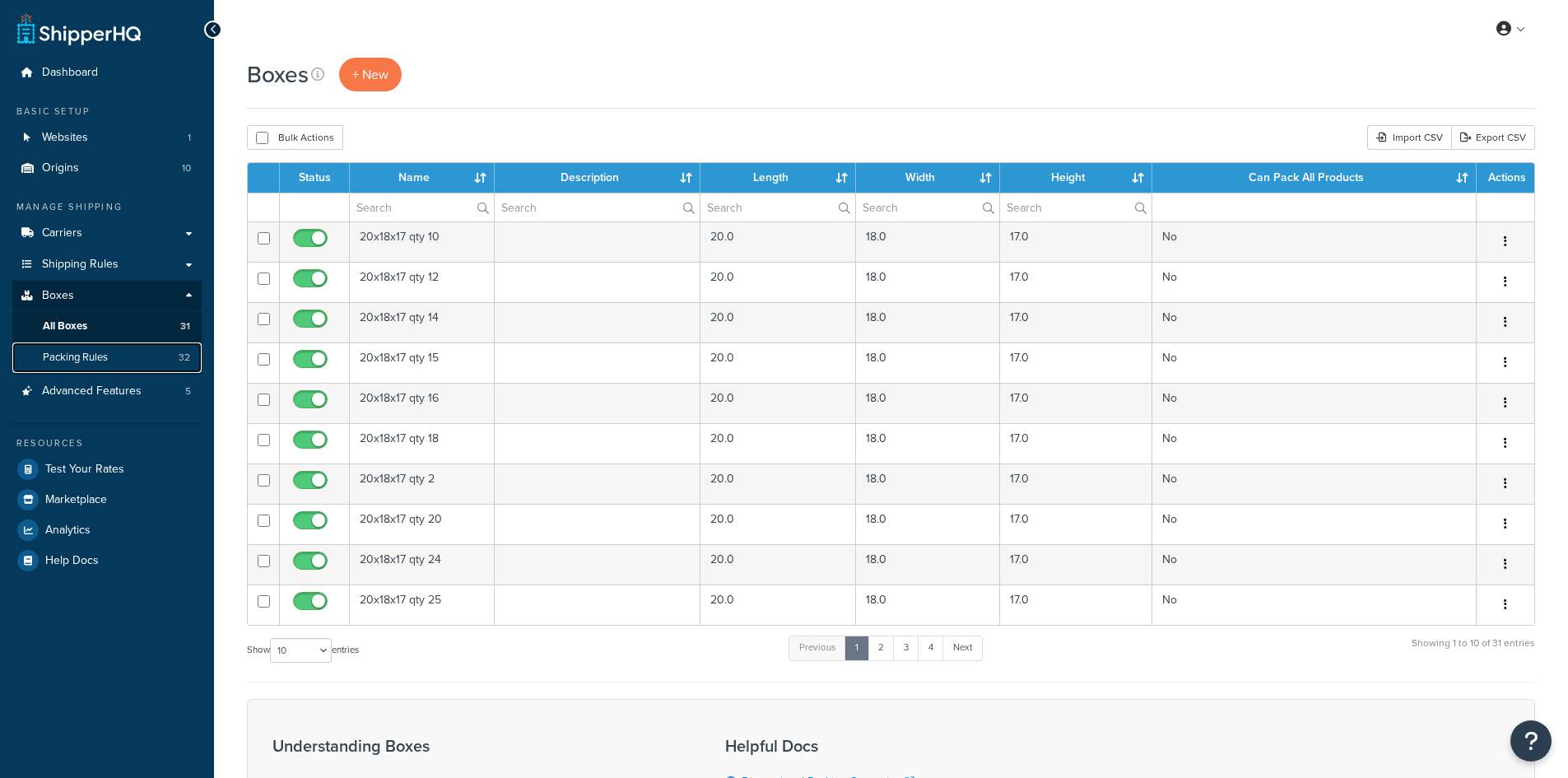
click at [81, 352] on span "Packing Rules" at bounding box center [74, 357] width 65 height 14
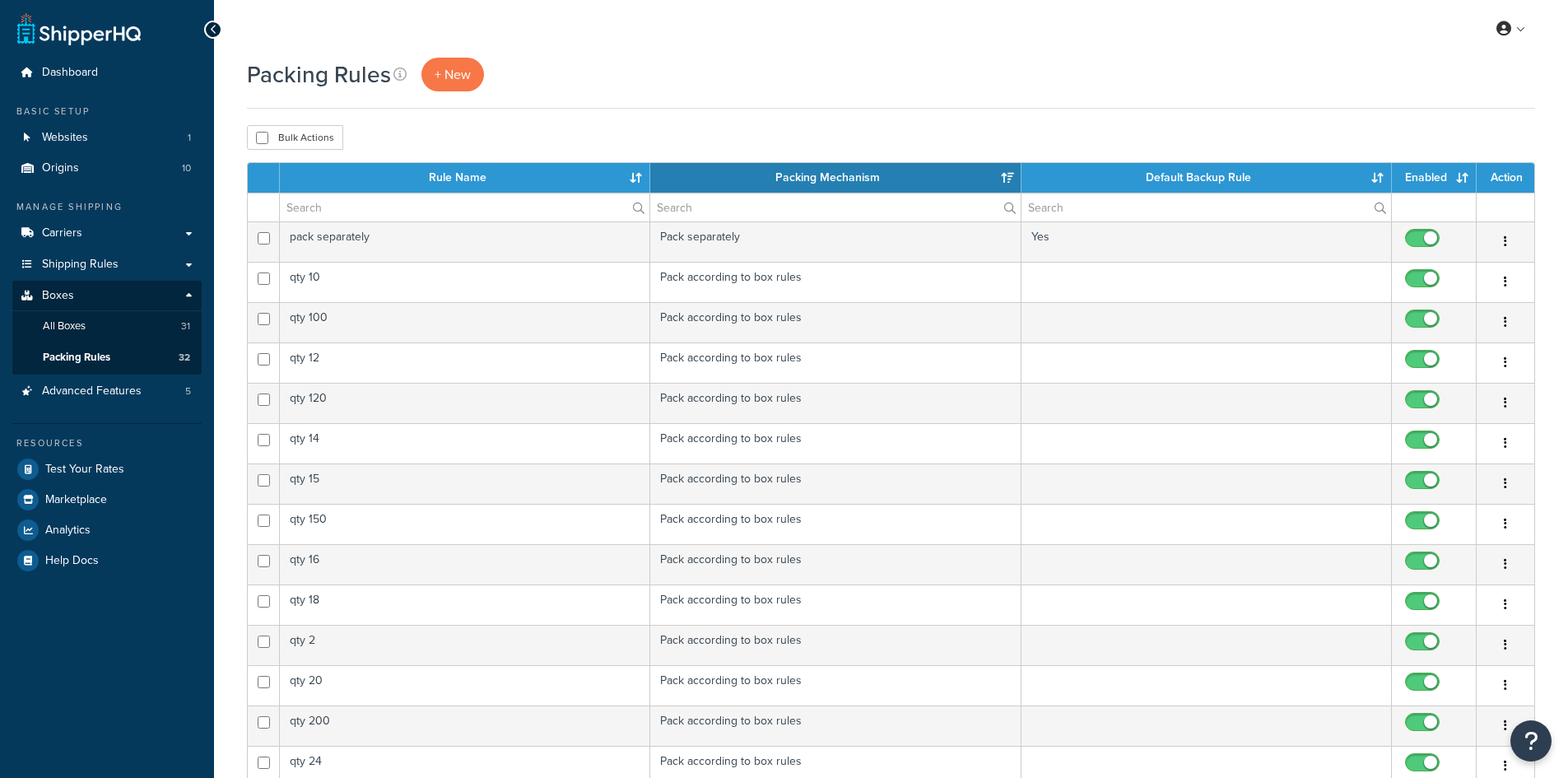
select select "15"
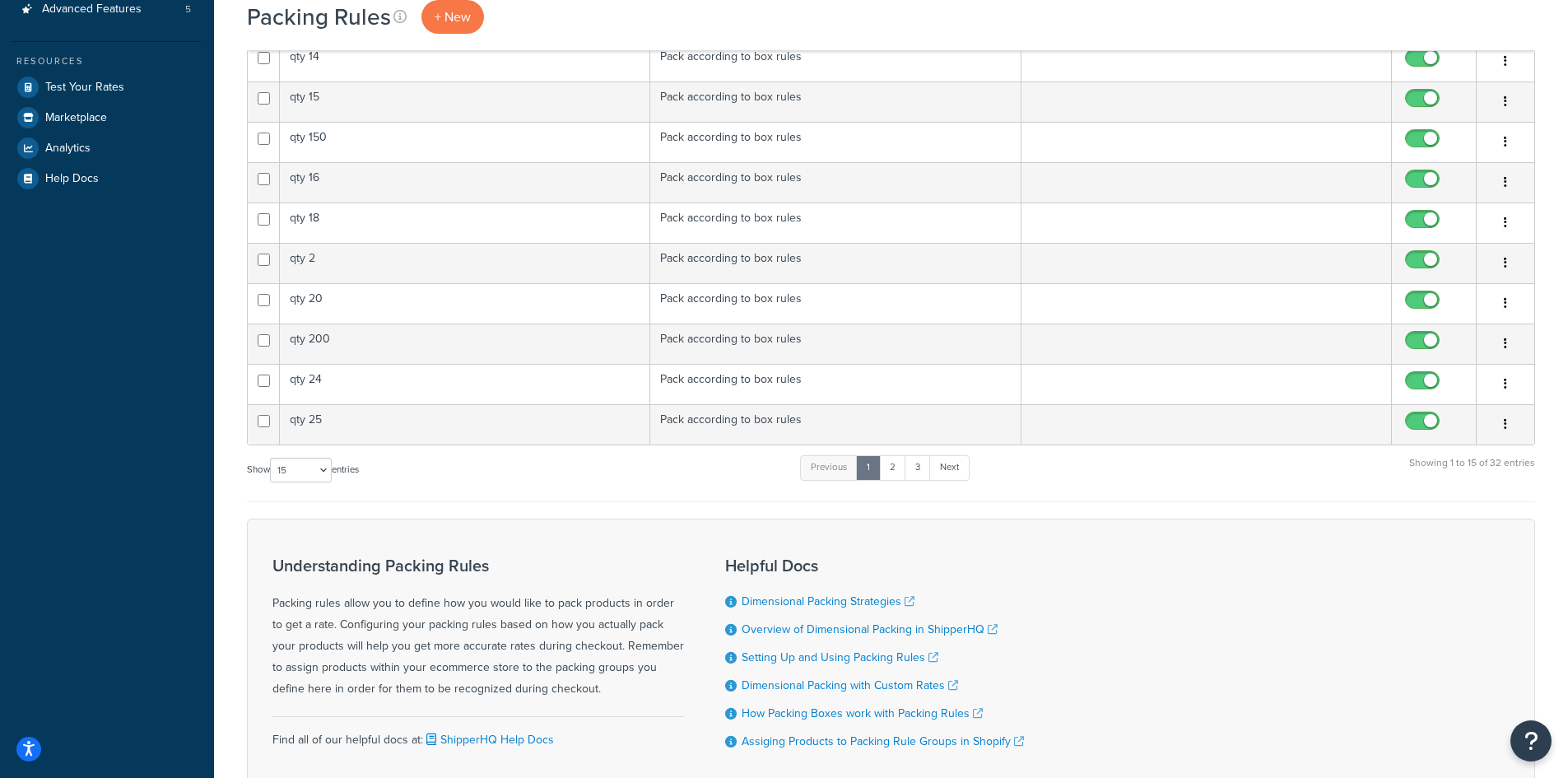
scroll to position [412, 0]
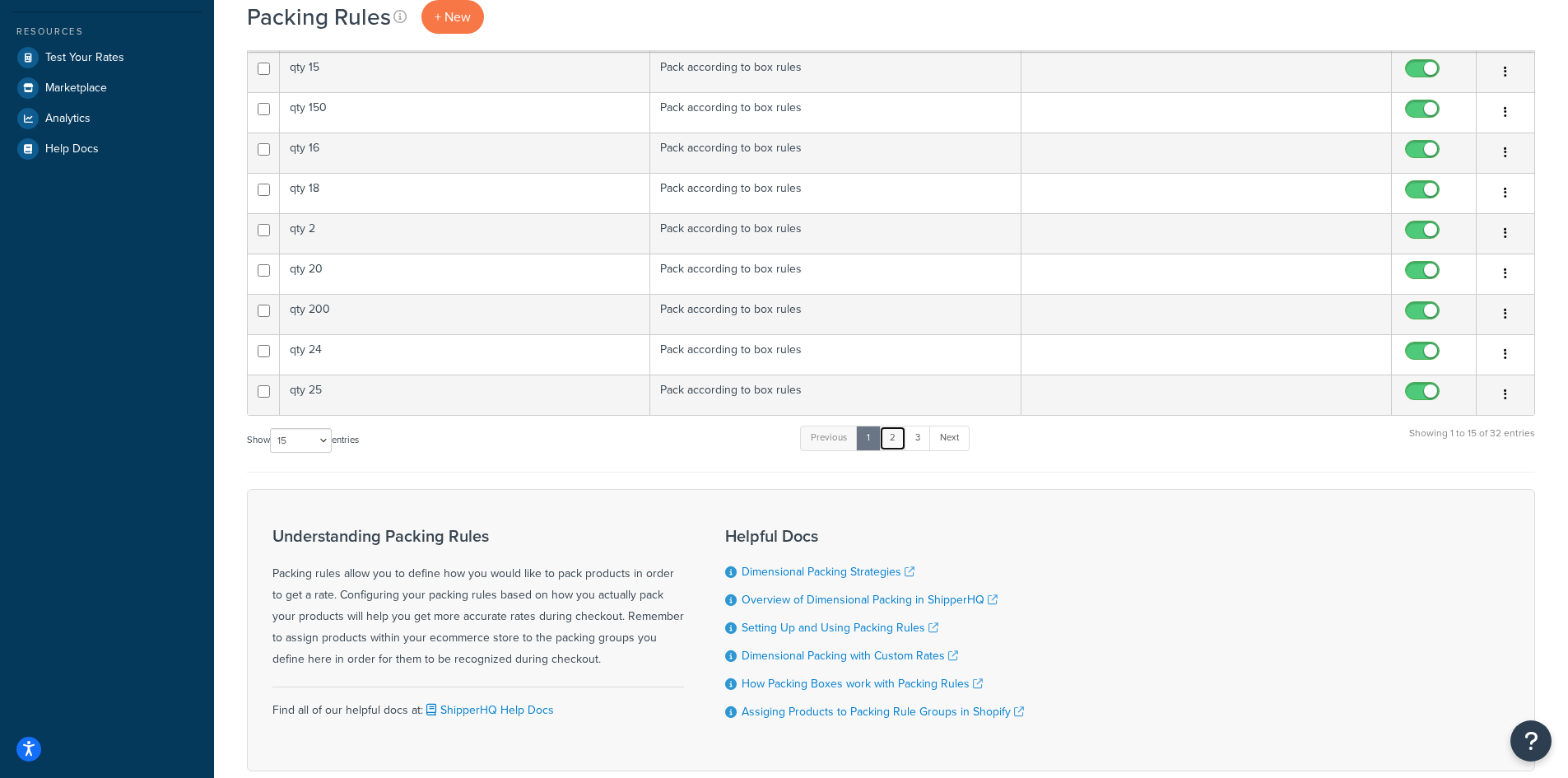
click at [895, 436] on link "2" at bounding box center [892, 438] width 27 height 24
click at [919, 442] on link "3" at bounding box center [914, 438] width 26 height 24
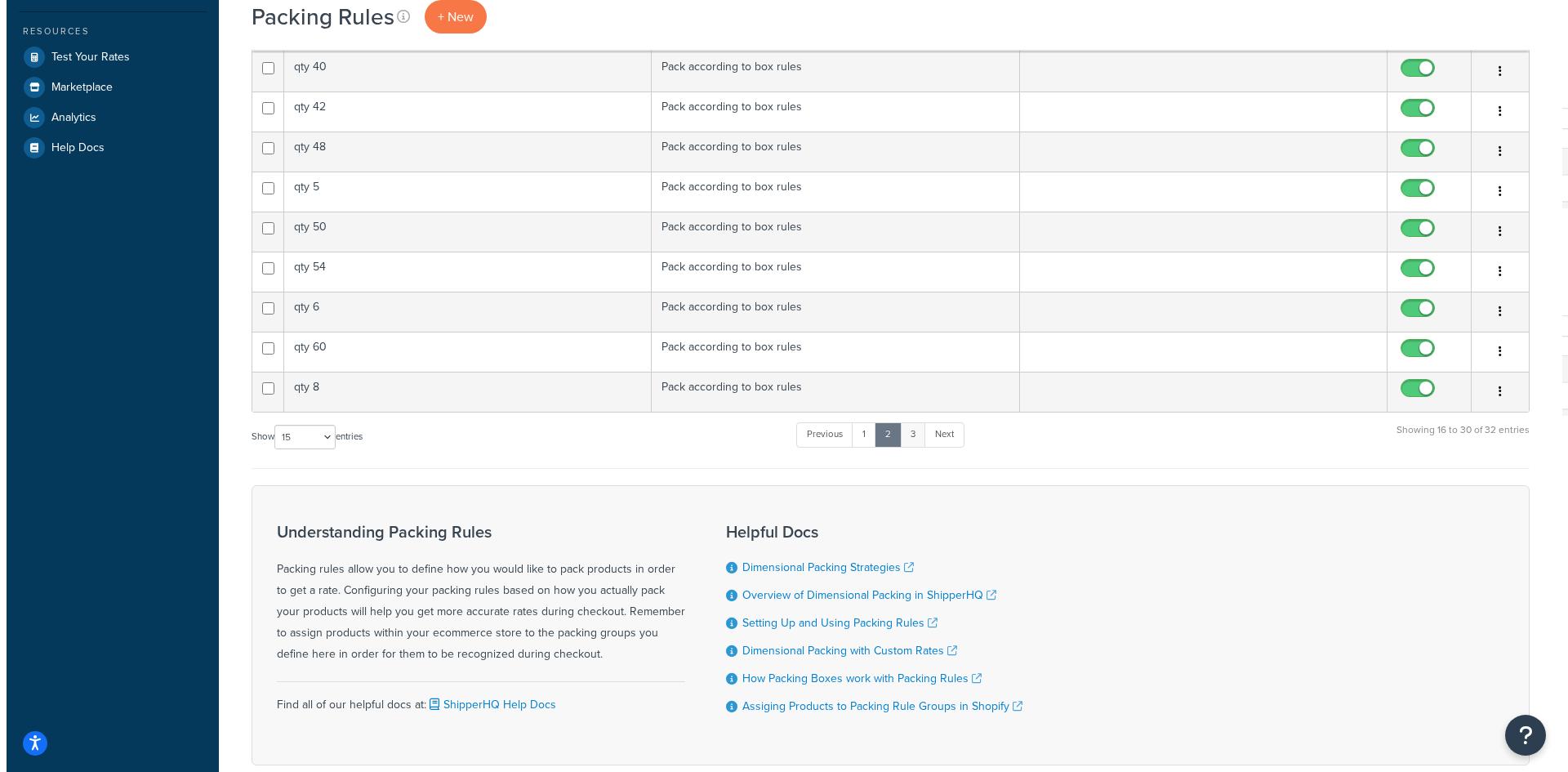
scroll to position [0, 0]
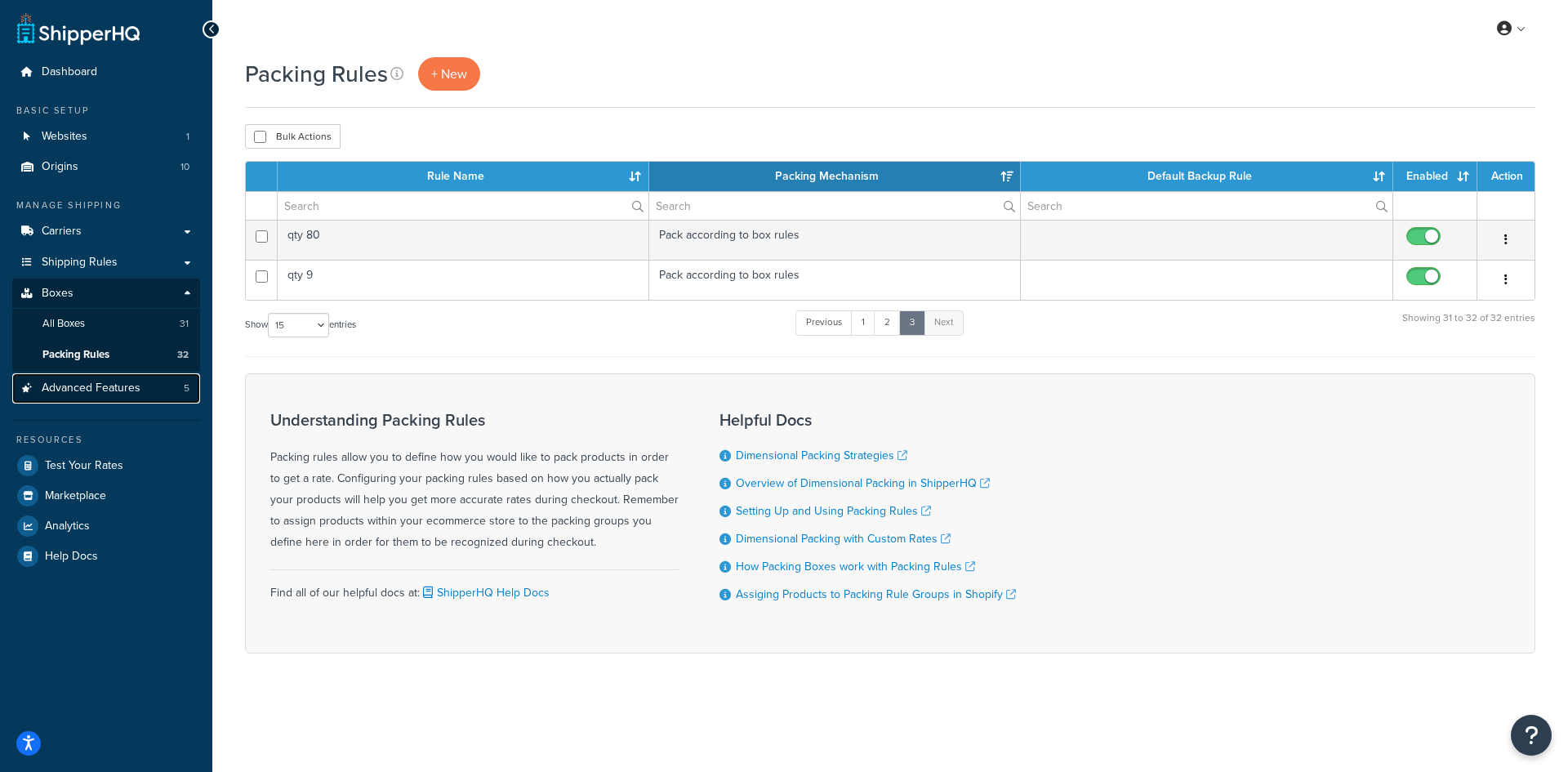
click at [82, 387] on span "Advanced Features" at bounding box center [92, 388] width 99 height 14
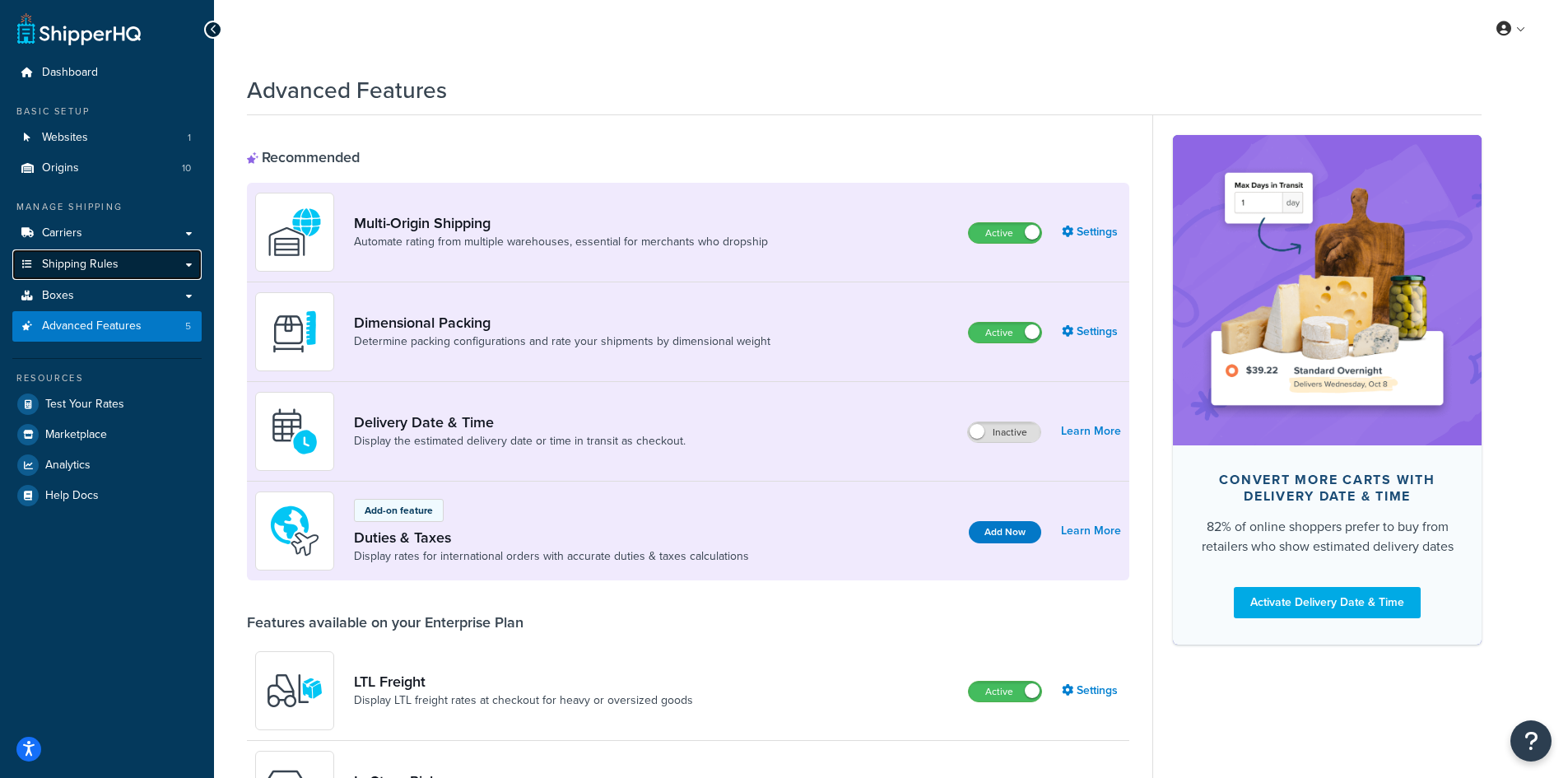
click at [80, 263] on span "Shipping Rules" at bounding box center [80, 264] width 76 height 14
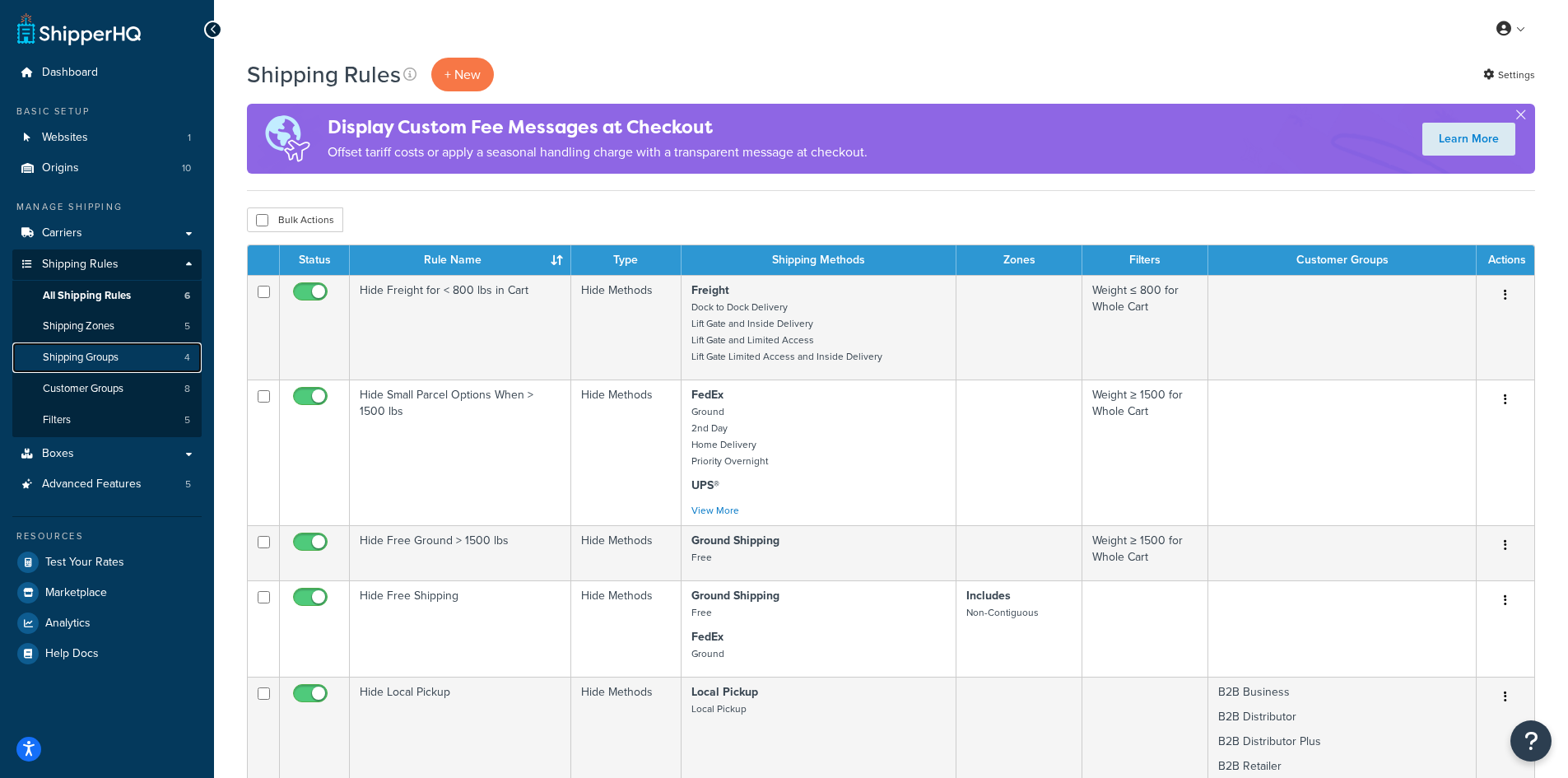
click at [89, 361] on span "Shipping Groups" at bounding box center [80, 357] width 75 height 14
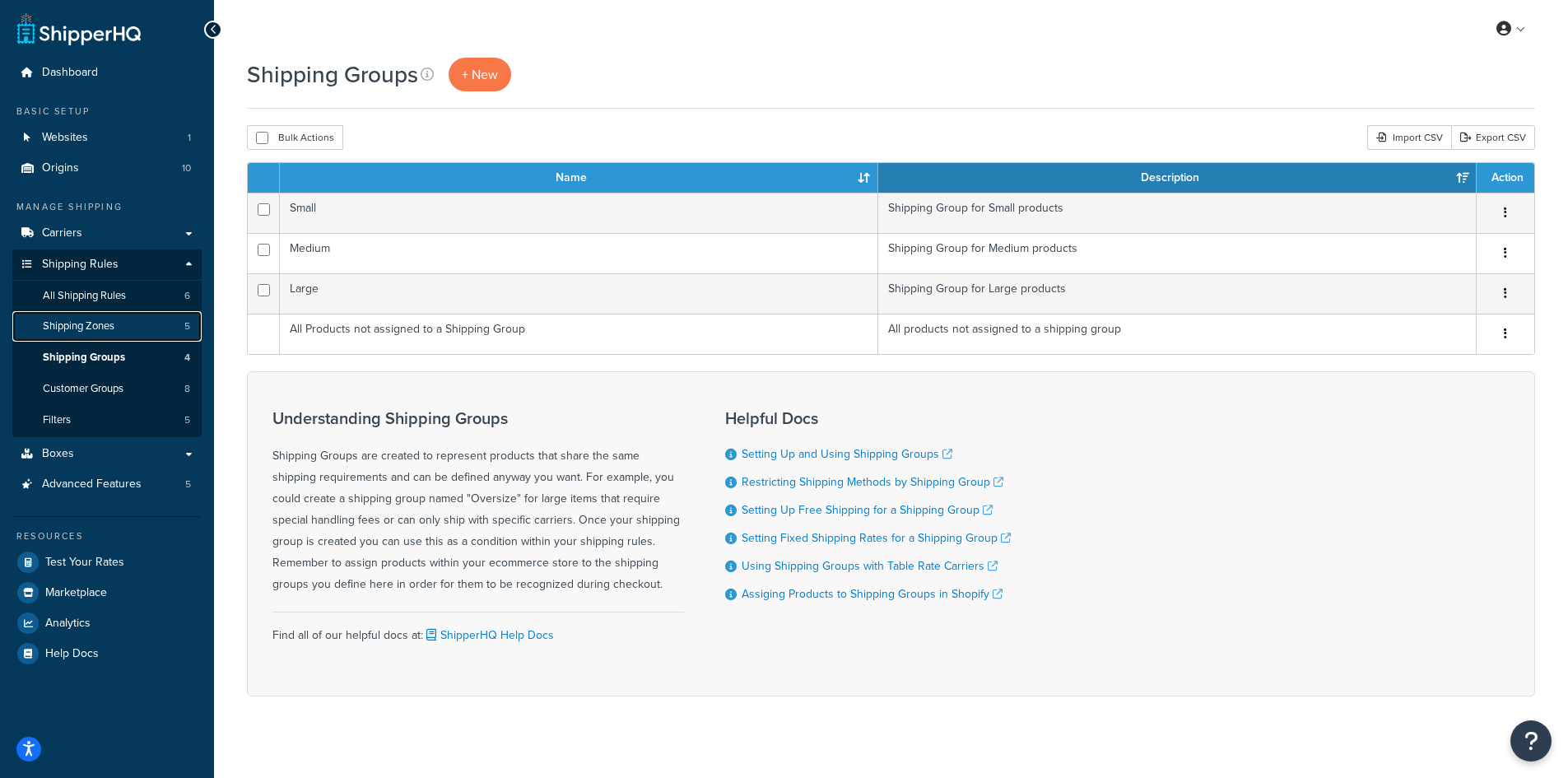
click at [84, 323] on span "Shipping Zones" at bounding box center [78, 326] width 72 height 14
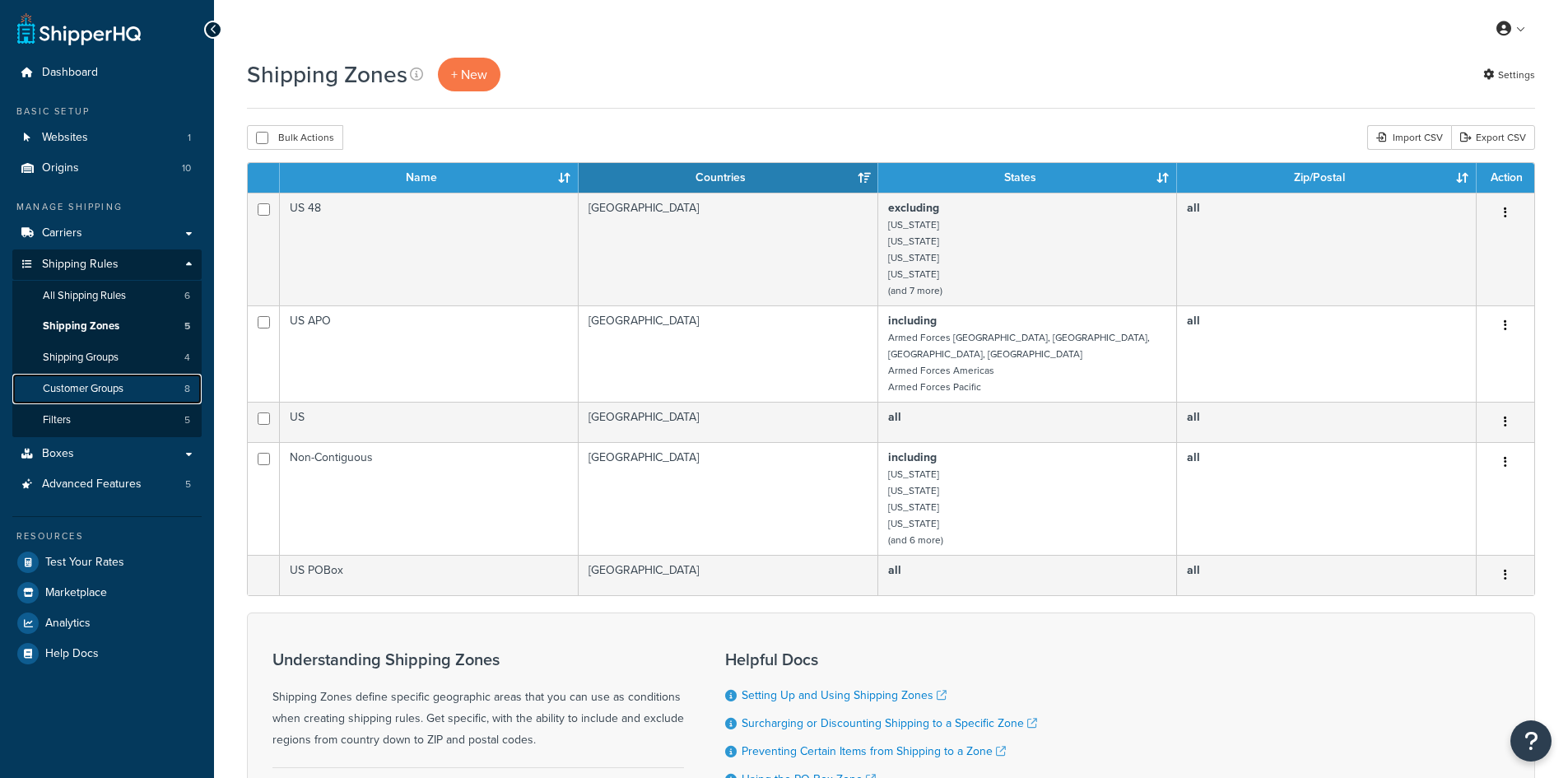
click at [72, 390] on span "Customer Groups" at bounding box center [83, 388] width 81 height 14
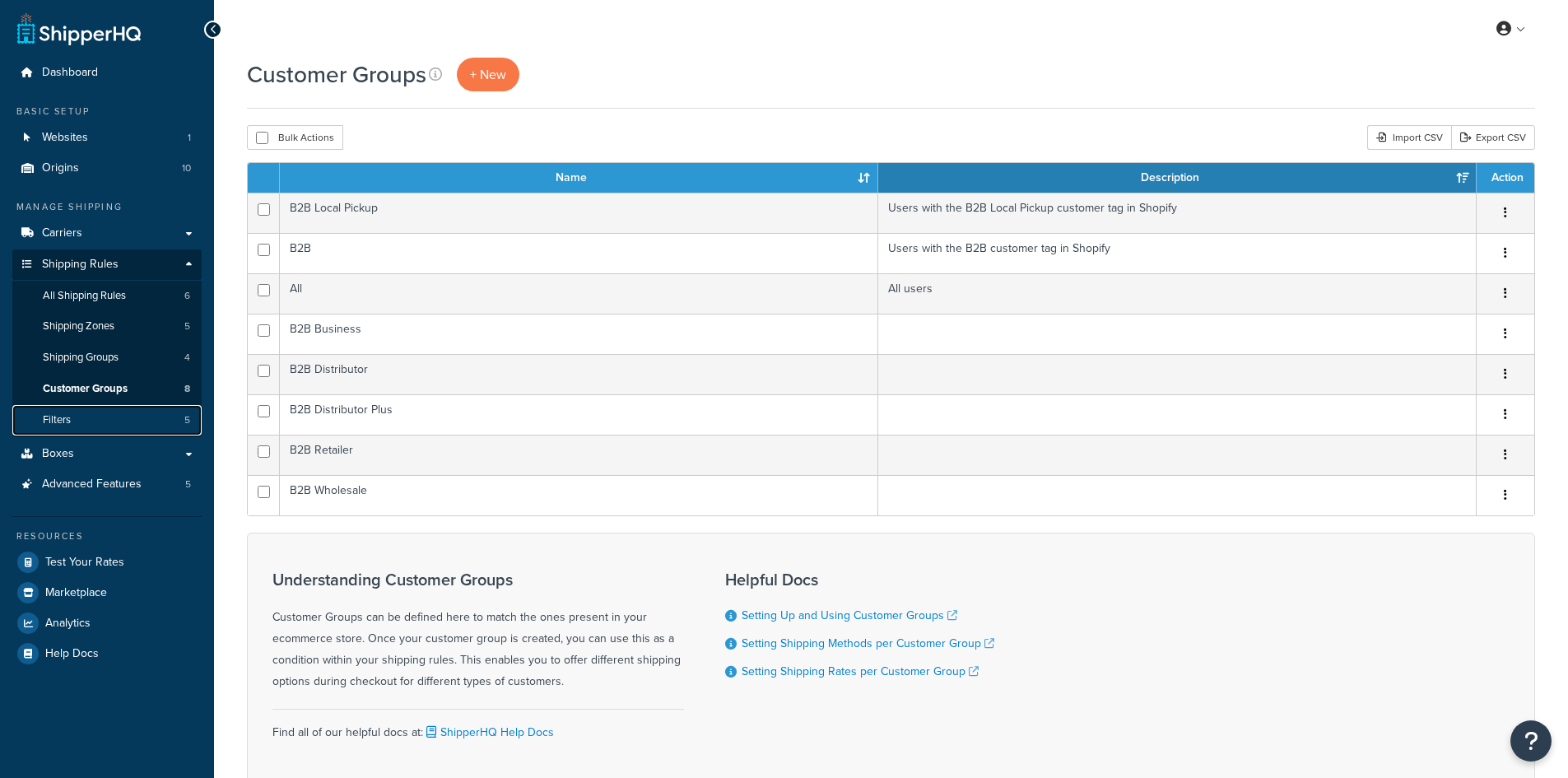
click at [69, 417] on span "Filters" at bounding box center [57, 420] width 28 height 14
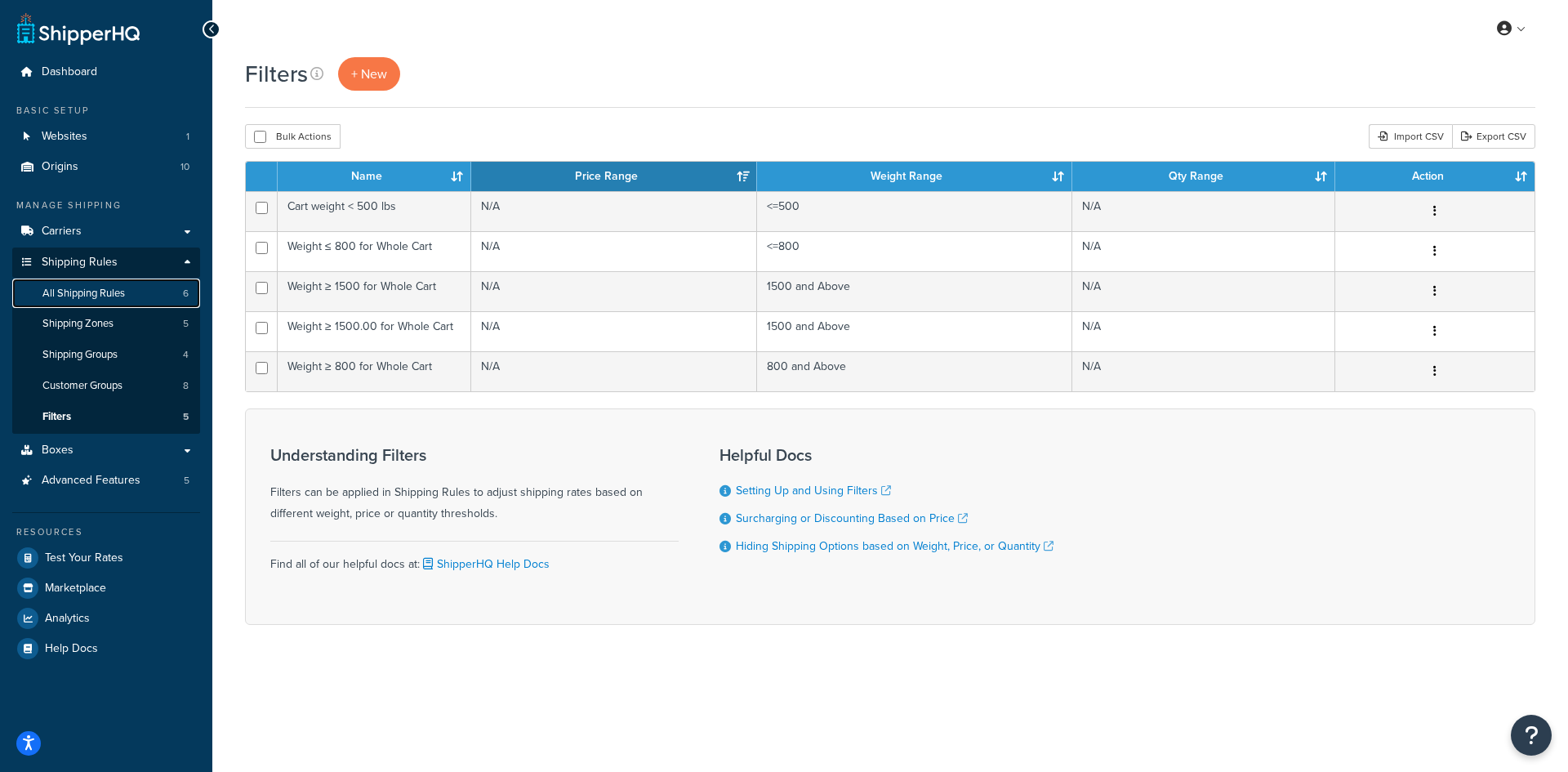
click at [89, 291] on span "All Shipping Rules" at bounding box center [83, 293] width 82 height 14
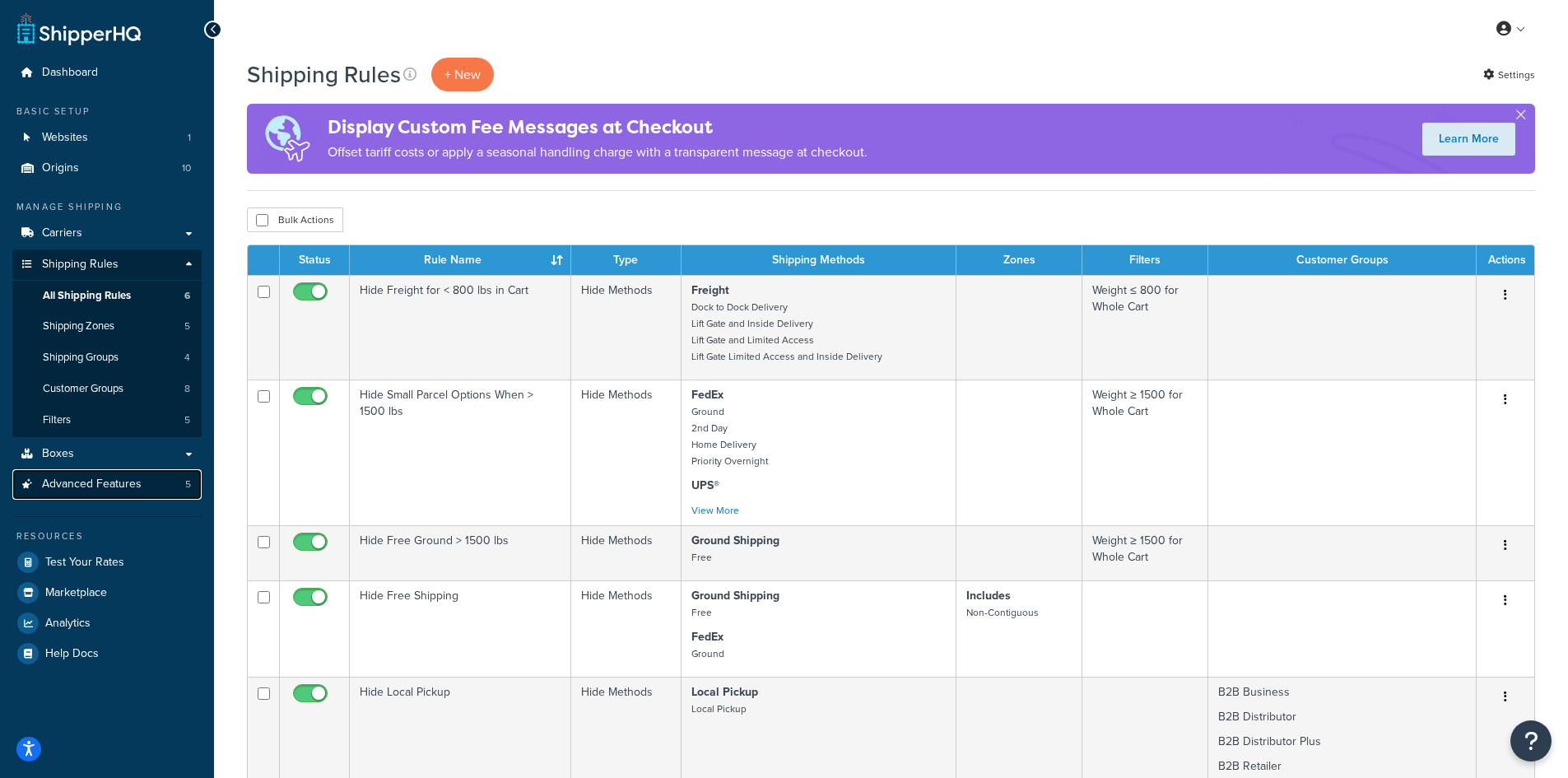
click at [93, 485] on span "Advanced Features" at bounding box center [92, 484] width 100 height 14
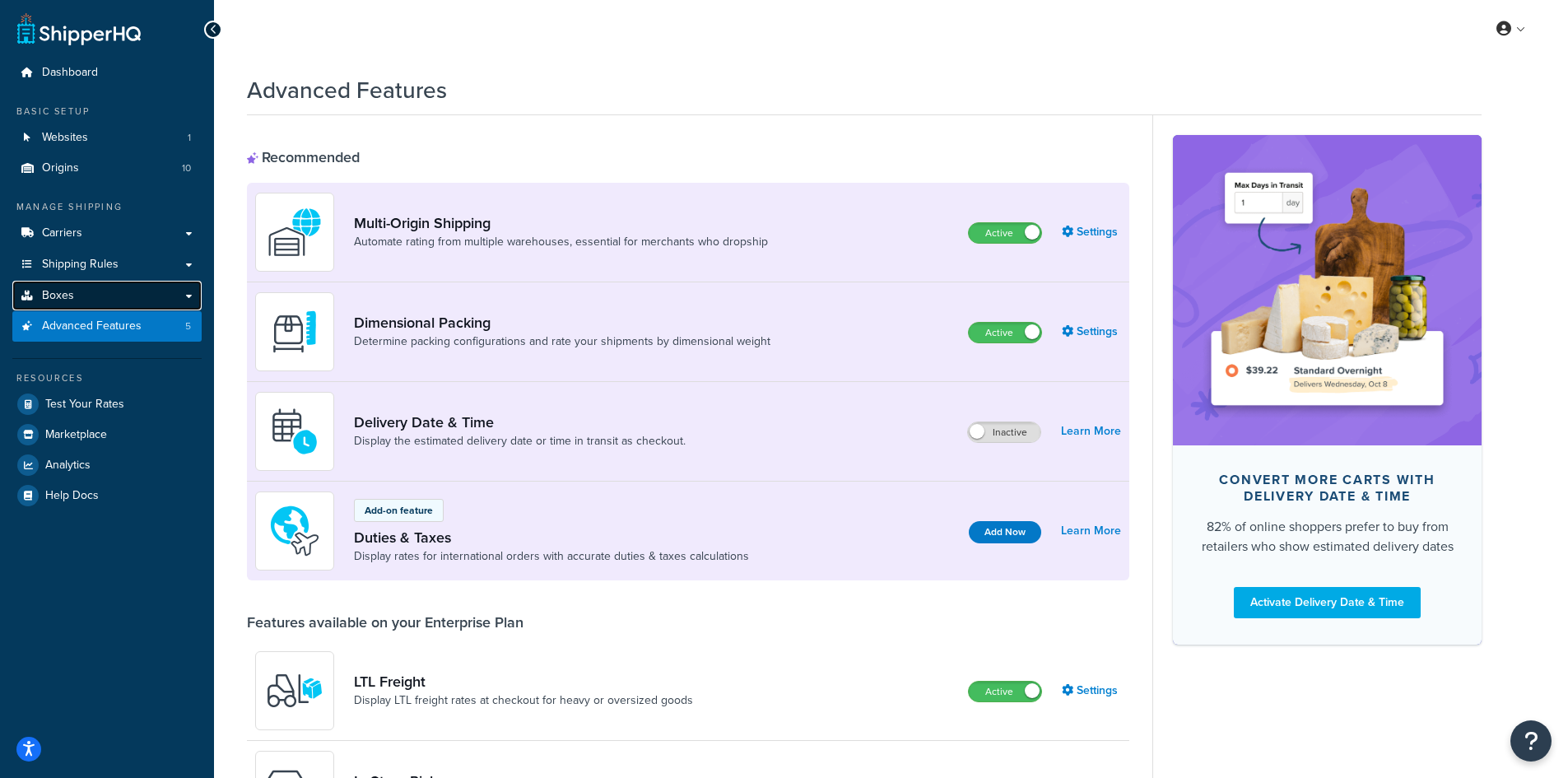
click at [90, 296] on link "Boxes" at bounding box center [106, 296] width 189 height 30
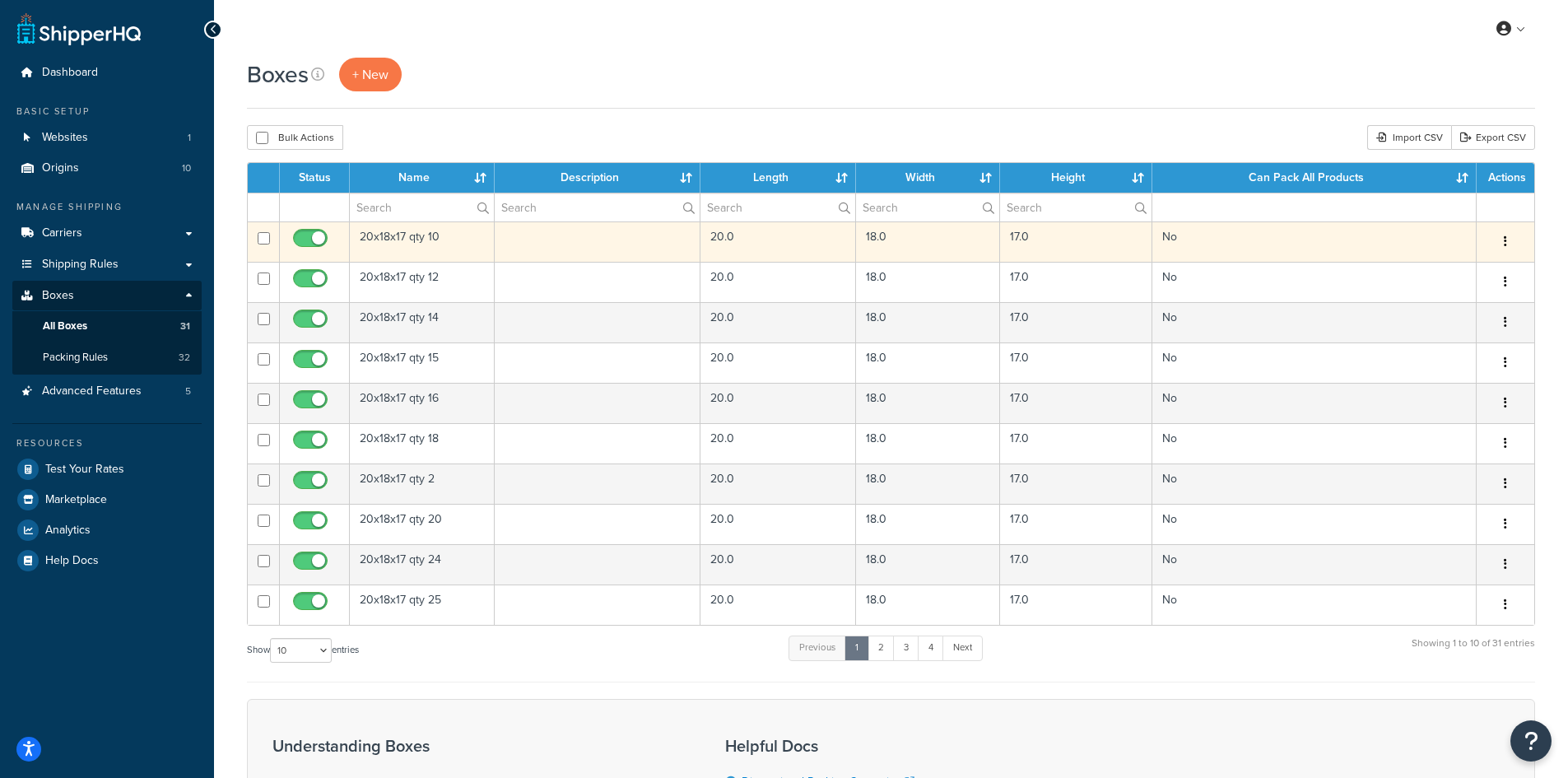
click at [1510, 240] on button "button" at bounding box center [1506, 242] width 23 height 26
click at [1470, 271] on link "Edit" at bounding box center [1451, 273] width 130 height 34
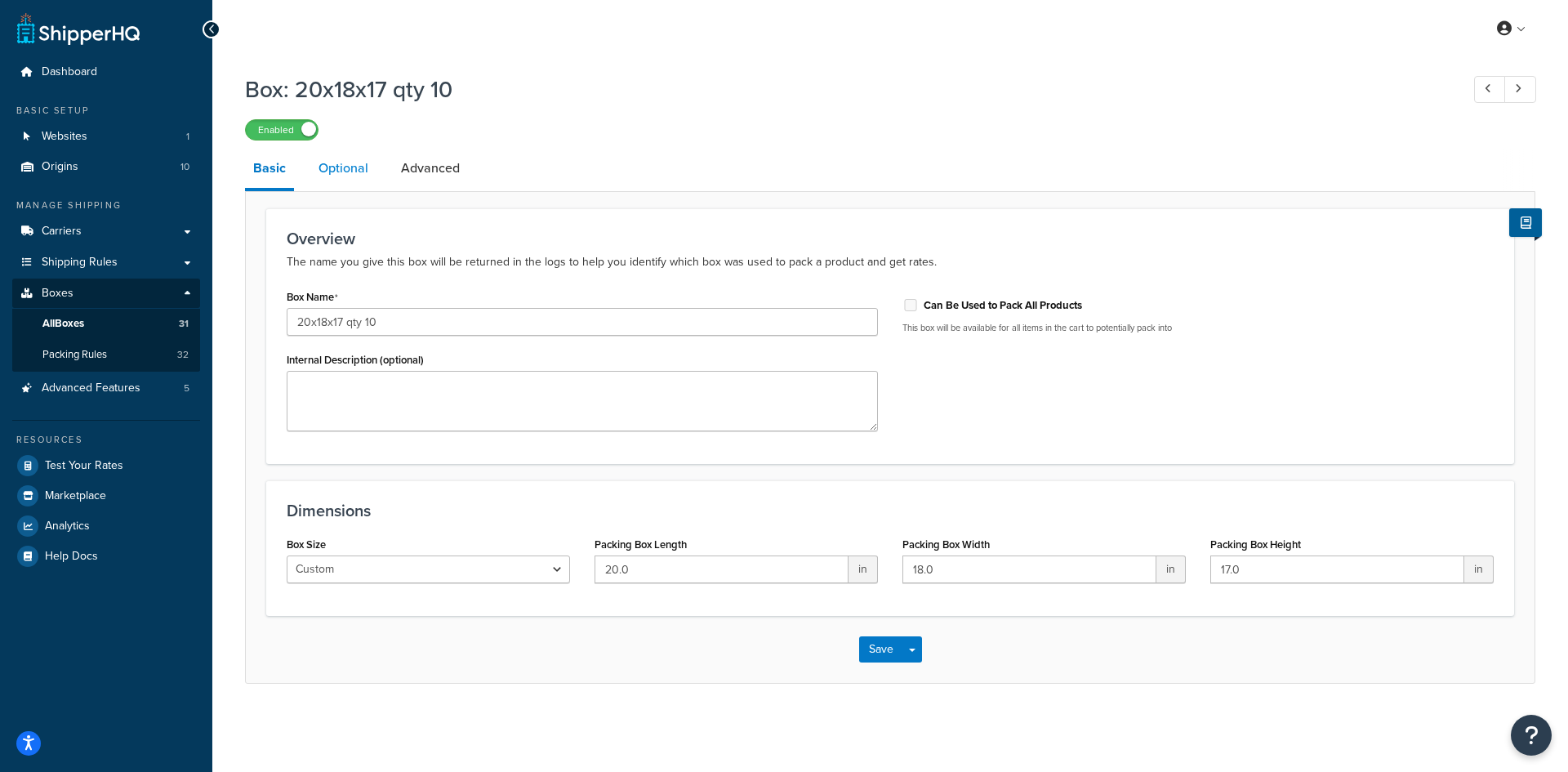
click at [339, 169] on link "Optional" at bounding box center [343, 168] width 66 height 39
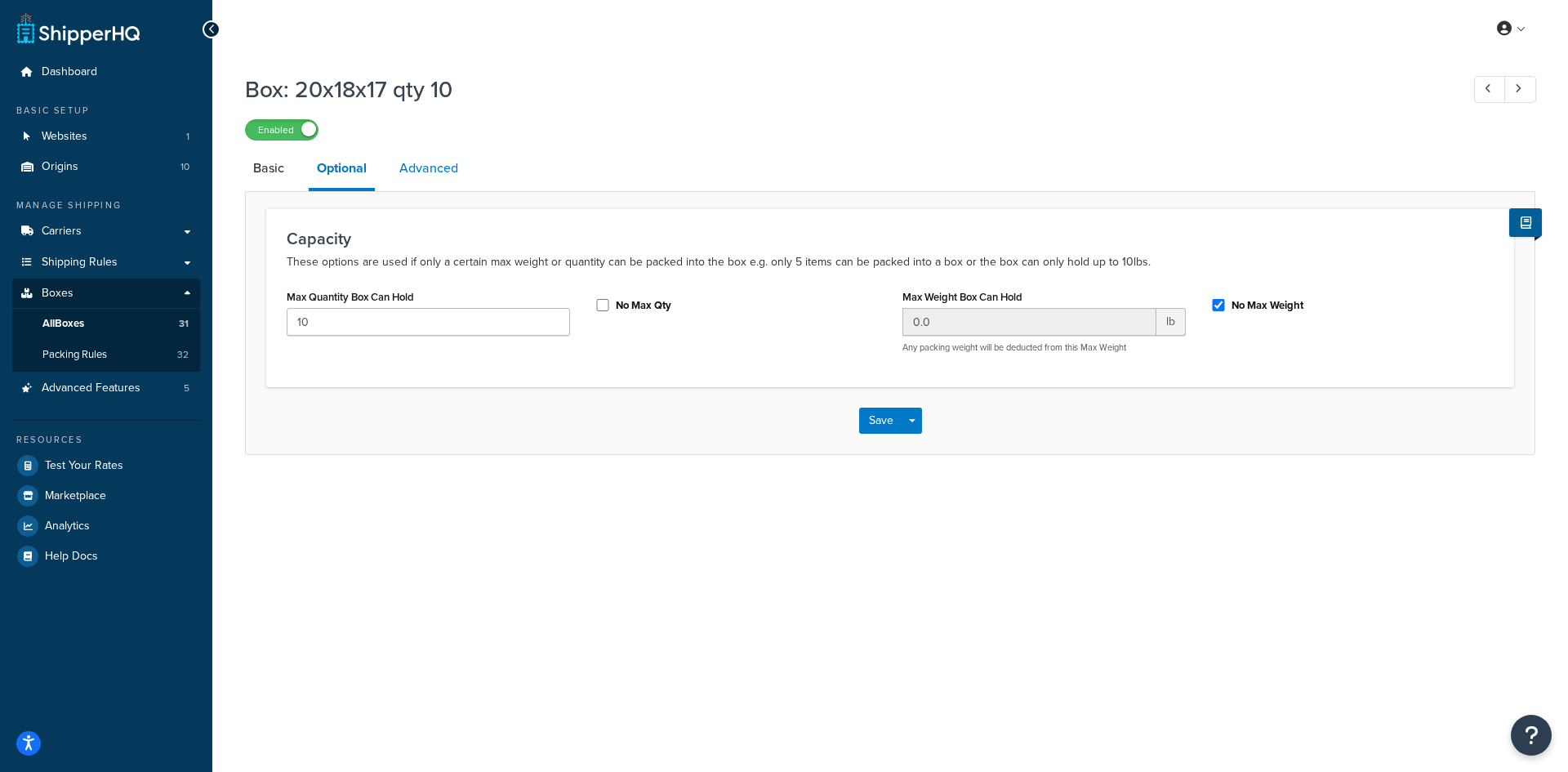
click at [423, 176] on link "Advanced" at bounding box center [428, 168] width 75 height 39
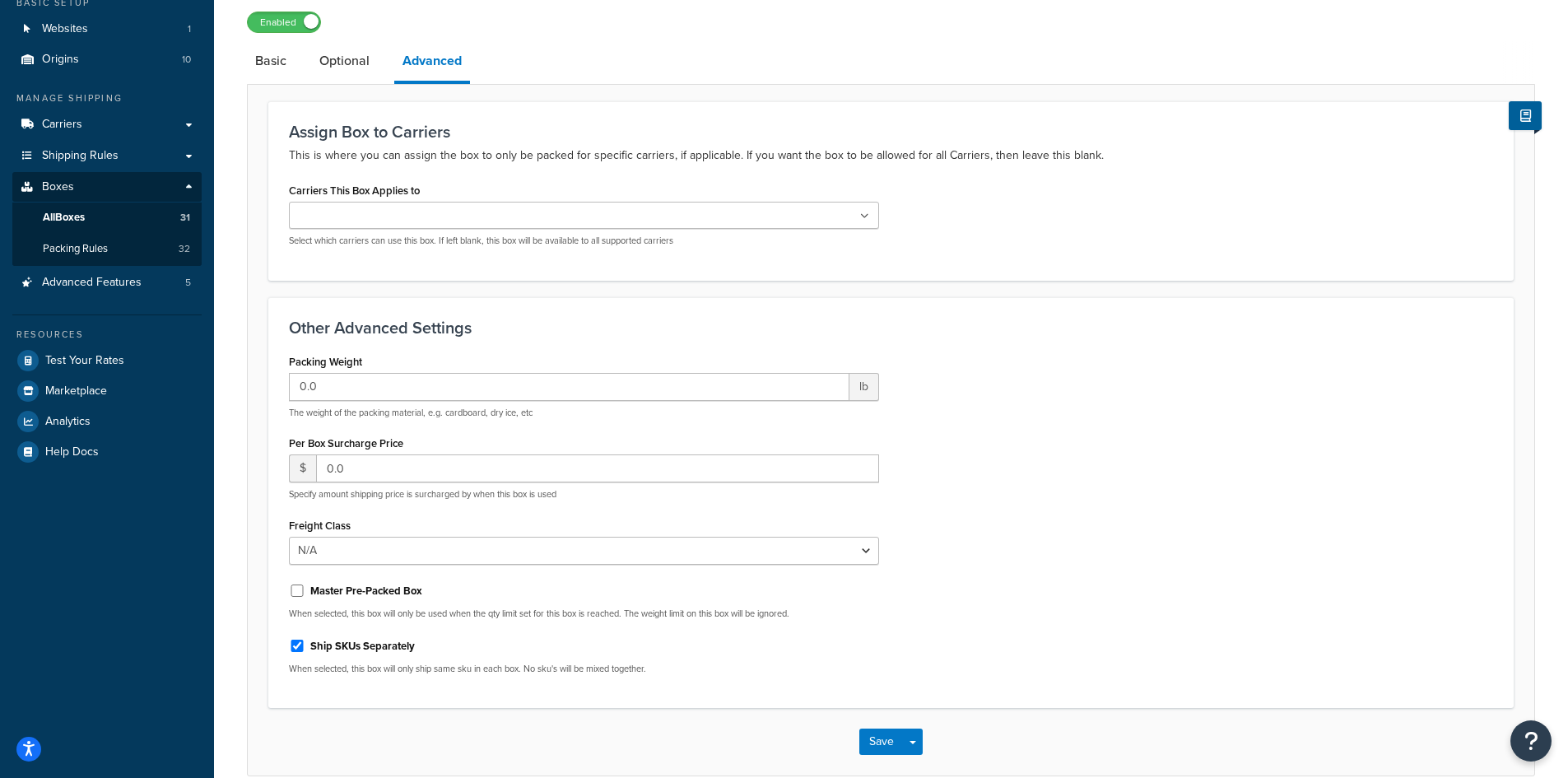
scroll to position [107, 0]
click at [349, 57] on link "Optional" at bounding box center [344, 62] width 67 height 40
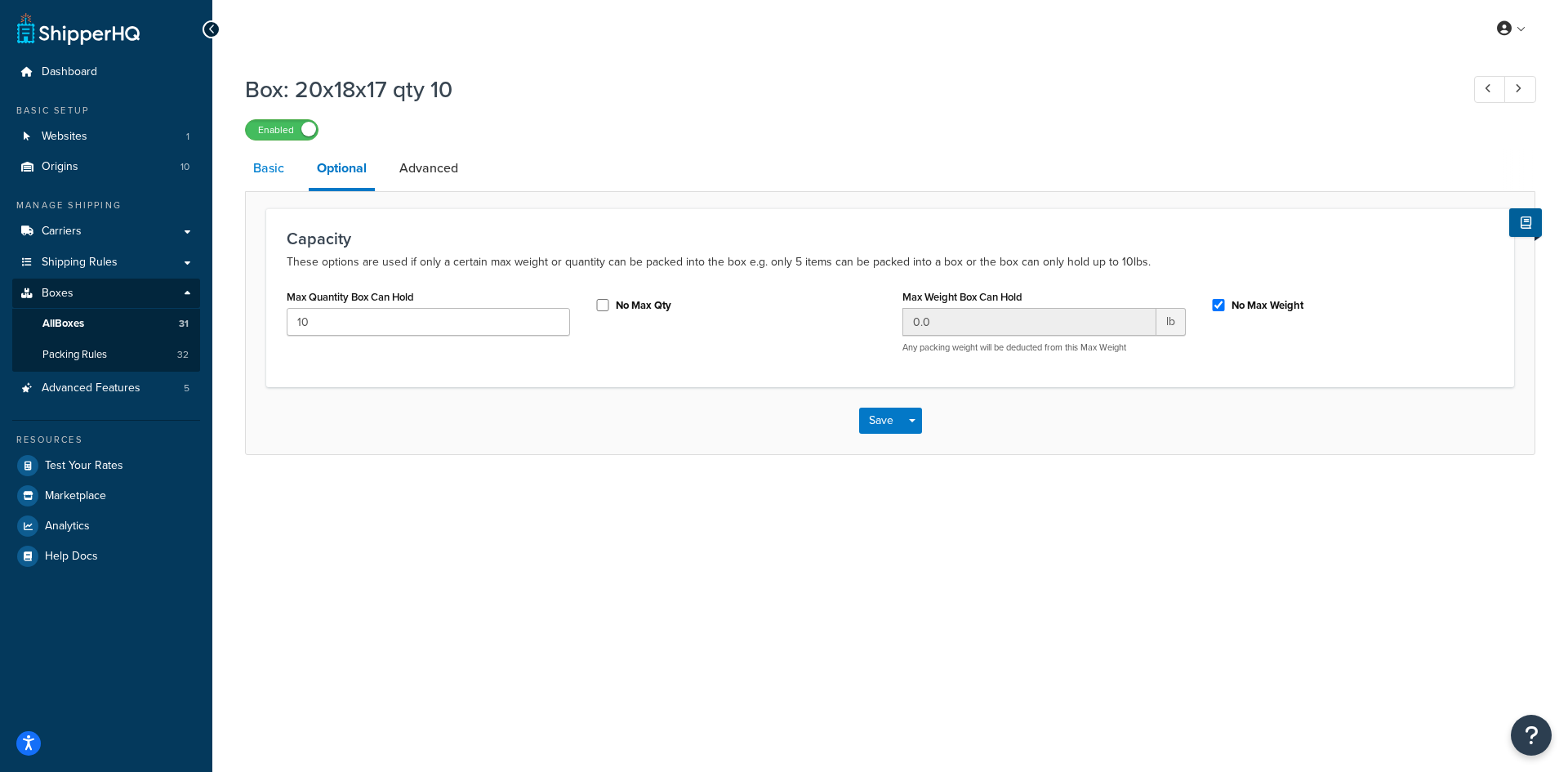
click at [277, 169] on link "Basic" at bounding box center [268, 168] width 48 height 39
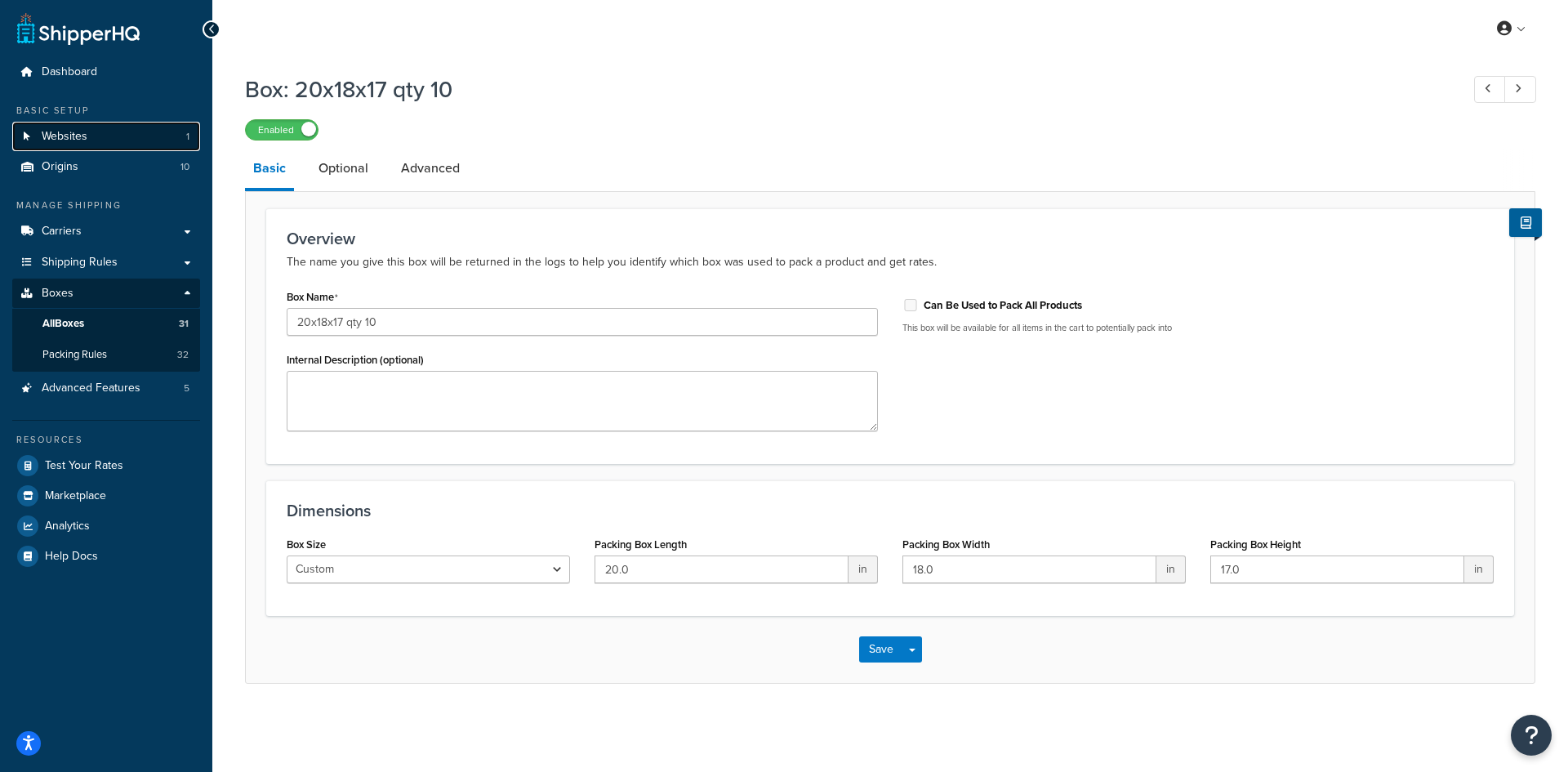
click at [96, 136] on link "Websites 1" at bounding box center [106, 136] width 188 height 30
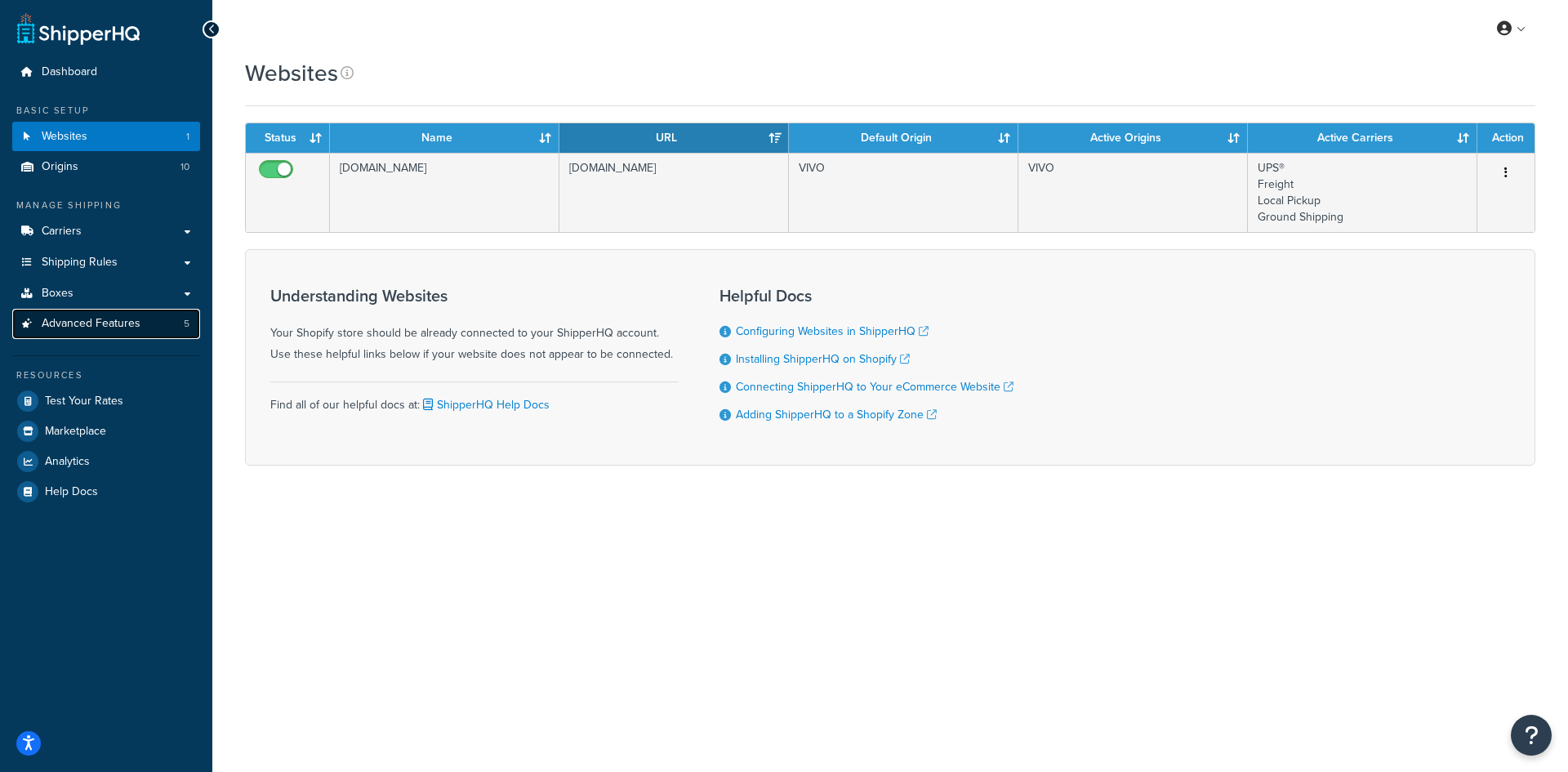
click at [104, 318] on span "Advanced Features" at bounding box center [92, 323] width 99 height 14
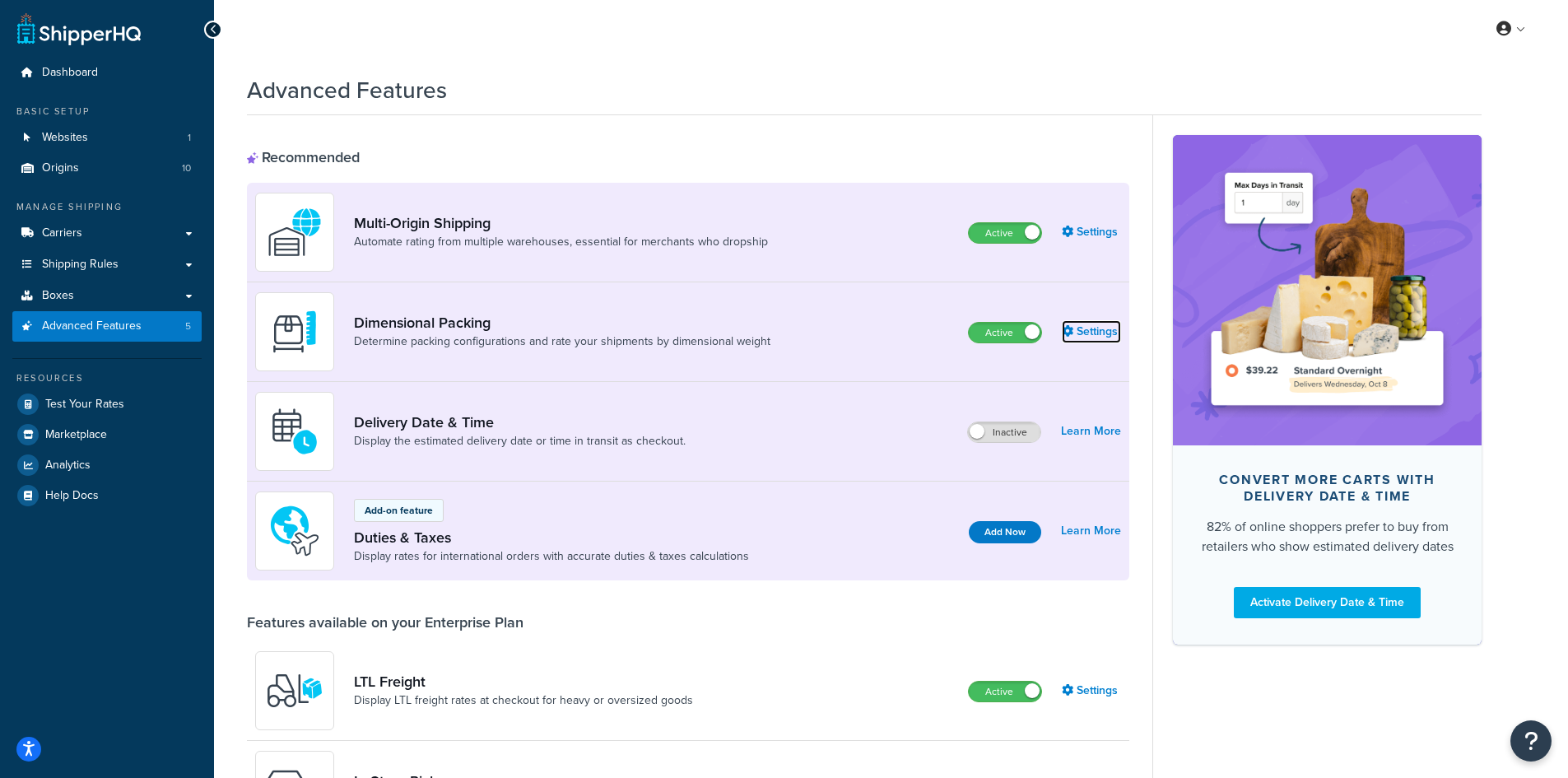
click at [1086, 330] on link "Settings" at bounding box center [1091, 332] width 59 height 23
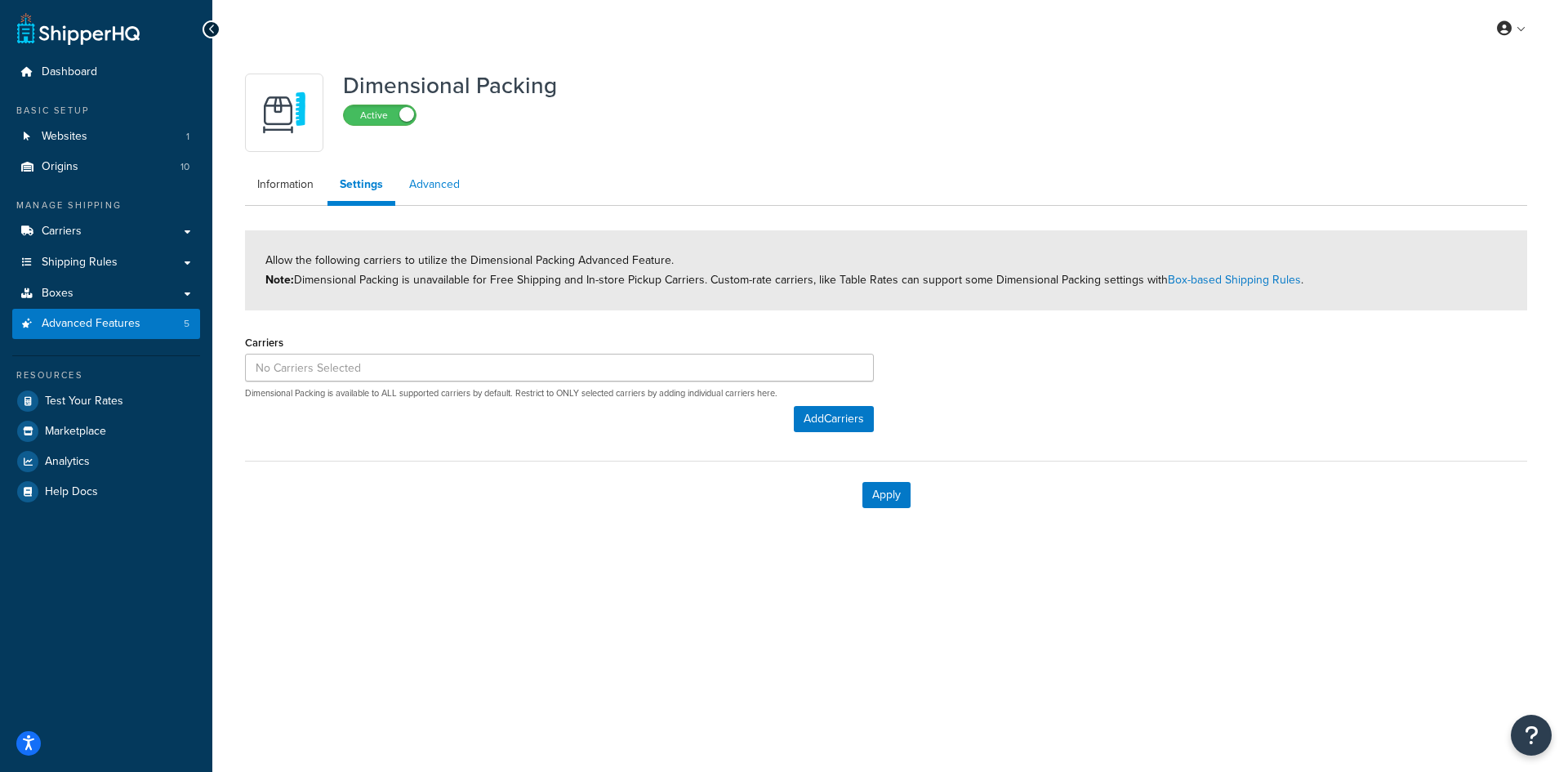
click at [446, 194] on link "Advanced" at bounding box center [435, 184] width 75 height 33
select select "false"
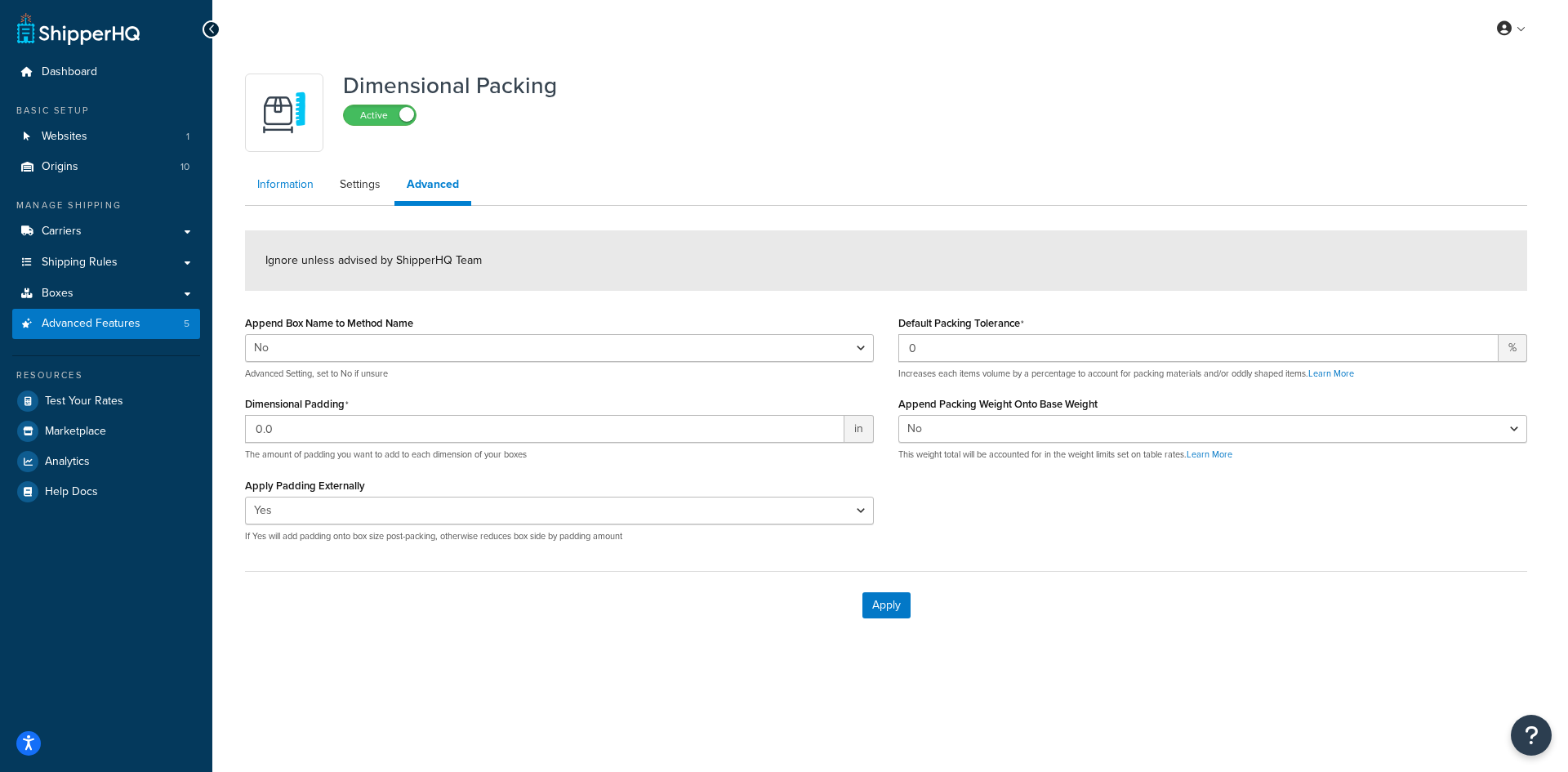
click at [298, 193] on link "Information" at bounding box center [285, 184] width 80 height 33
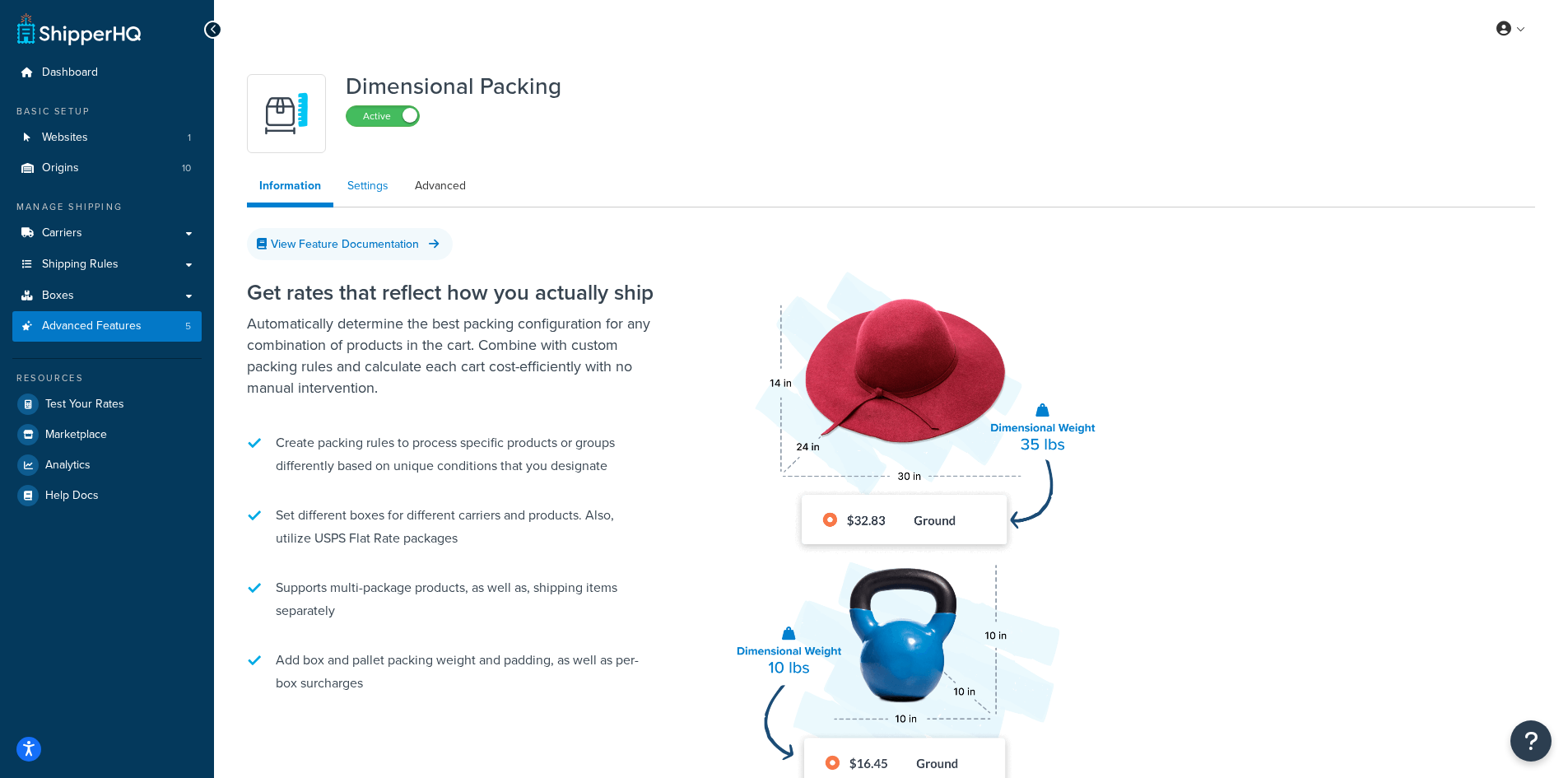
click at [382, 186] on link "Settings" at bounding box center [368, 186] width 66 height 33
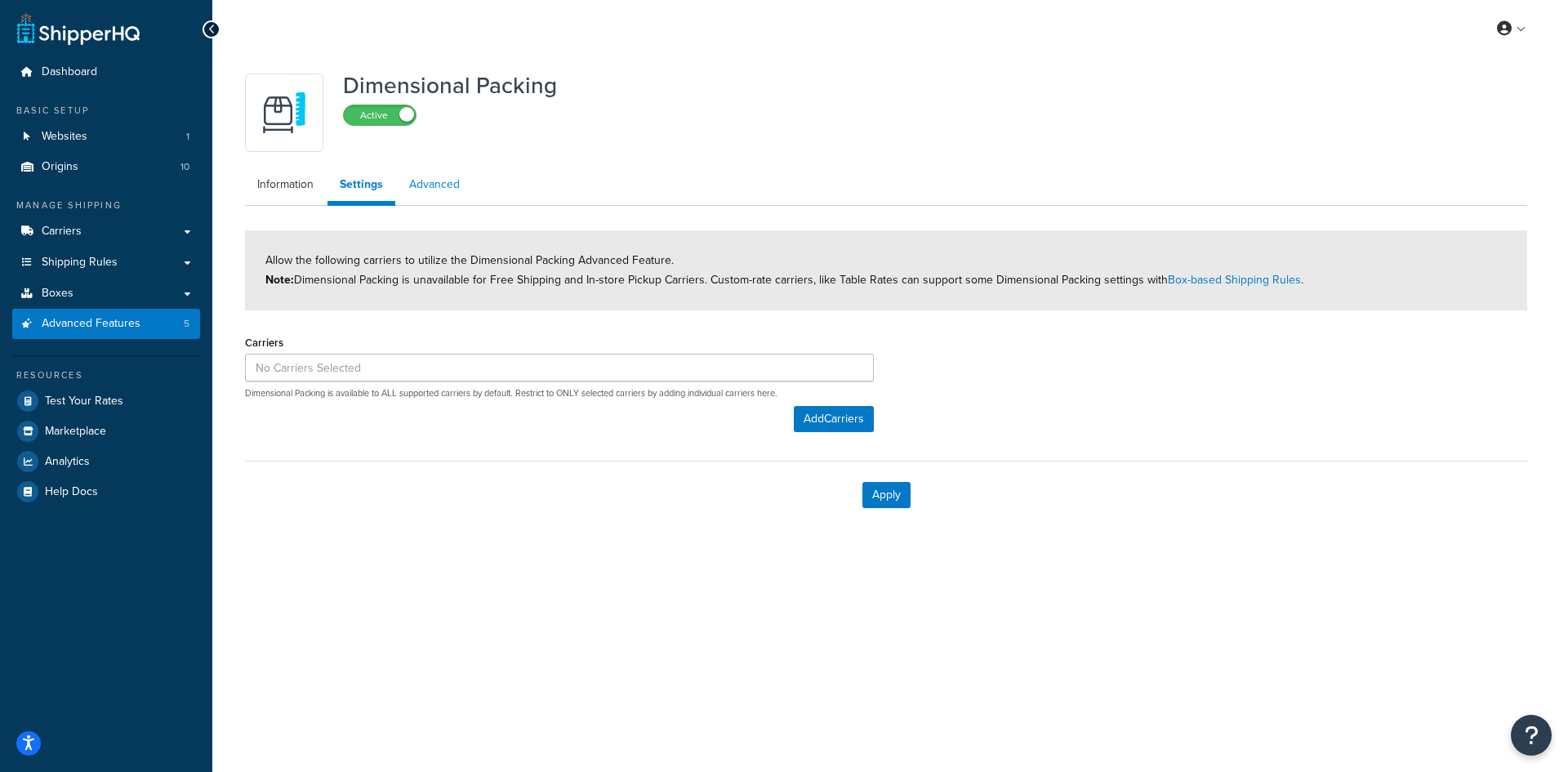
click at [428, 189] on link "Advanced" at bounding box center [435, 184] width 75 height 33
select select "false"
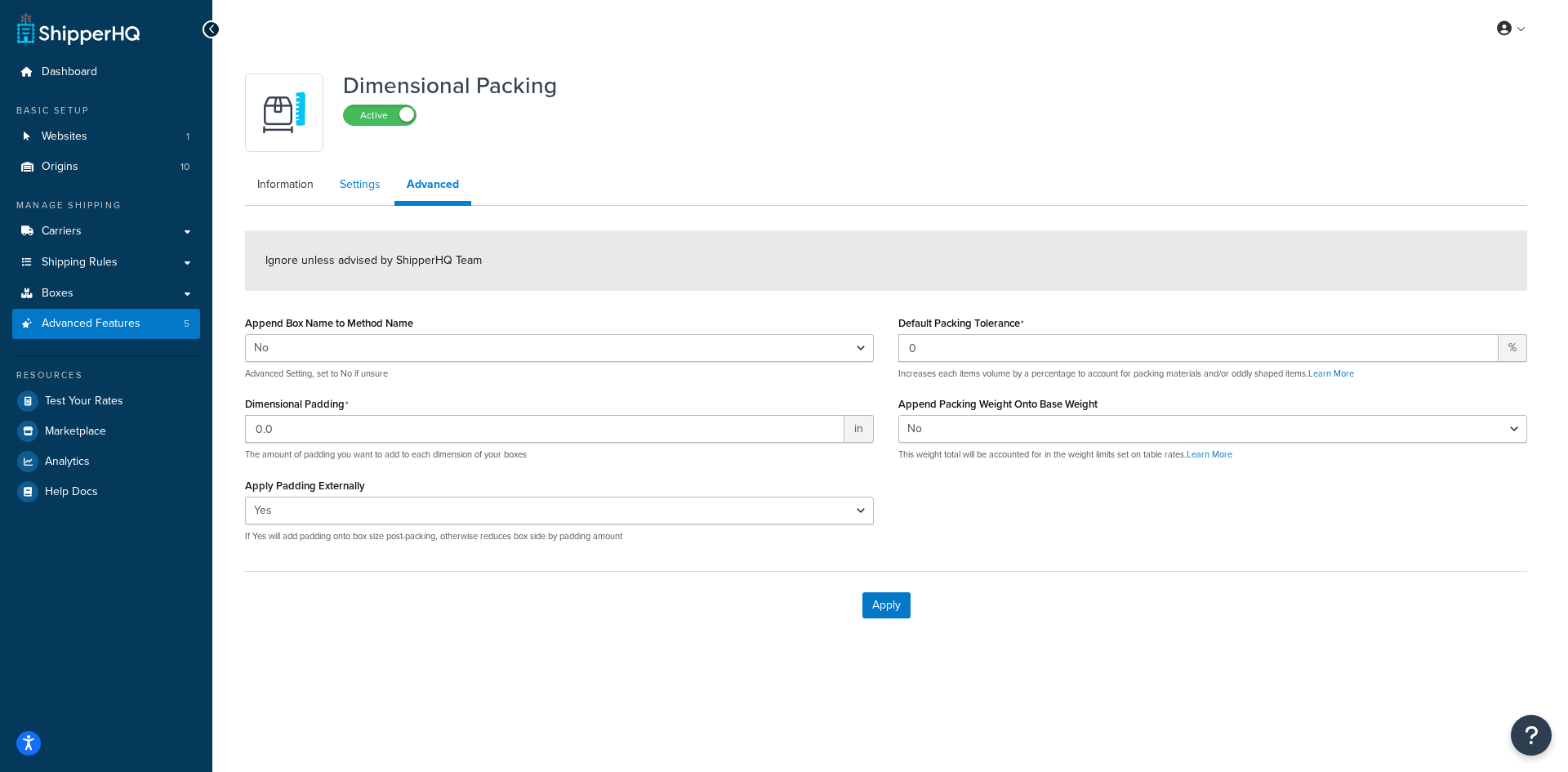
click at [351, 197] on link "Settings" at bounding box center [360, 184] width 65 height 33
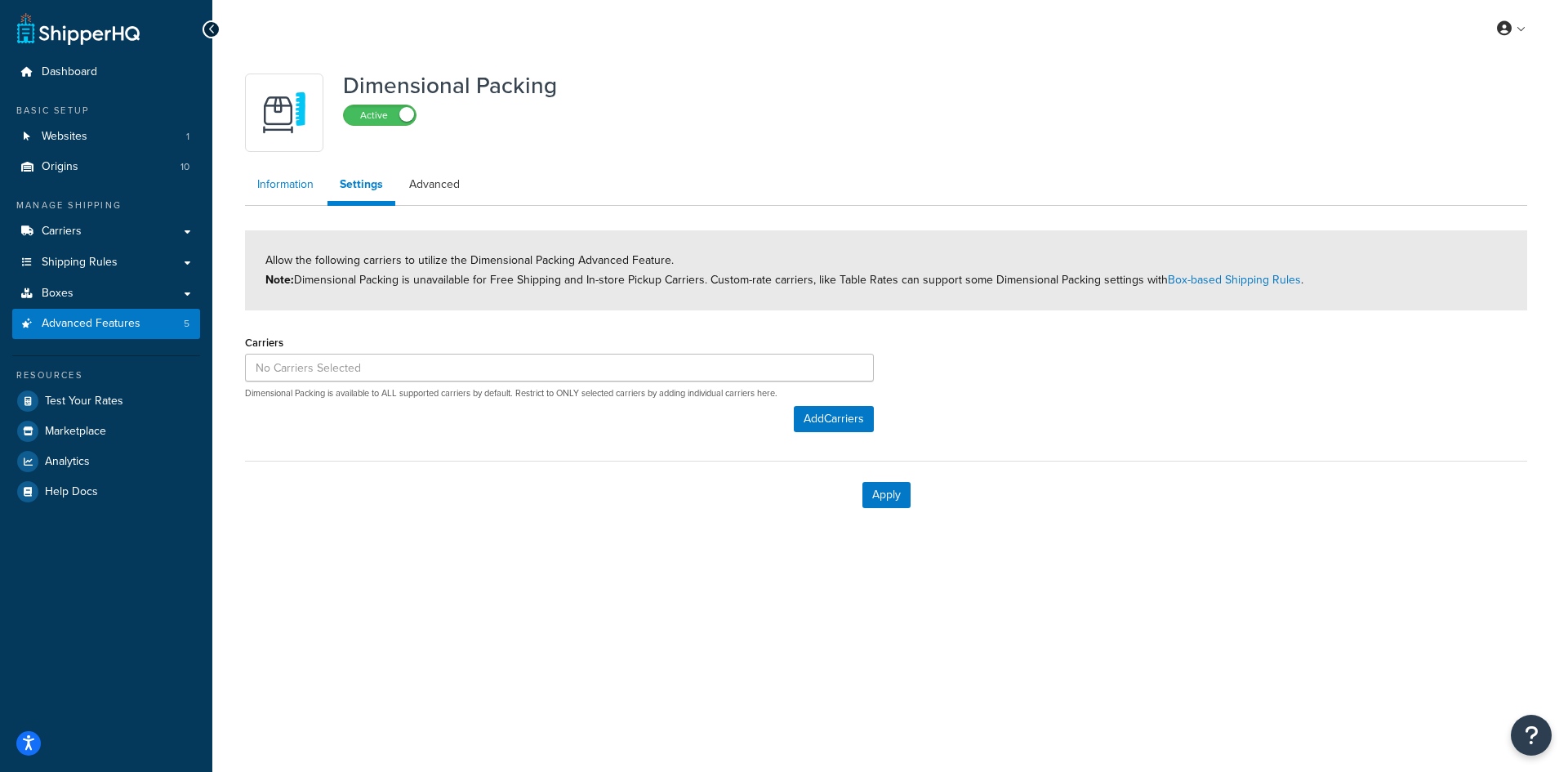
click at [287, 190] on link "Information" at bounding box center [285, 184] width 80 height 33
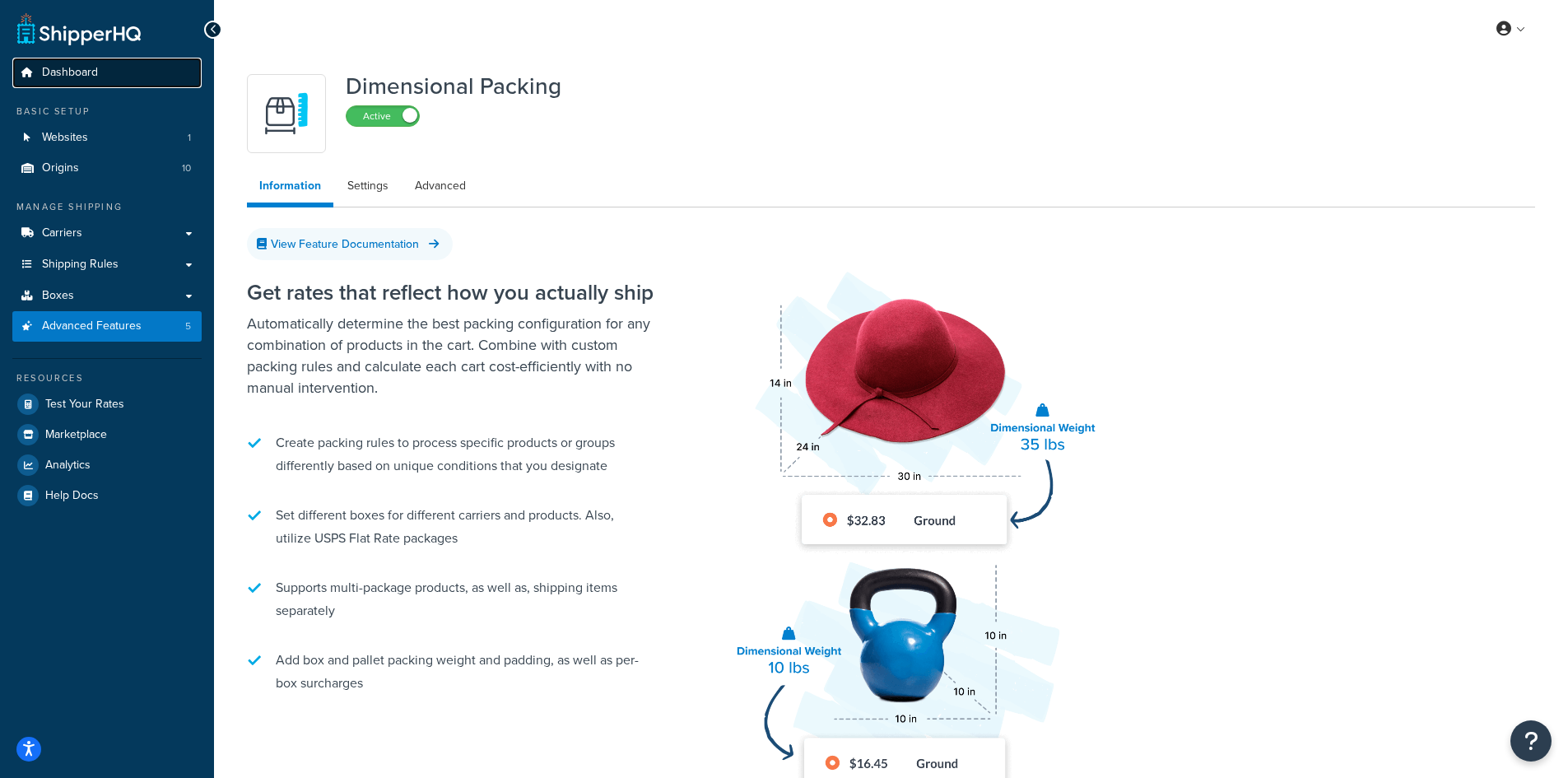
click at [85, 67] on span "Dashboard" at bounding box center [70, 73] width 56 height 14
